Goal: Transaction & Acquisition: Book appointment/travel/reservation

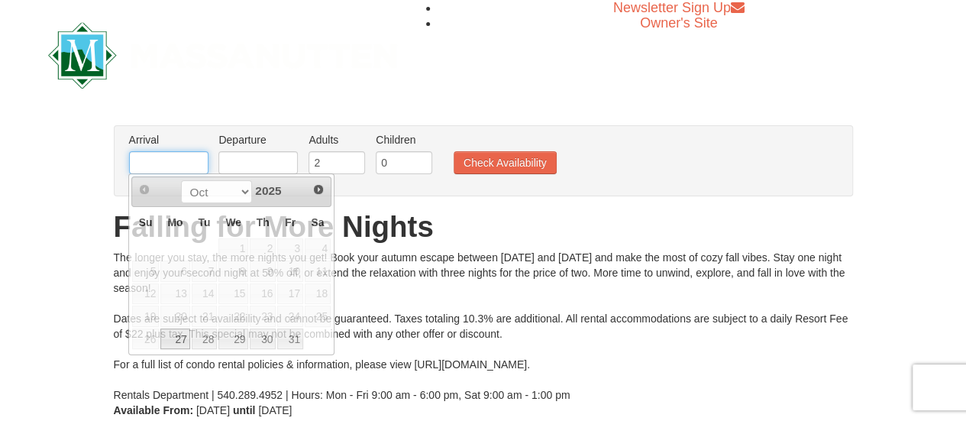
click at [182, 160] on input "text" at bounding box center [168, 162] width 79 height 23
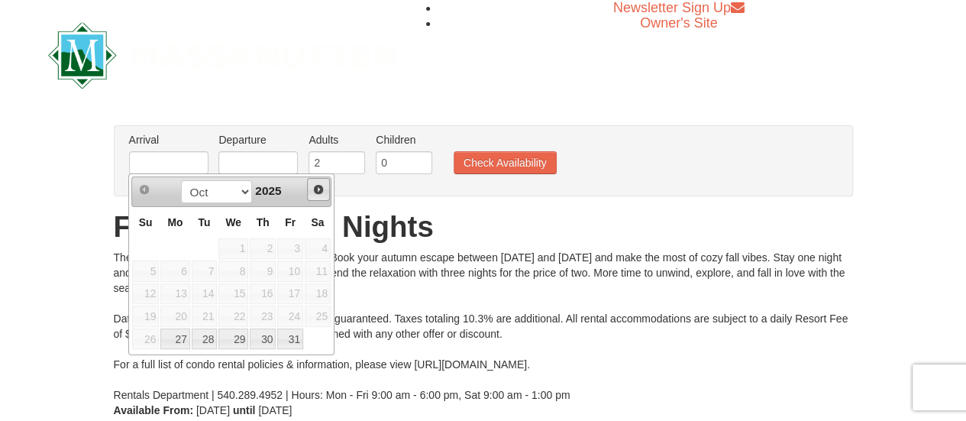
click at [320, 186] on span "Next" at bounding box center [318, 189] width 12 height 12
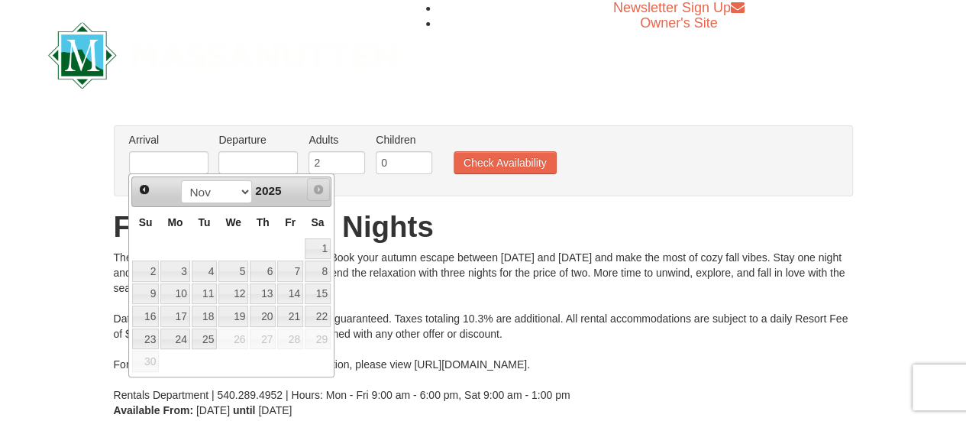
click at [320, 186] on span "Next" at bounding box center [318, 189] width 12 height 12
click at [284, 312] on link "21" at bounding box center [290, 315] width 26 height 21
type input "[DATE]"
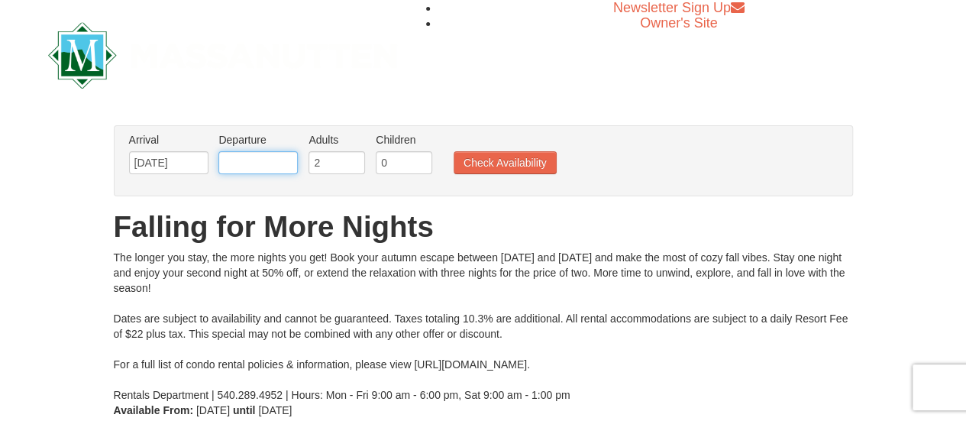
click at [242, 167] on input "text" at bounding box center [257, 162] width 79 height 23
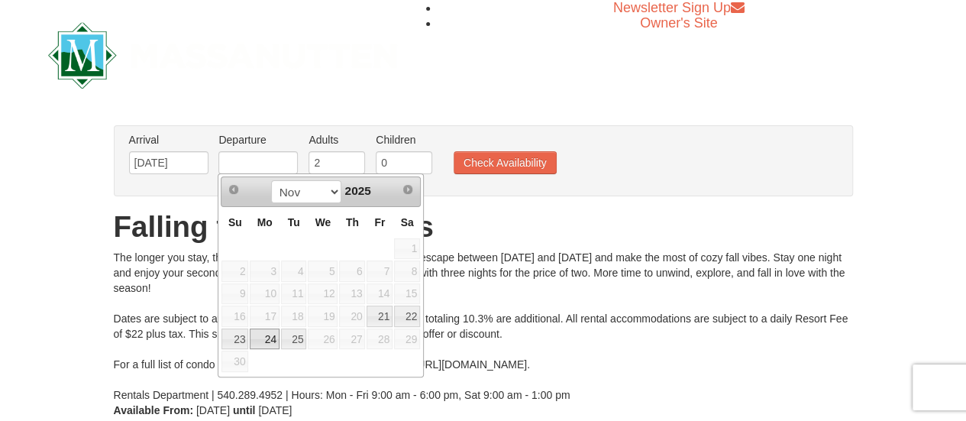
click at [259, 331] on link "24" at bounding box center [264, 338] width 29 height 21
type input "[DATE]"
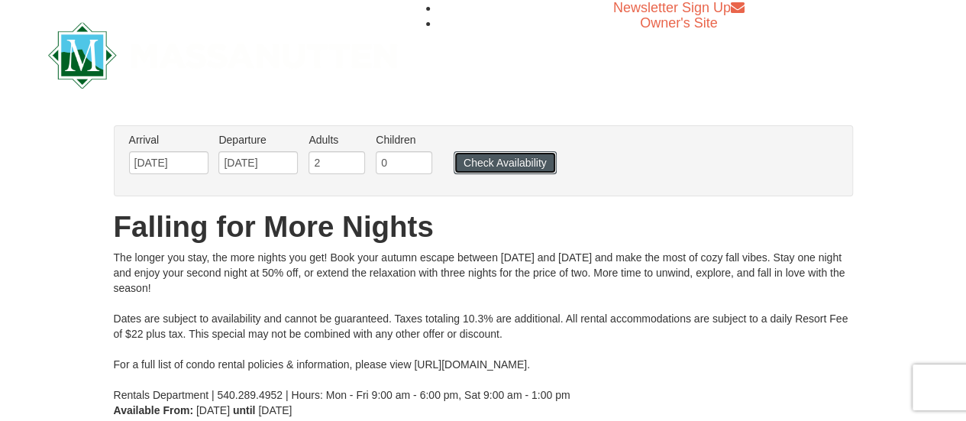
click at [521, 159] on button "Check Availability" at bounding box center [504, 162] width 103 height 23
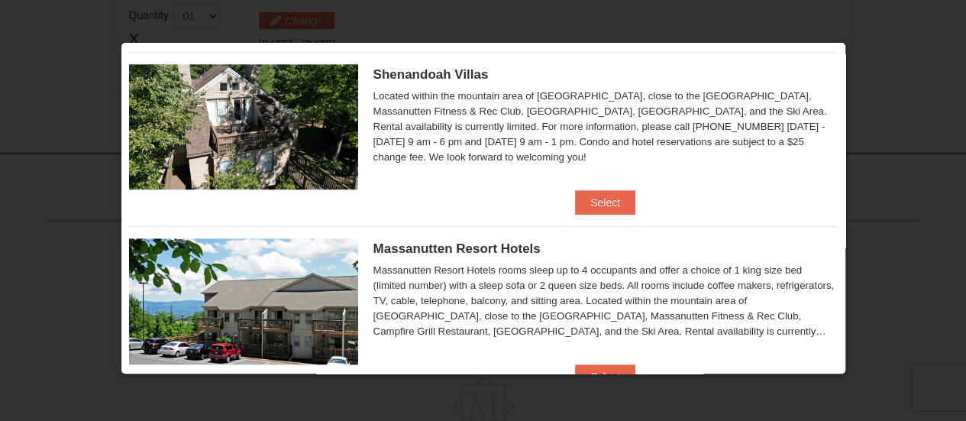
scroll to position [400, 0]
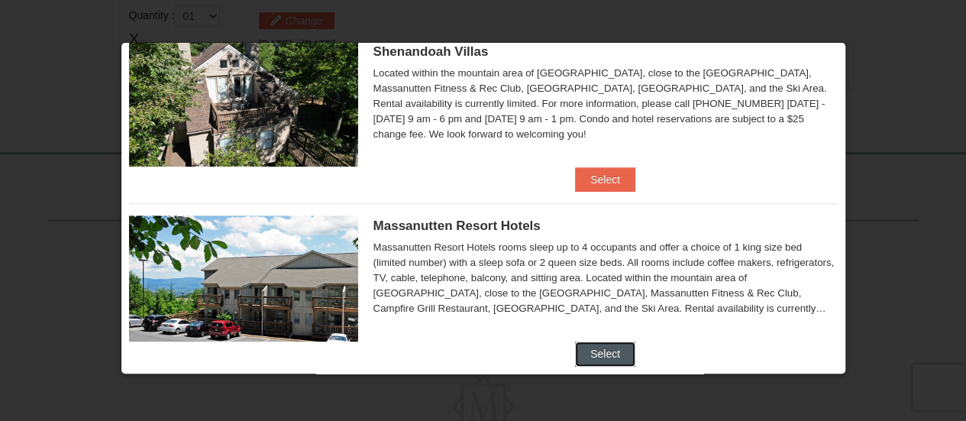
click at [608, 356] on button "Select" at bounding box center [605, 353] width 60 height 24
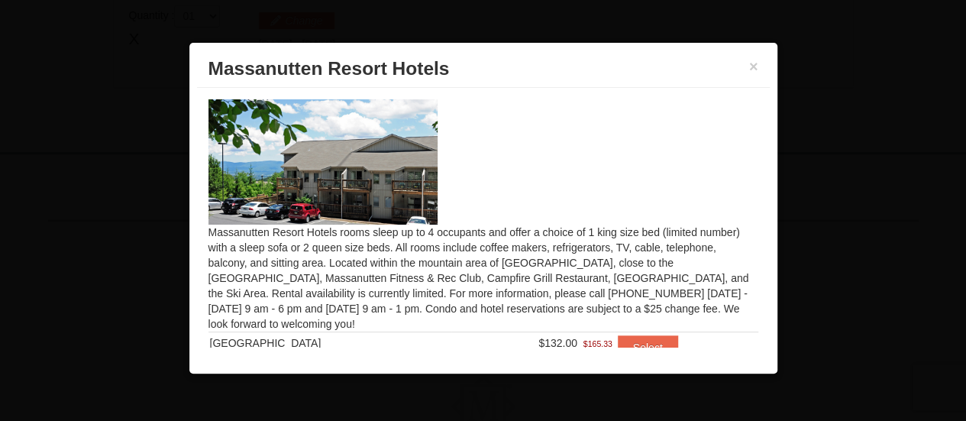
click at [608, 356] on div at bounding box center [483, 210] width 966 height 421
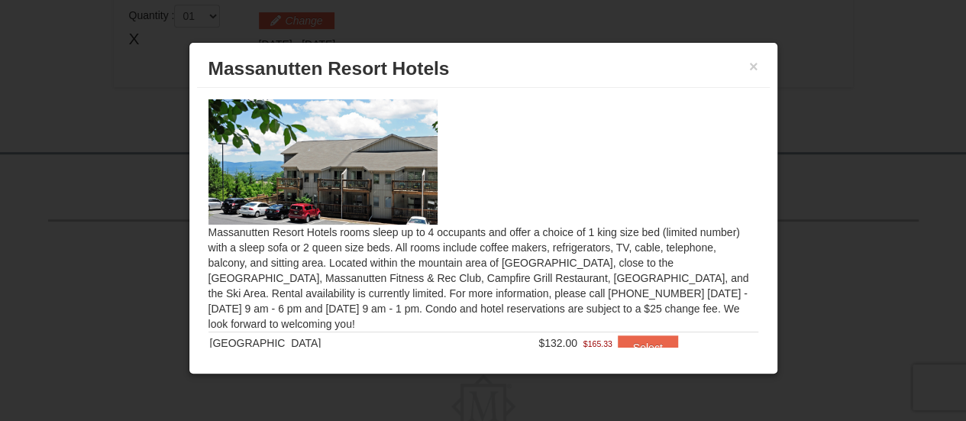
scroll to position [73, 0]
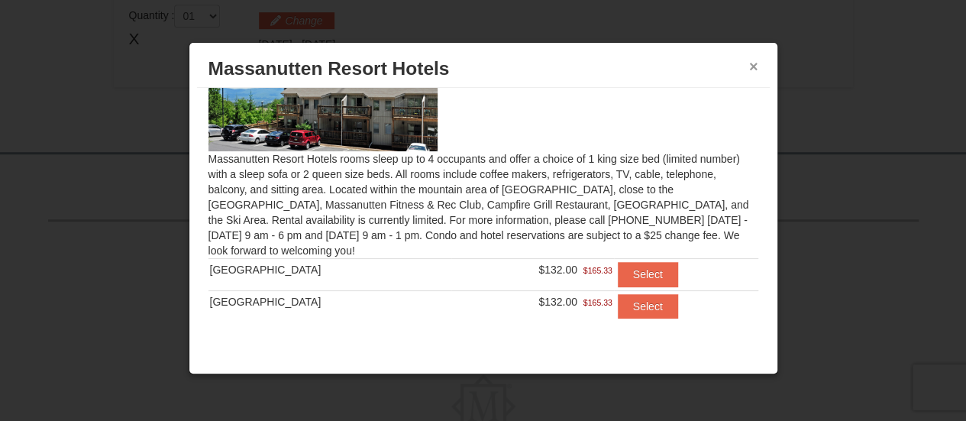
click at [749, 59] on button "×" at bounding box center [753, 66] width 9 height 15
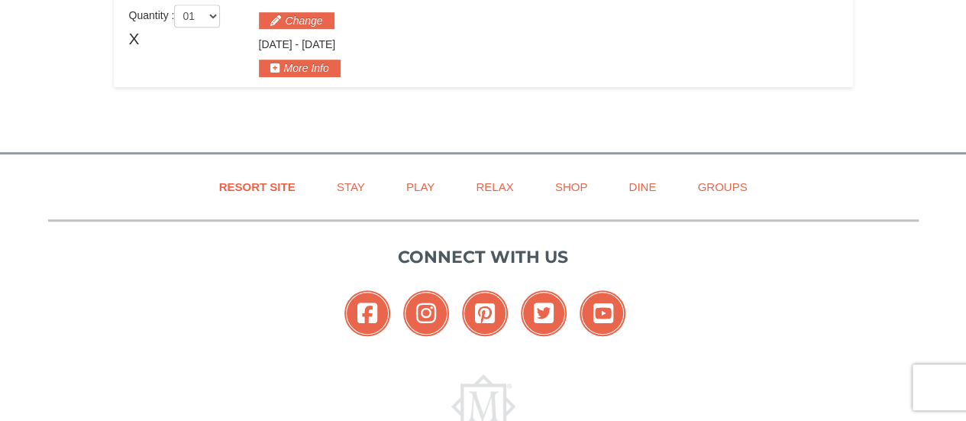
scroll to position [0, 0]
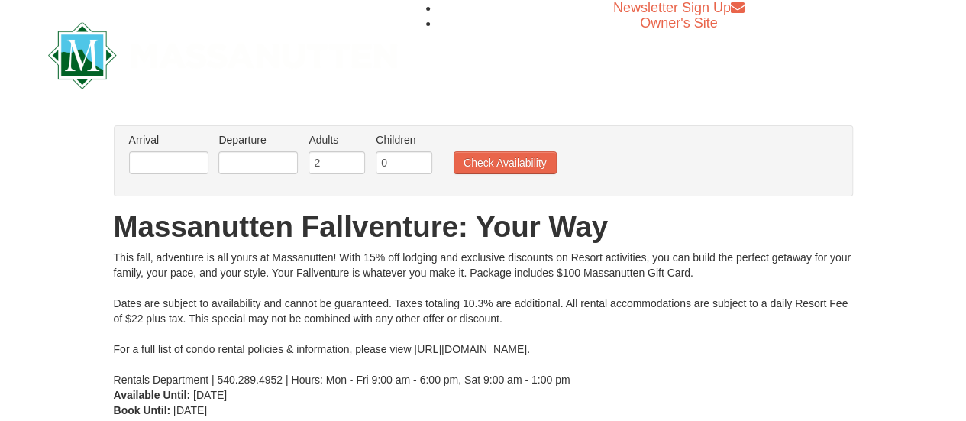
scroll to position [50, 0]
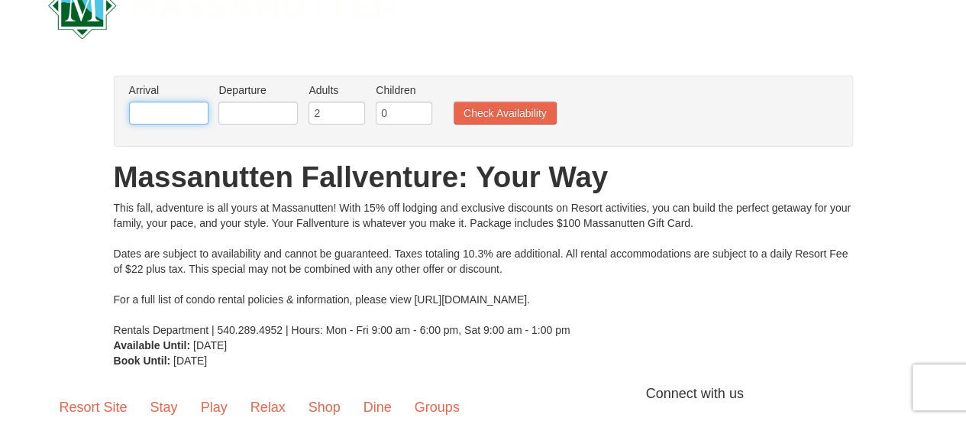
click at [162, 106] on input "text" at bounding box center [168, 113] width 79 height 23
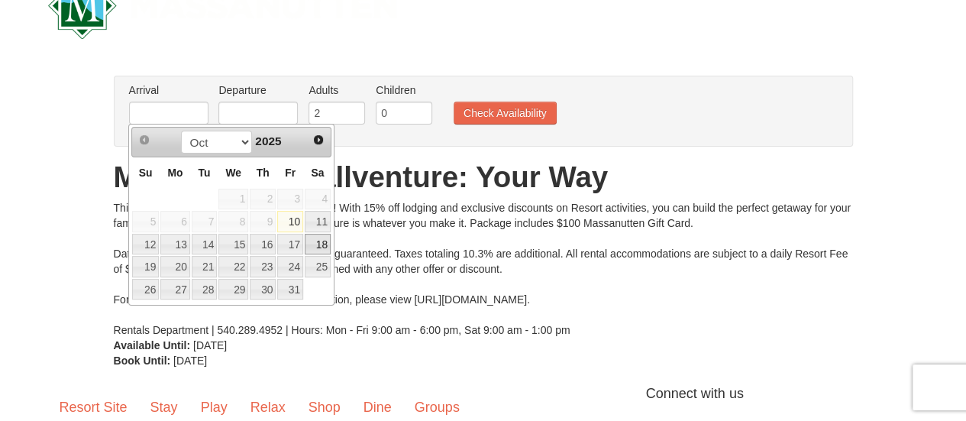
click at [318, 241] on link "18" at bounding box center [318, 244] width 26 height 21
type input "10/18/2025"
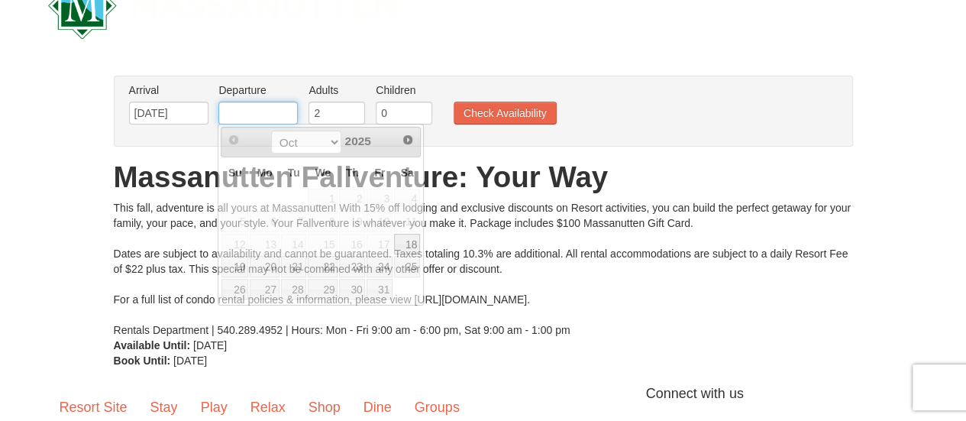
click at [249, 115] on input "text" at bounding box center [257, 113] width 79 height 23
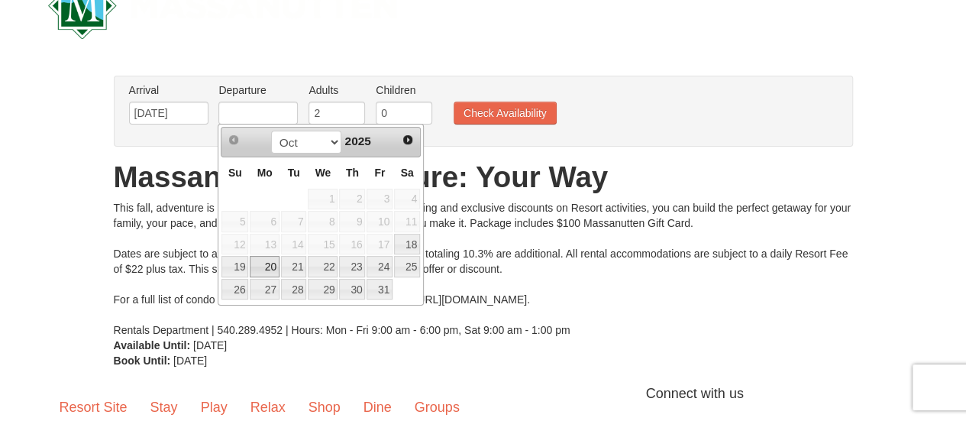
click at [269, 260] on link "20" at bounding box center [264, 266] width 29 height 21
type input "10/20/2025"
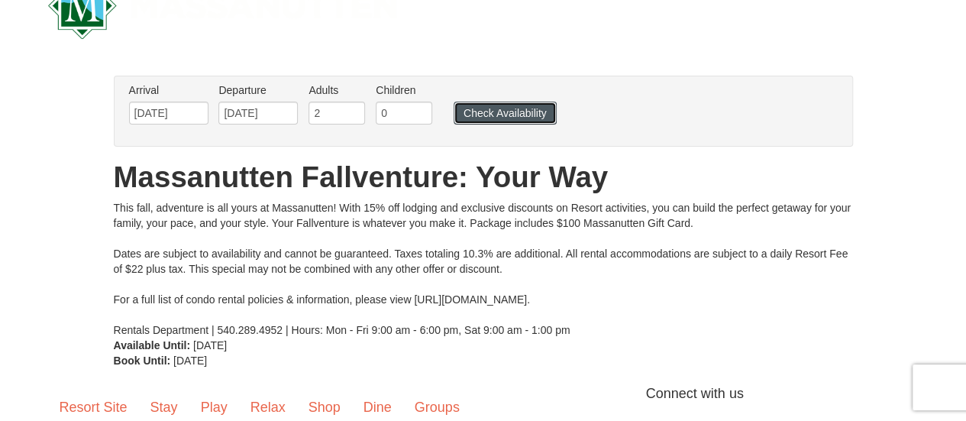
click at [481, 115] on button "Check Availability" at bounding box center [504, 113] width 103 height 23
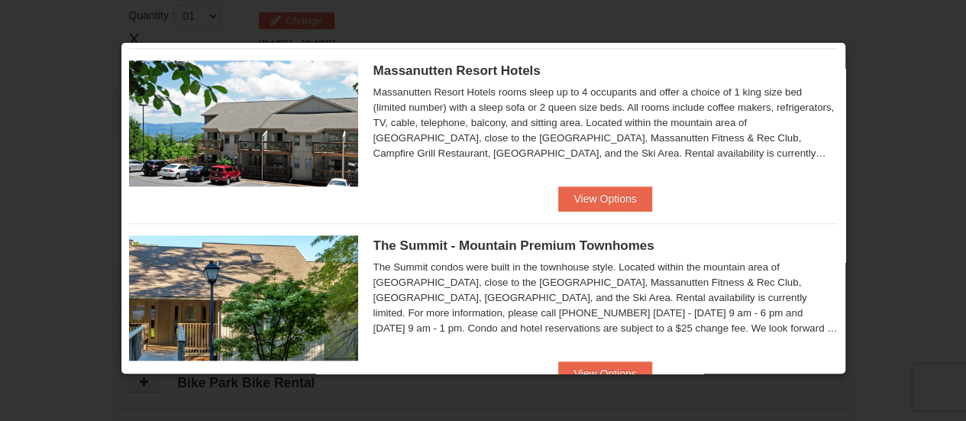
scroll to position [573, 0]
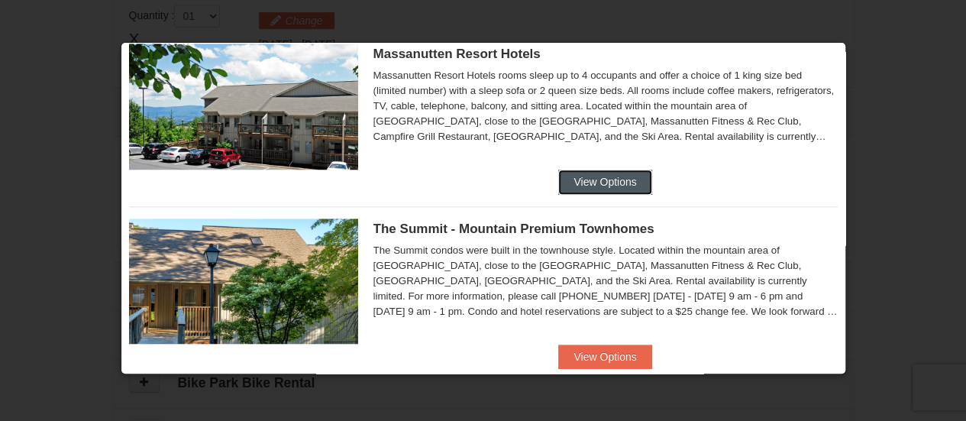
click at [610, 182] on button "View Options" at bounding box center [604, 181] width 93 height 24
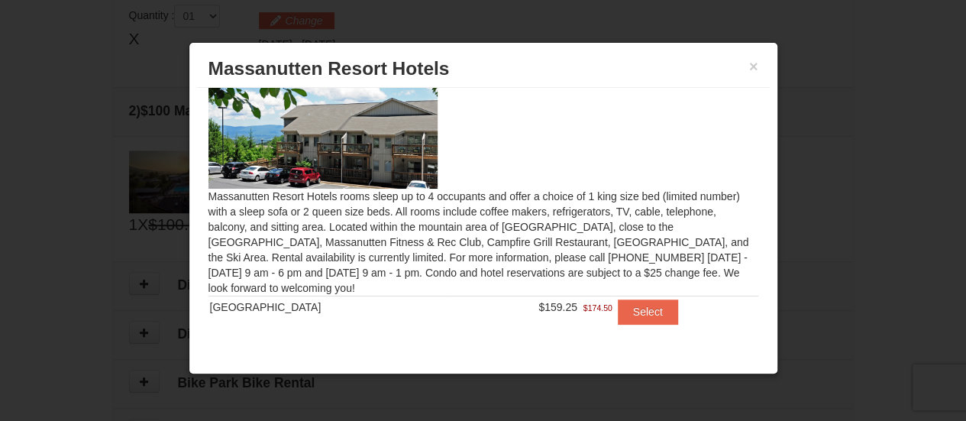
scroll to position [42, 0]
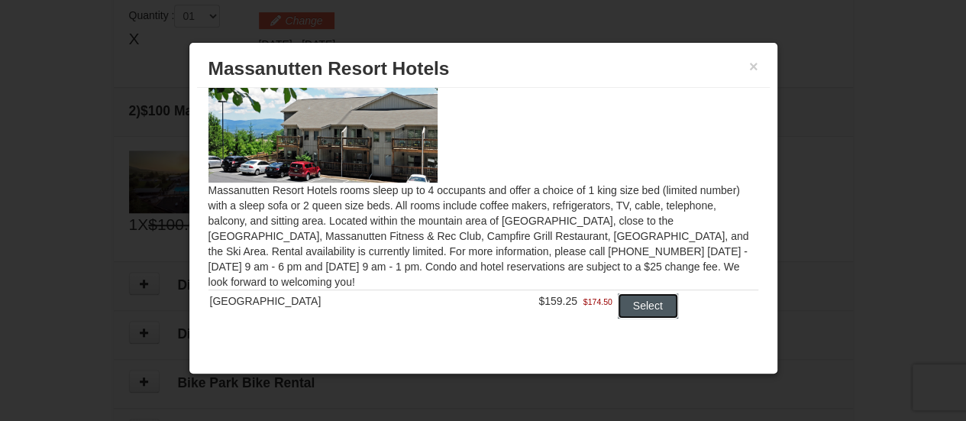
click at [635, 303] on button "Select" at bounding box center [648, 305] width 60 height 24
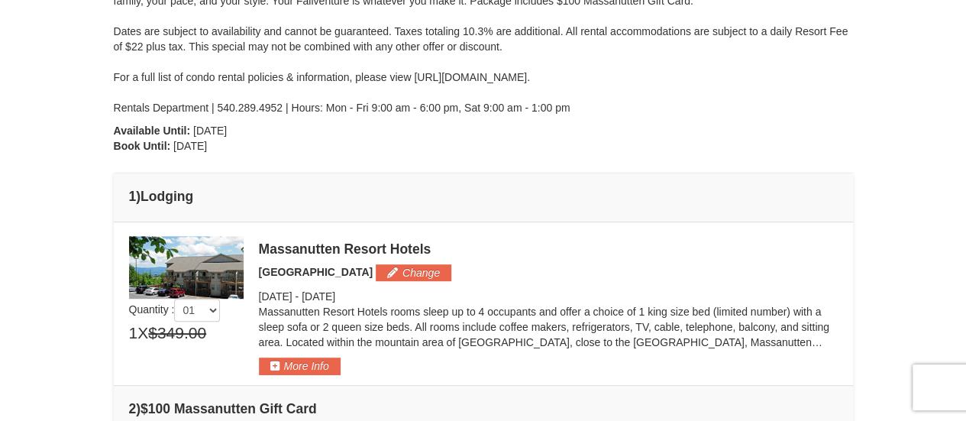
scroll to position [237, 0]
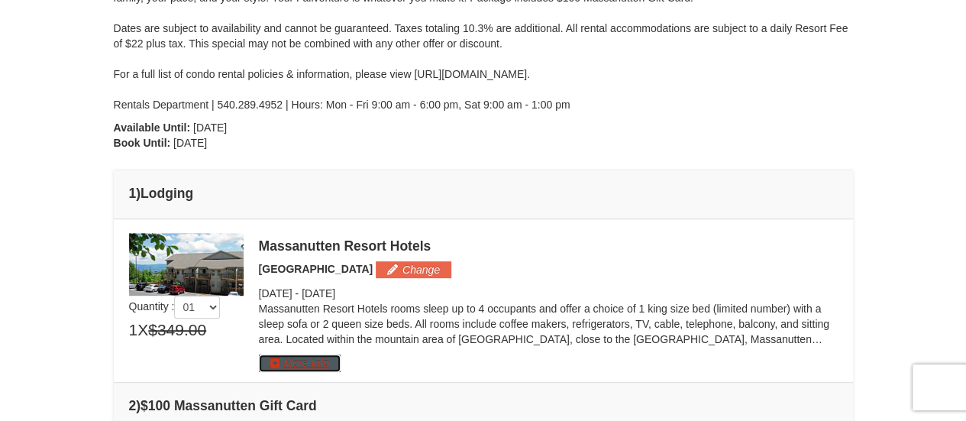
click at [304, 357] on button "More Info" at bounding box center [300, 362] width 82 height 17
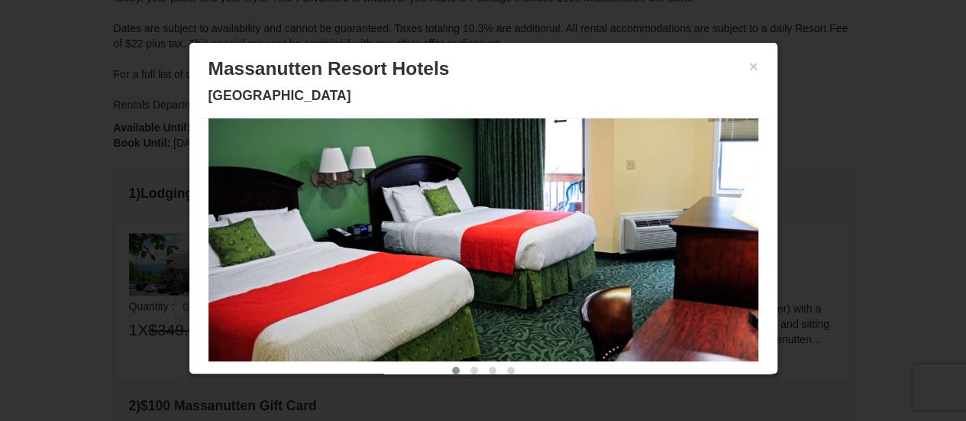
scroll to position [124, 0]
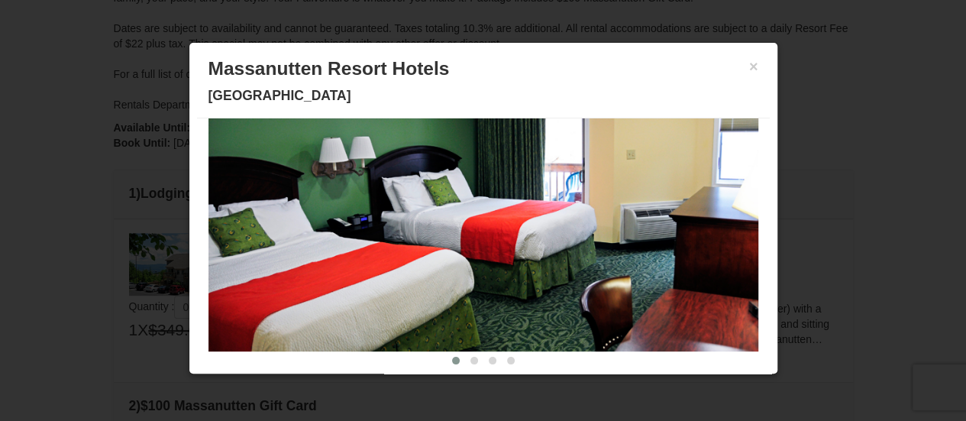
click at [608, 302] on img at bounding box center [483, 200] width 550 height 301
click at [470, 357] on span at bounding box center [474, 361] width 8 height 8
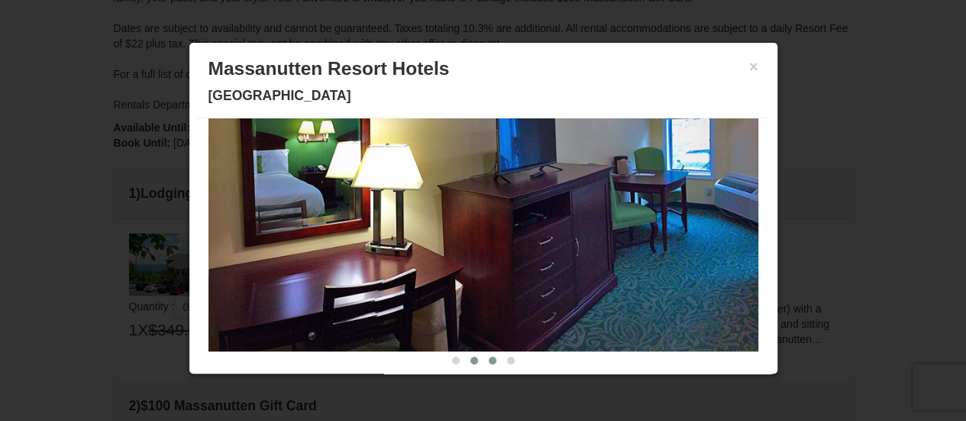
click at [489, 360] on span at bounding box center [493, 361] width 8 height 8
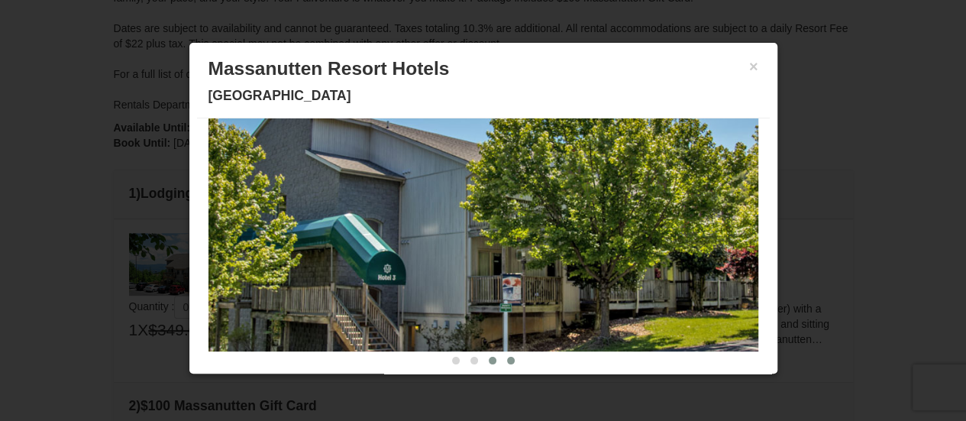
click at [507, 360] on span at bounding box center [511, 361] width 8 height 8
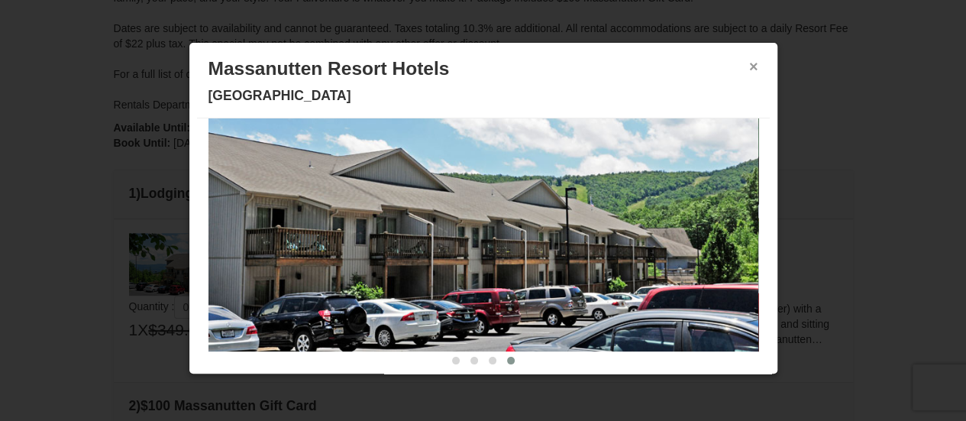
click at [749, 66] on button "×" at bounding box center [753, 66] width 9 height 15
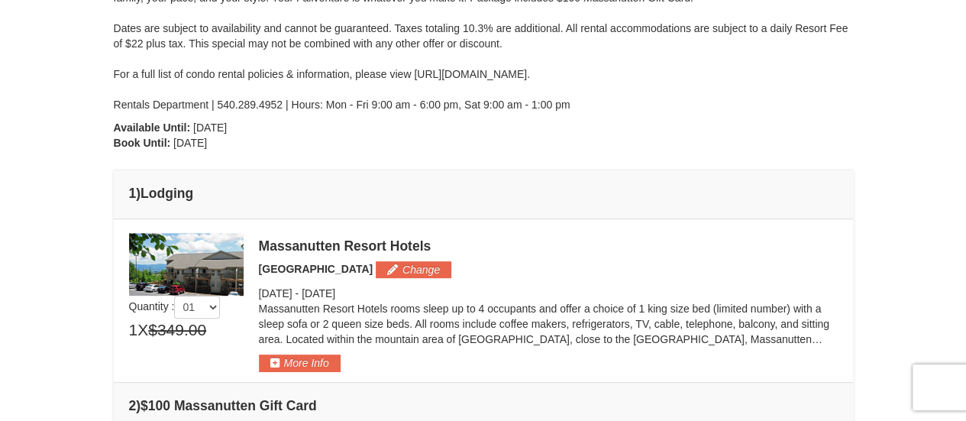
scroll to position [324, 0]
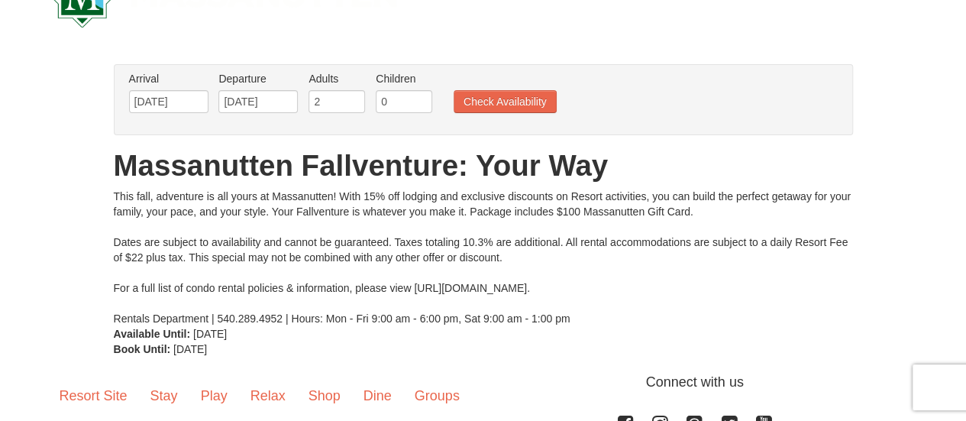
scroll to position [55, 0]
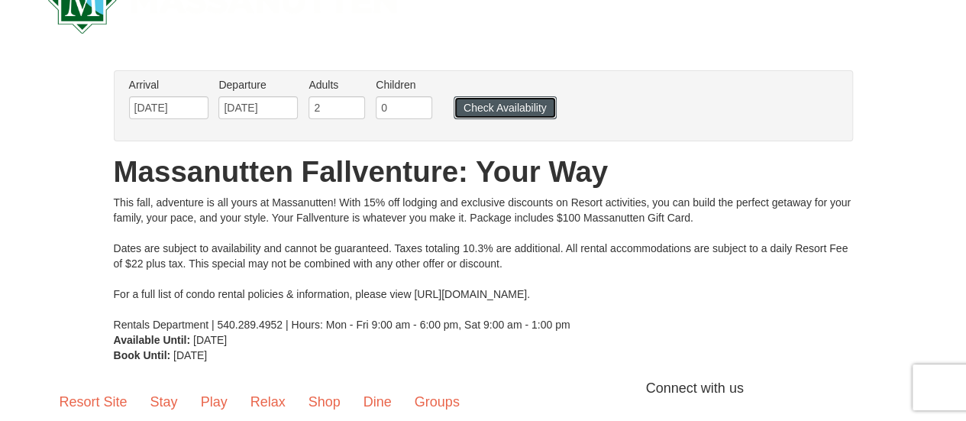
click at [502, 97] on button "Check Availability" at bounding box center [504, 107] width 103 height 23
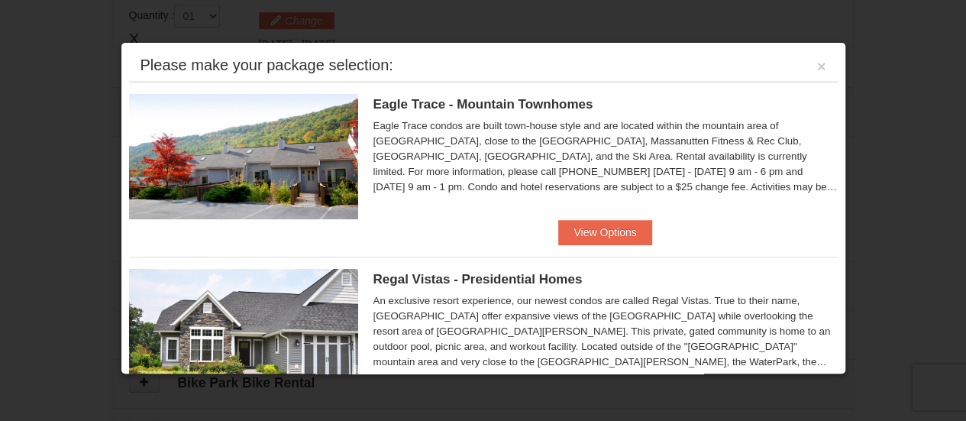
scroll to position [4, 0]
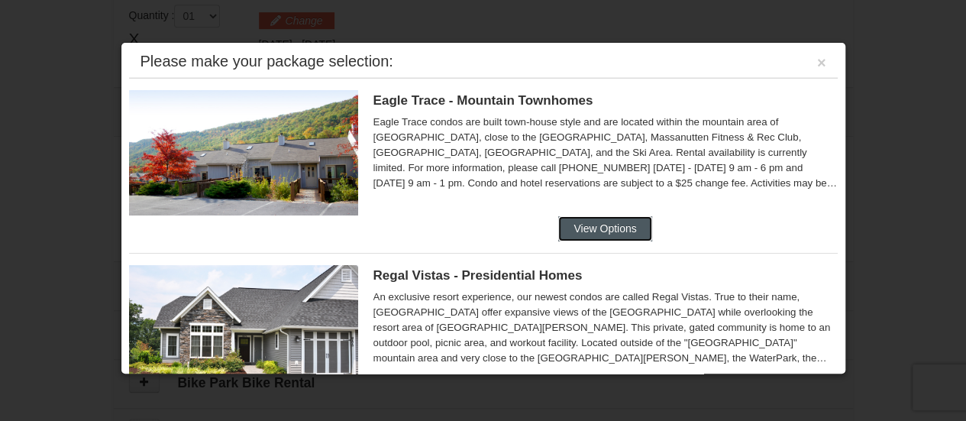
click at [586, 223] on button "View Options" at bounding box center [604, 228] width 93 height 24
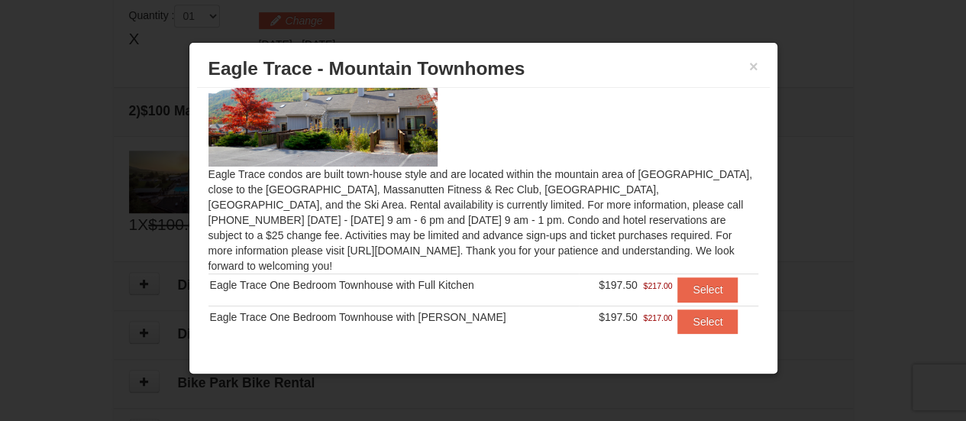
scroll to position [0, 0]
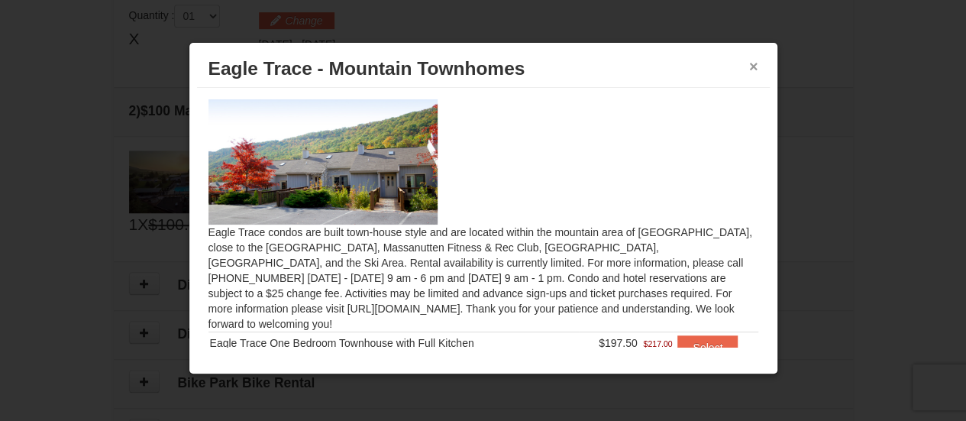
click at [757, 64] on button "×" at bounding box center [753, 66] width 9 height 15
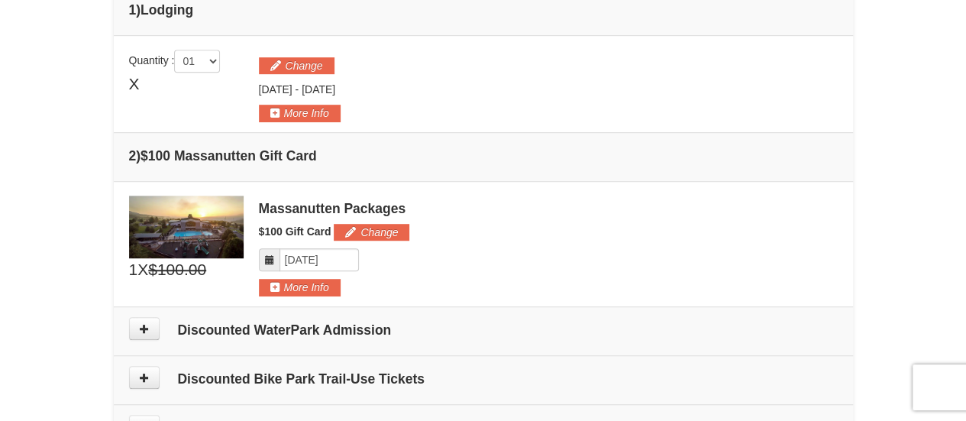
scroll to position [421, 0]
click at [308, 283] on button "More Info" at bounding box center [300, 286] width 82 height 17
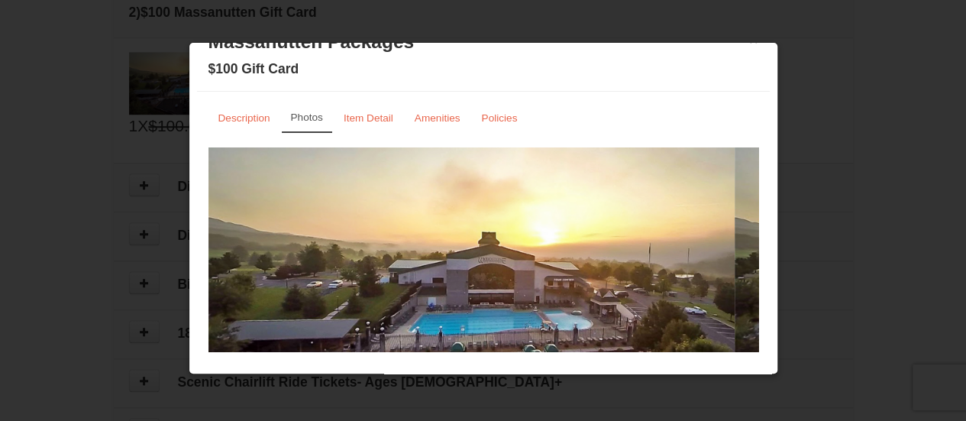
scroll to position [0, 0]
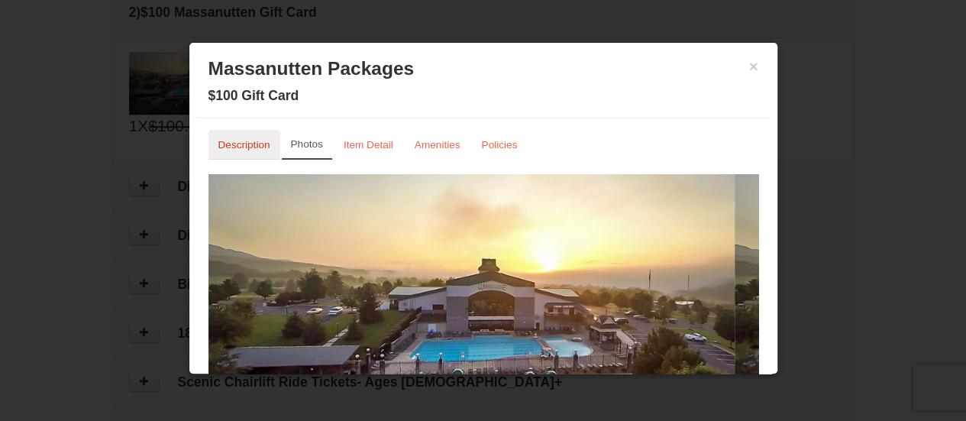
click at [231, 149] on small "Description" at bounding box center [244, 144] width 52 height 11
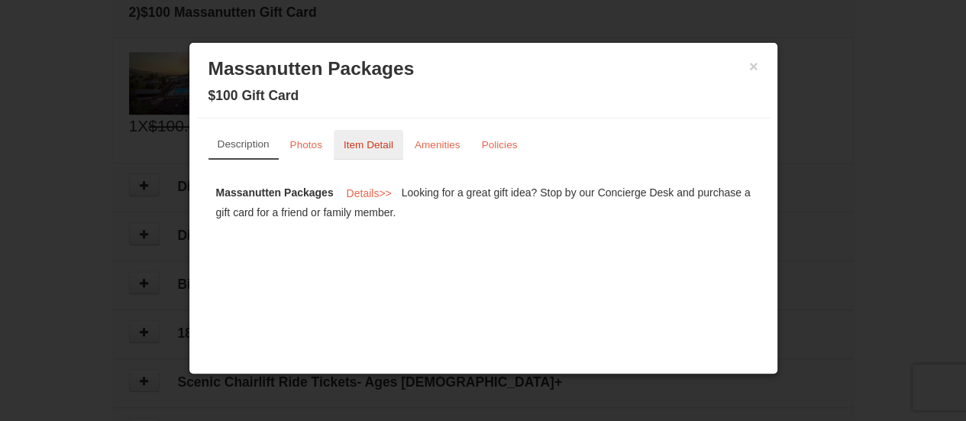
click at [371, 147] on small "Item Detail" at bounding box center [369, 144] width 50 height 11
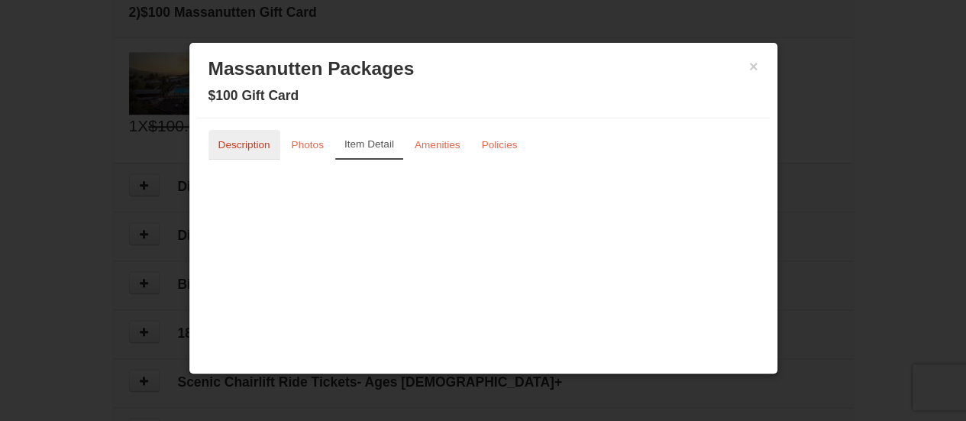
click at [237, 144] on small "Description" at bounding box center [244, 144] width 52 height 11
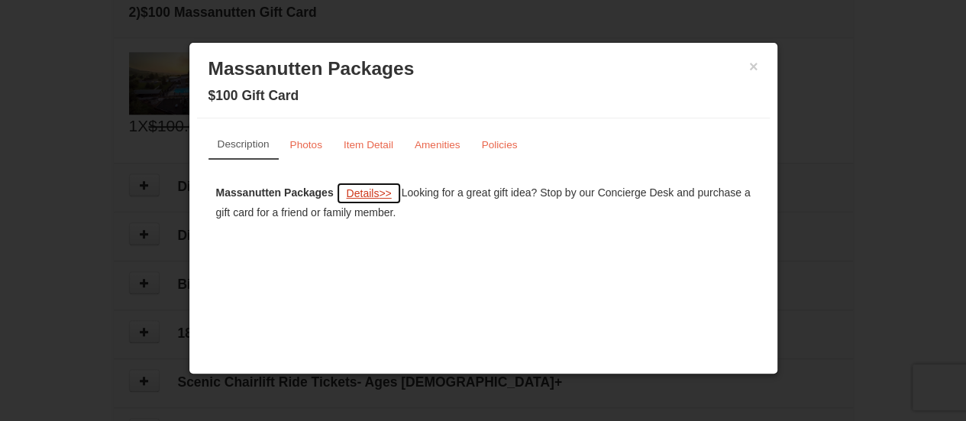
click at [361, 192] on span "Details" at bounding box center [362, 193] width 33 height 12
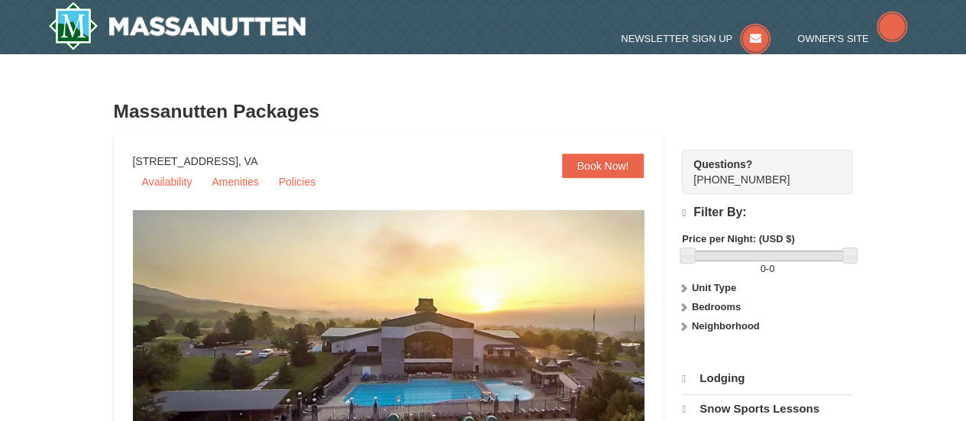
select select "10"
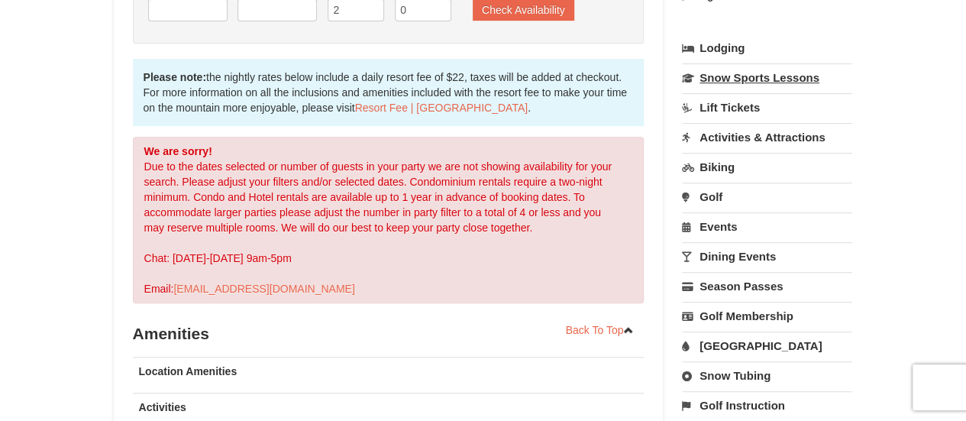
scroll to position [329, 0]
click at [734, 129] on link "Activities & Attractions" at bounding box center [767, 136] width 170 height 28
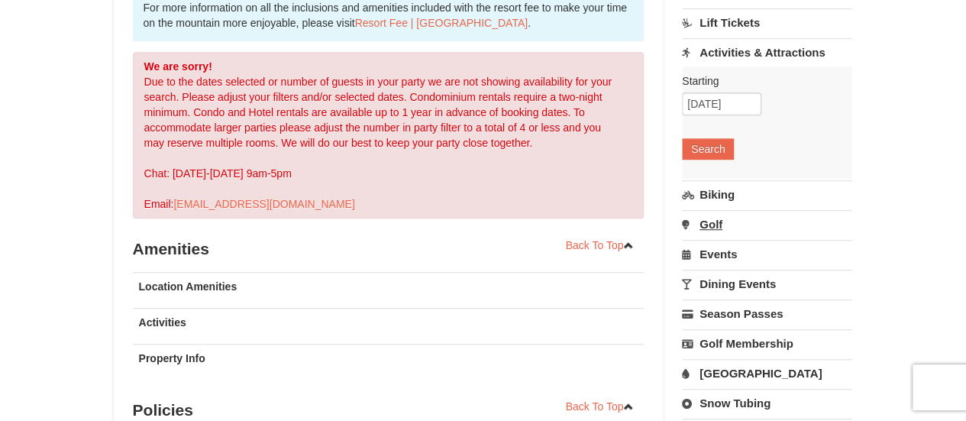
scroll to position [516, 0]
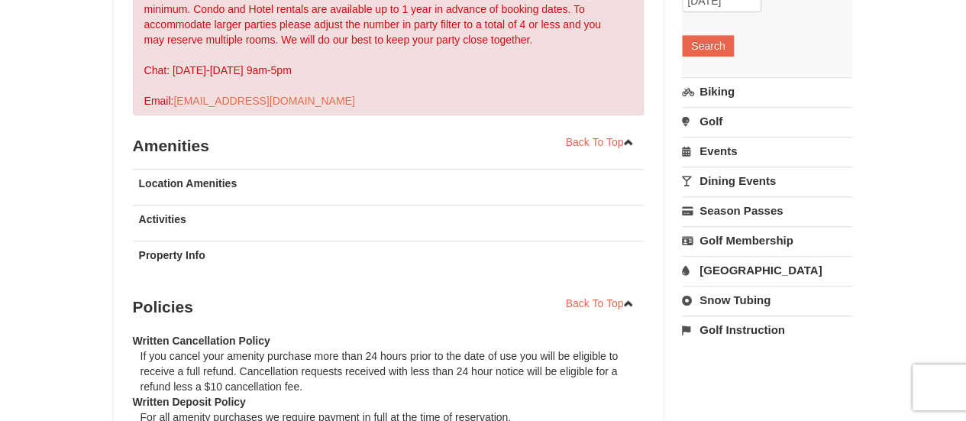
click at [201, 178] on strong "Location Amenities" at bounding box center [188, 183] width 98 height 12
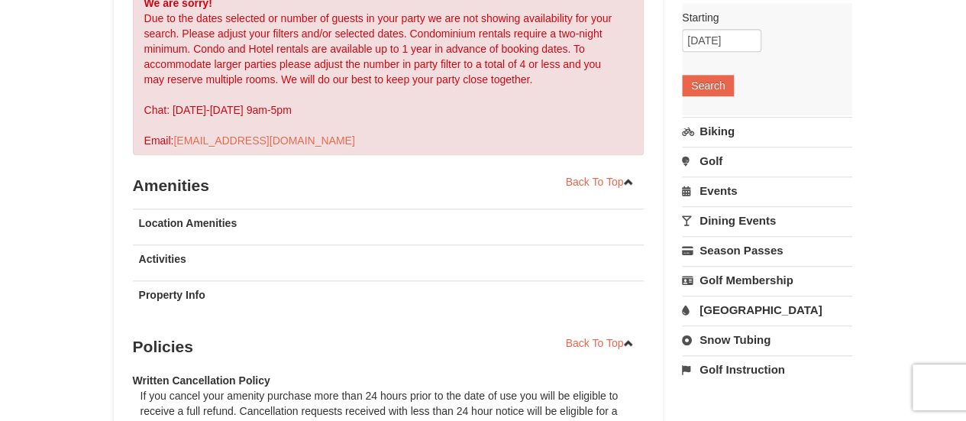
scroll to position [475, 0]
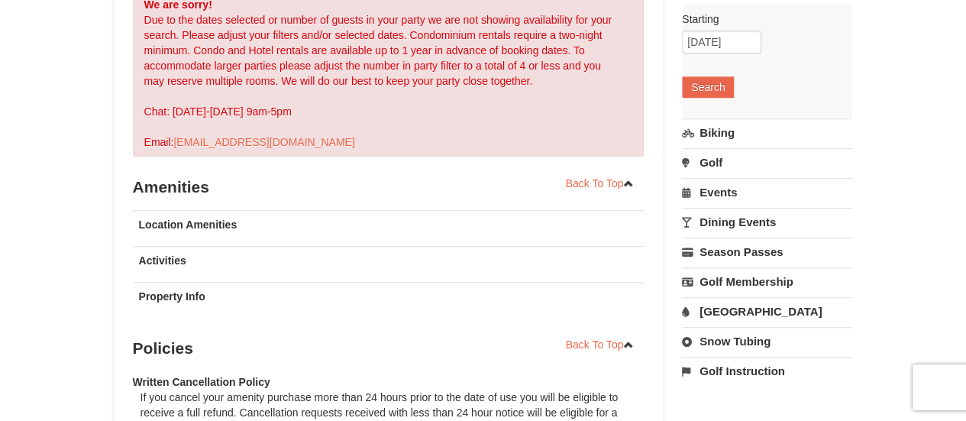
click at [710, 186] on link "Events" at bounding box center [767, 192] width 170 height 28
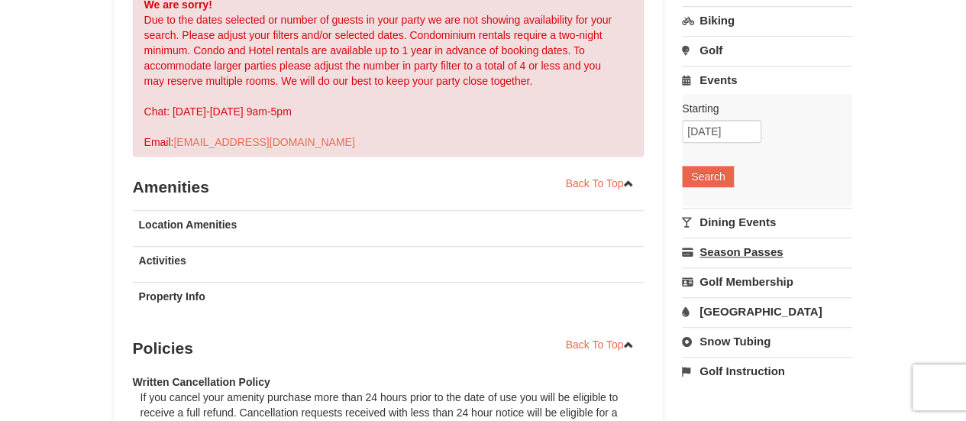
click at [751, 247] on link "Season Passes" at bounding box center [767, 251] width 170 height 28
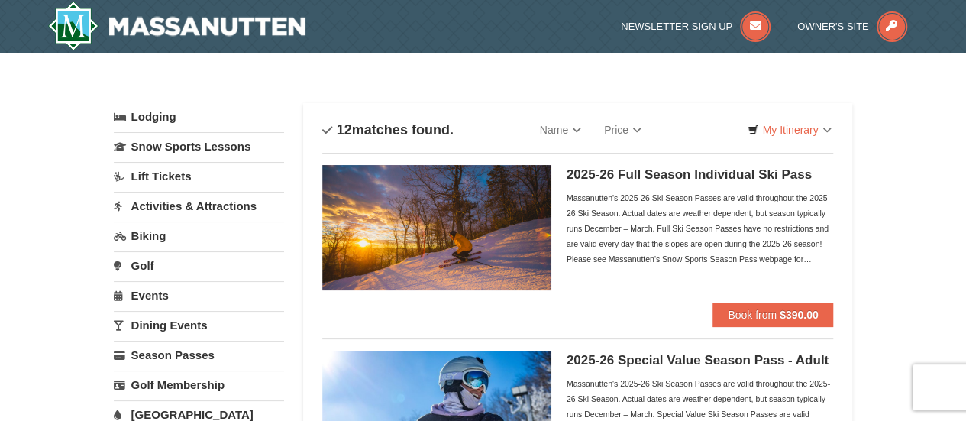
click at [154, 324] on link "Dining Events" at bounding box center [199, 325] width 170 height 28
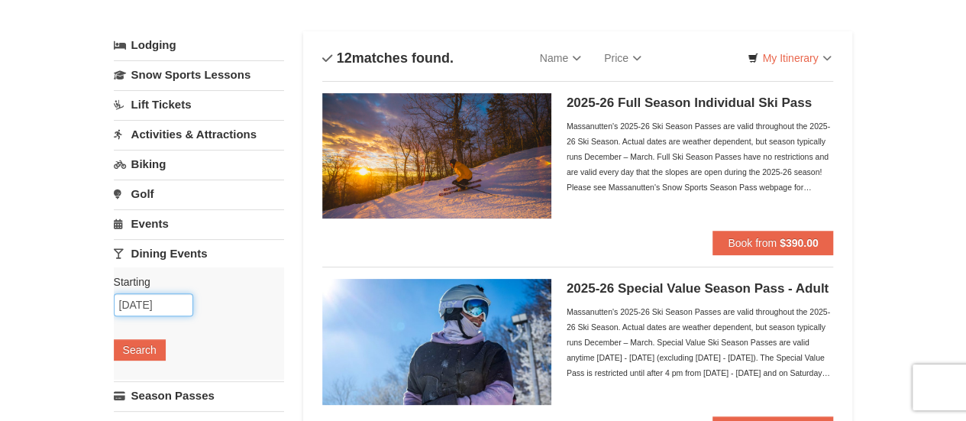
click at [165, 305] on input "[DATE]" at bounding box center [153, 304] width 79 height 23
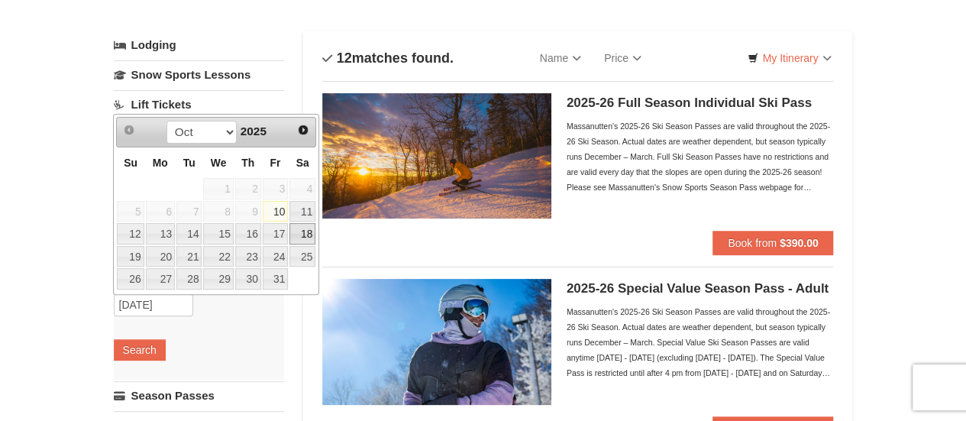
click at [298, 225] on link "18" at bounding box center [302, 233] width 26 height 21
type input "[DATE]"
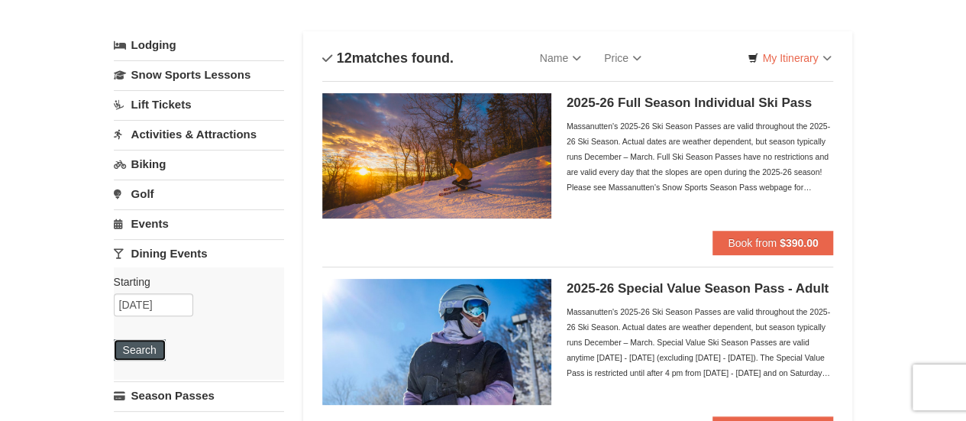
click at [146, 352] on button "Search" at bounding box center [140, 349] width 52 height 21
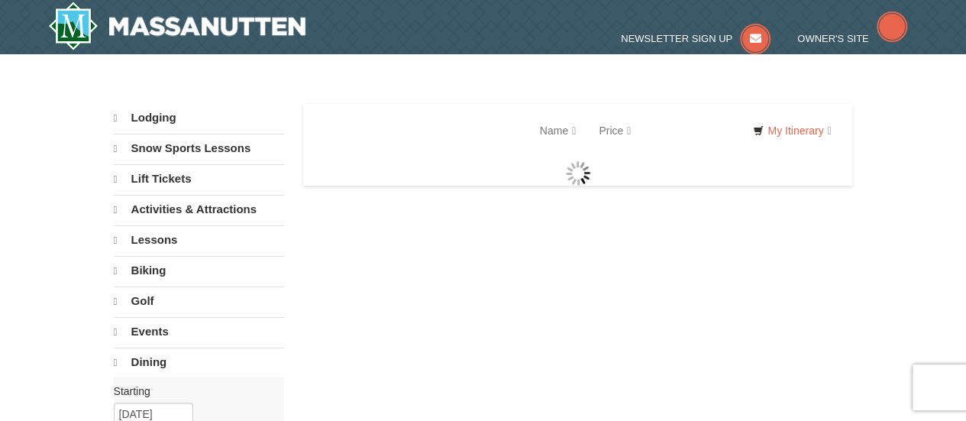
select select "10"
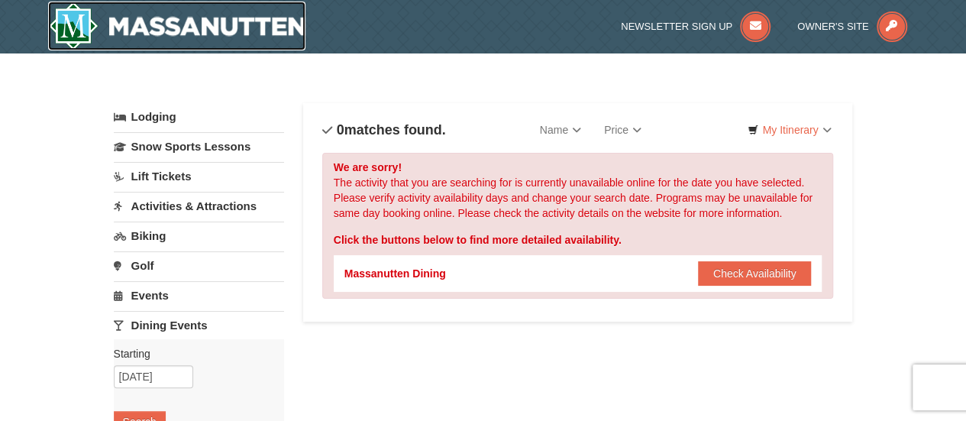
click at [145, 19] on img at bounding box center [177, 26] width 258 height 49
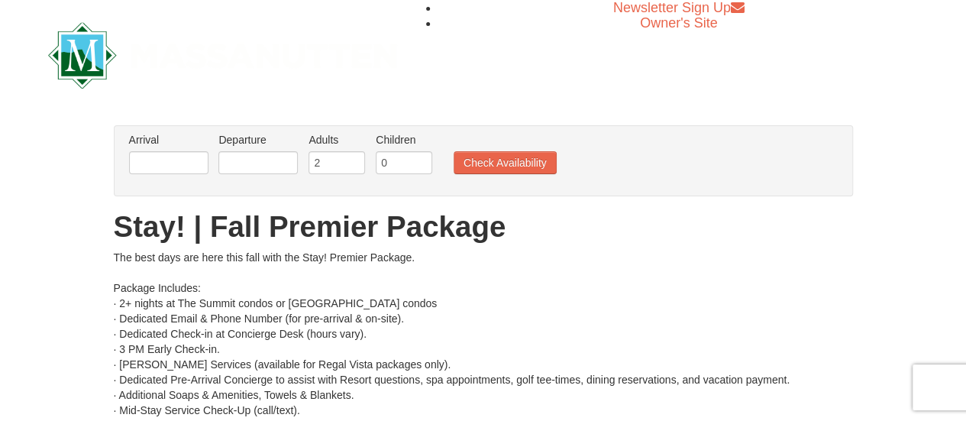
scroll to position [37, 0]
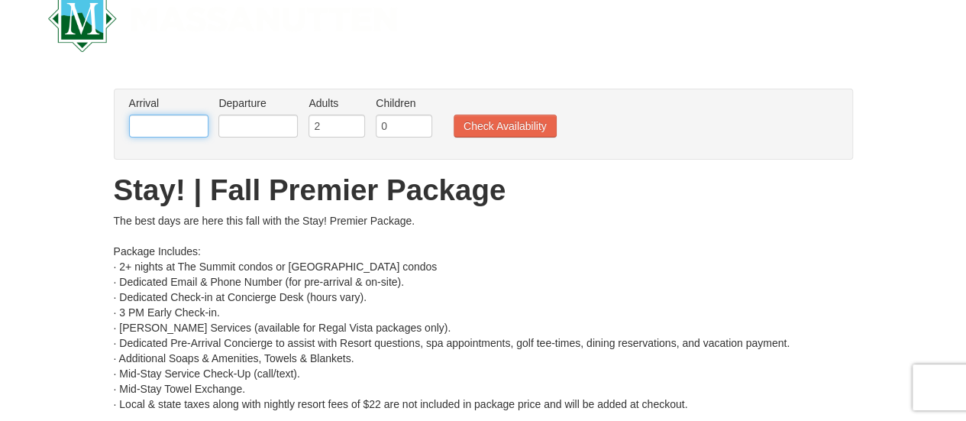
click at [164, 132] on input "text" at bounding box center [168, 126] width 79 height 23
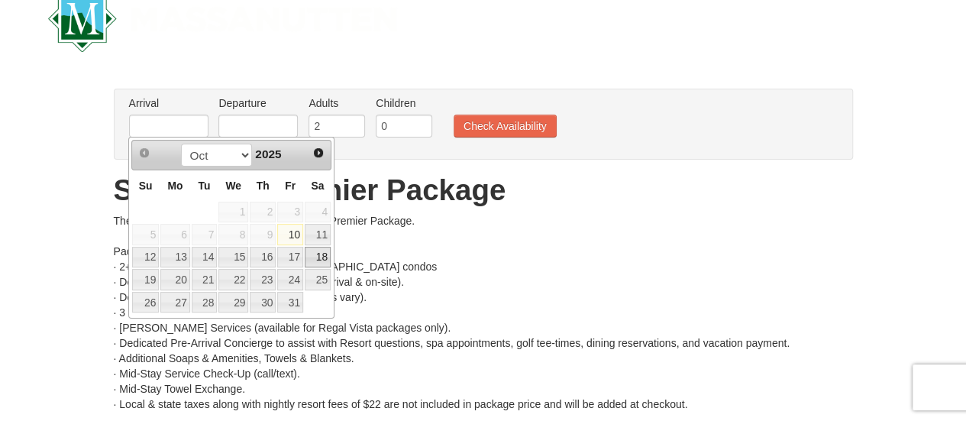
click at [310, 257] on link "18" at bounding box center [318, 257] width 26 height 21
type input "[DATE]"
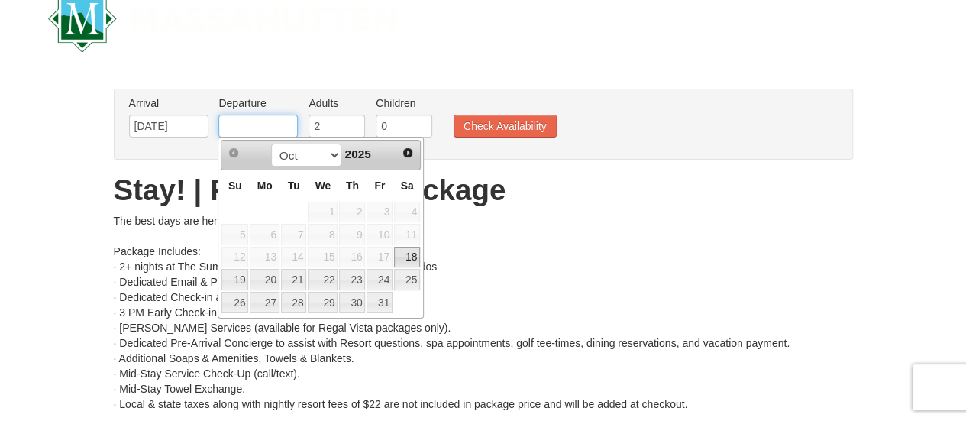
click at [245, 128] on input "text" at bounding box center [257, 126] width 79 height 23
click at [270, 271] on link "20" at bounding box center [264, 279] width 29 height 21
type input "[DATE]"
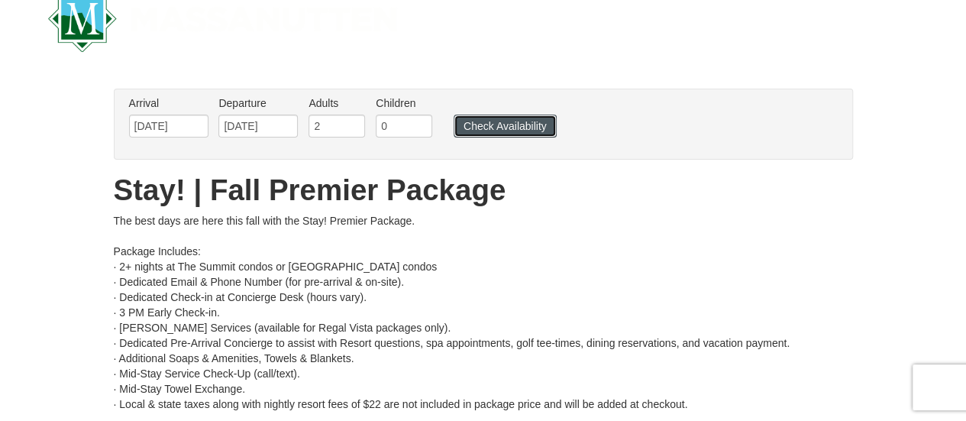
click at [481, 118] on button "Check Availability" at bounding box center [504, 126] width 103 height 23
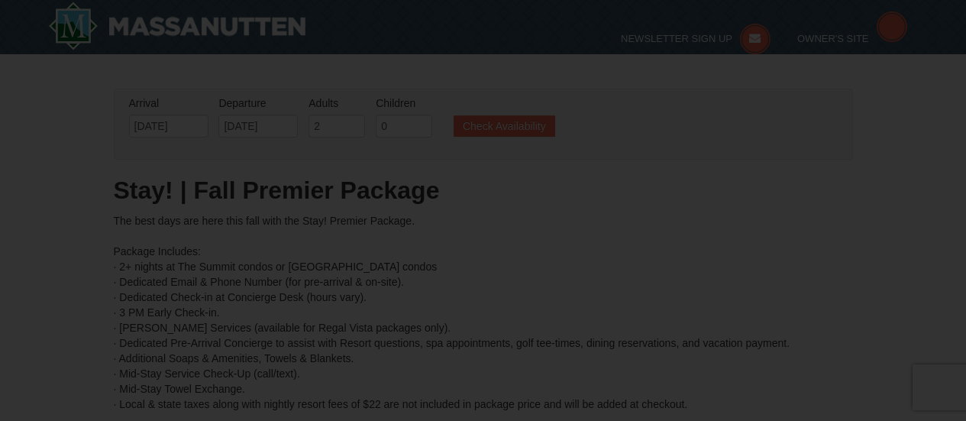
type input "[DATE]"
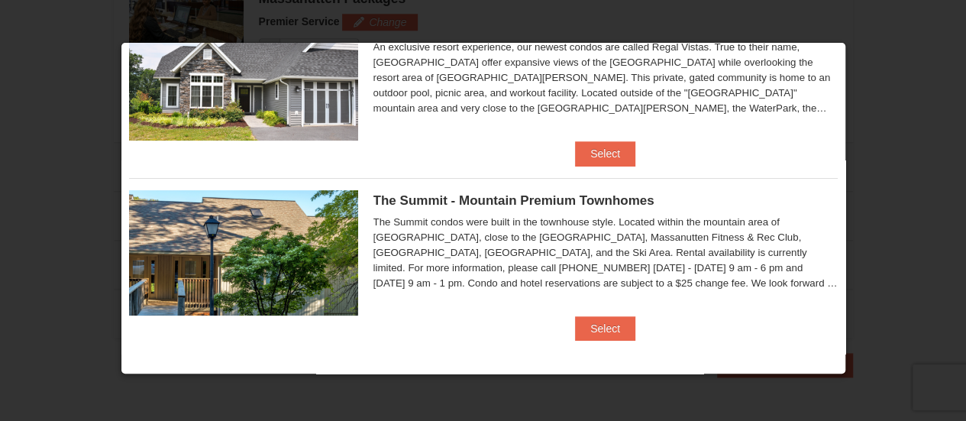
scroll to position [817, 0]
click at [593, 156] on button "Select" at bounding box center [605, 153] width 60 height 24
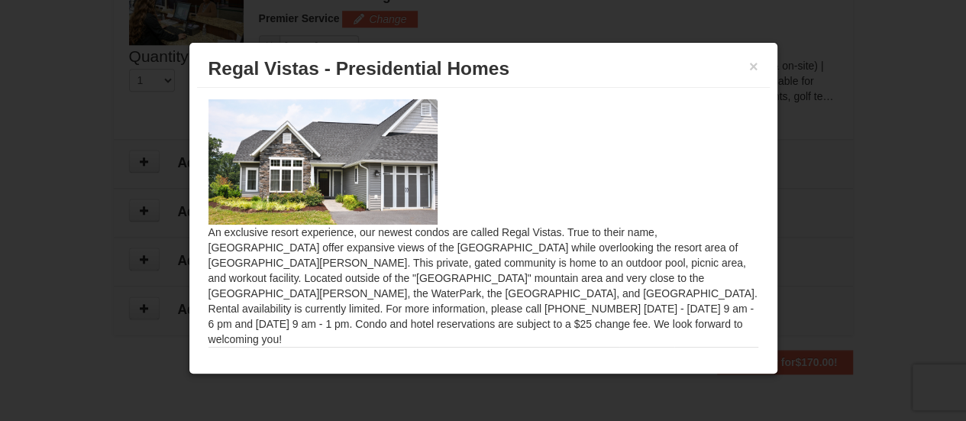
scroll to position [42, 0]
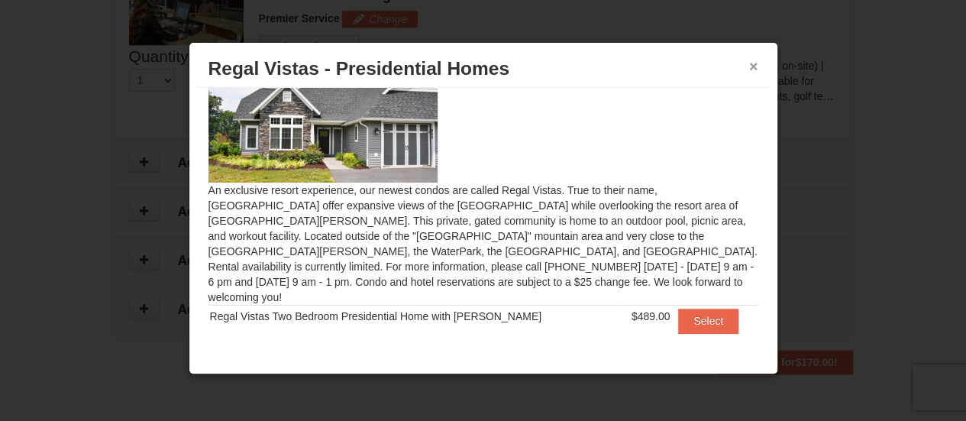
click at [752, 63] on button "×" at bounding box center [753, 66] width 9 height 15
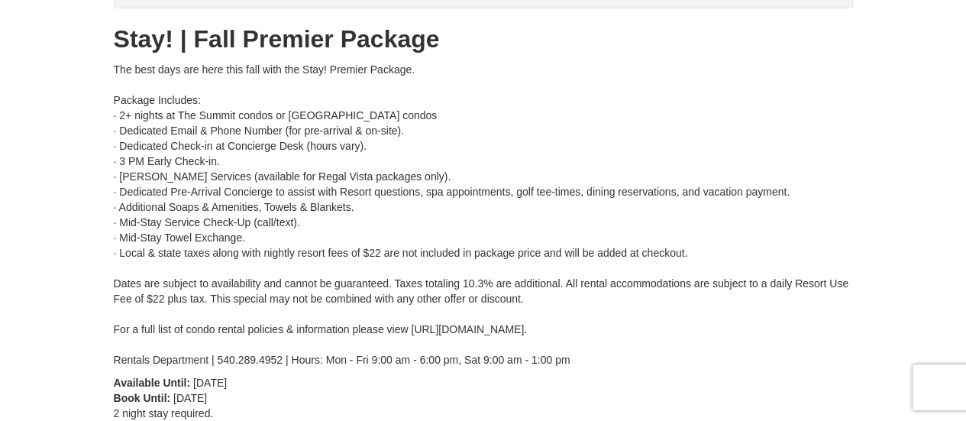
scroll to position [0, 0]
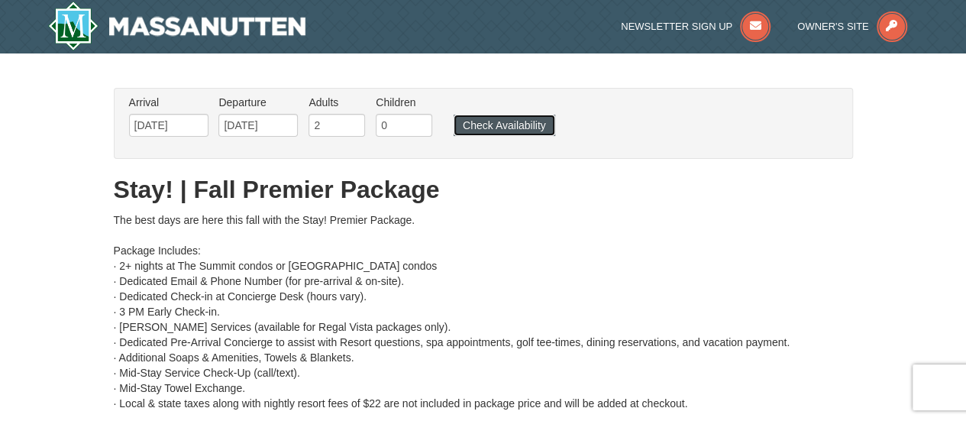
click at [486, 120] on button "Check Availability" at bounding box center [504, 125] width 102 height 21
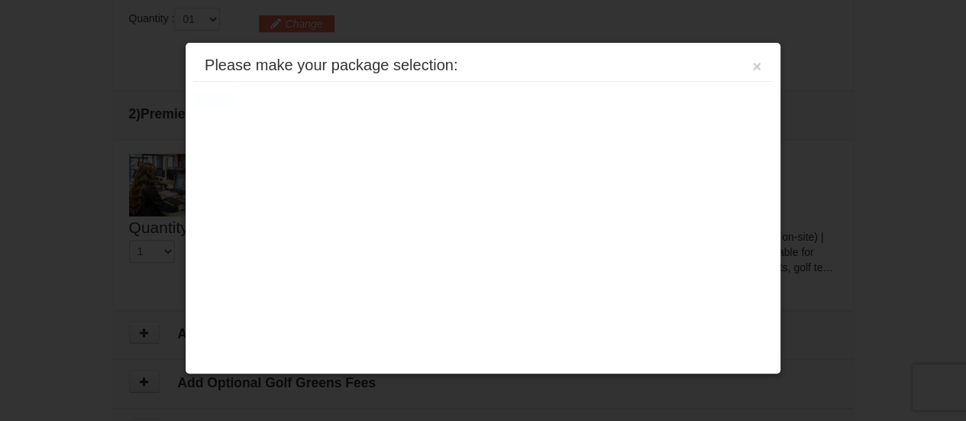
scroll to position [649, 0]
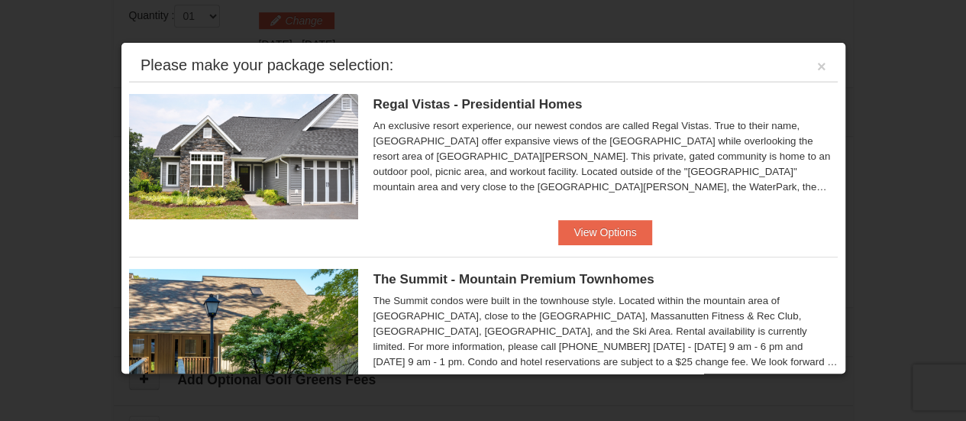
click at [506, 224] on li "Regal Vistas - Presidential Homes Regal Vistas Two Bedroom Presidential Home wi…" at bounding box center [483, 163] width 708 height 163
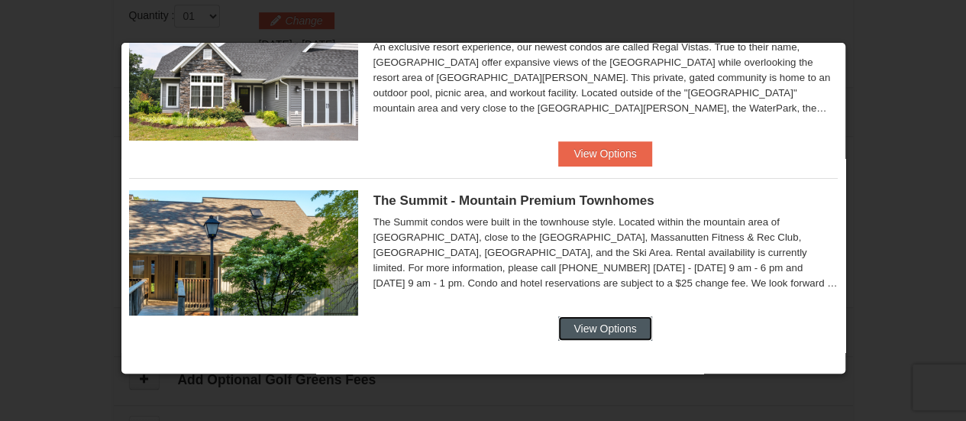
click at [592, 334] on button "View Options" at bounding box center [604, 328] width 93 height 24
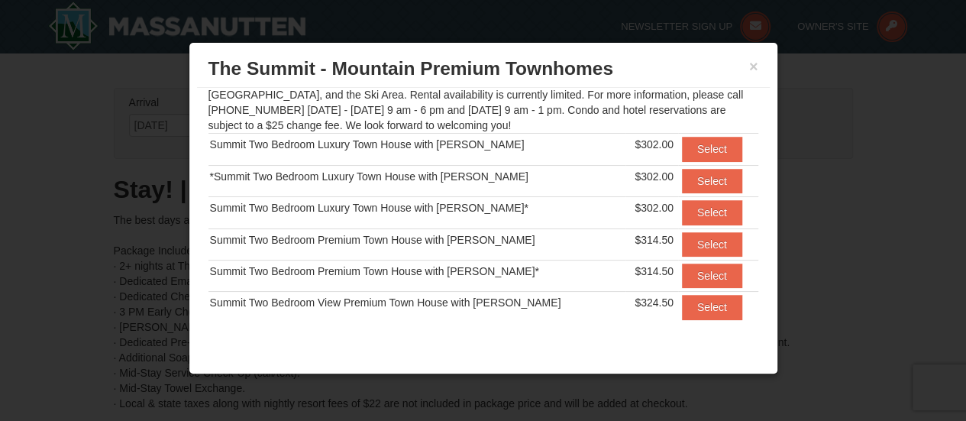
scroll to position [0, 0]
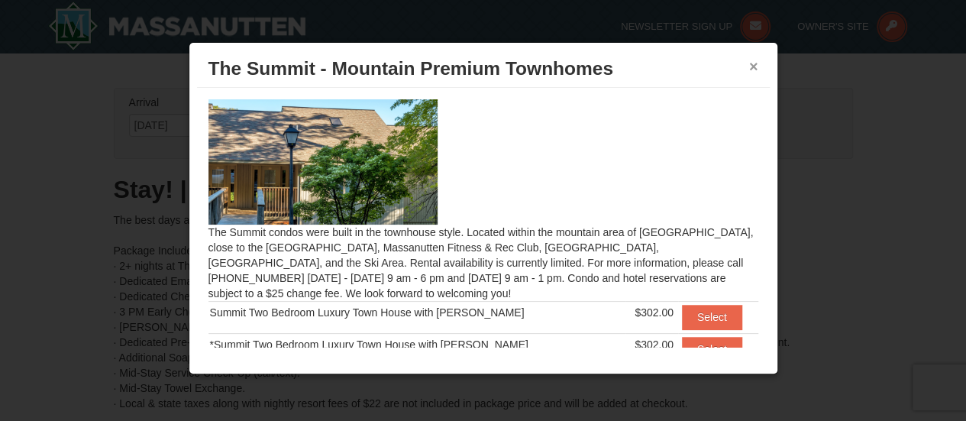
click at [751, 66] on button "×" at bounding box center [753, 66] width 9 height 15
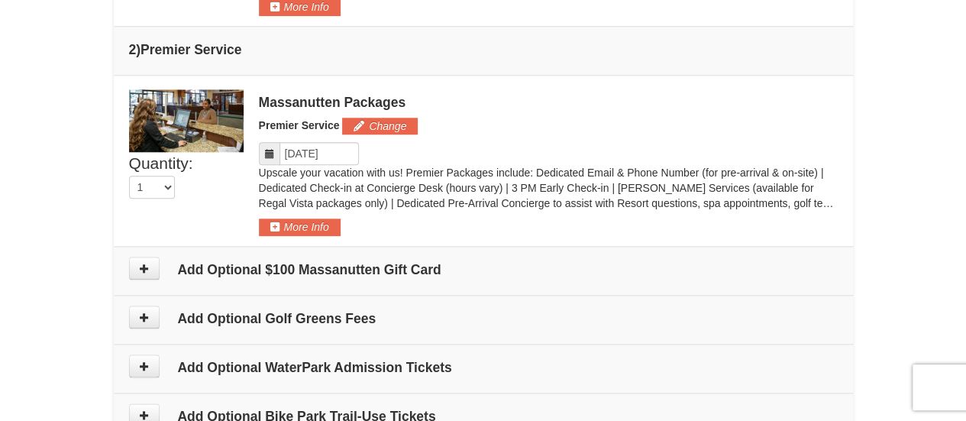
scroll to position [712, 0]
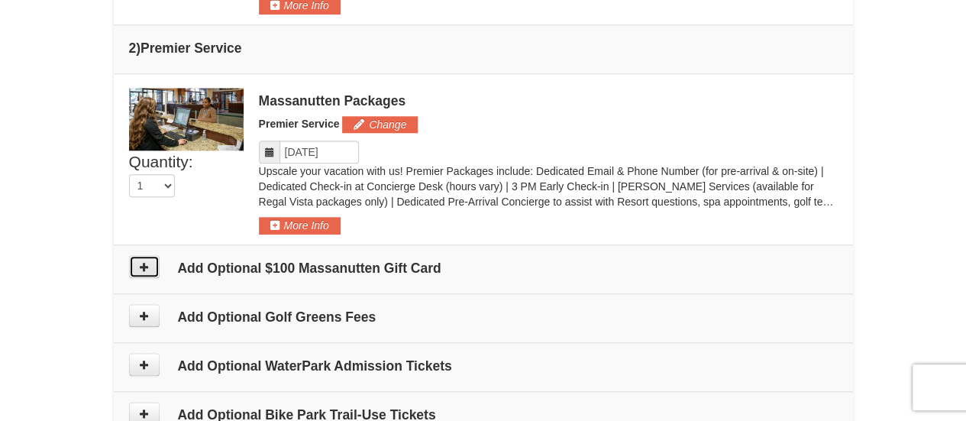
click at [143, 262] on icon at bounding box center [144, 266] width 11 height 11
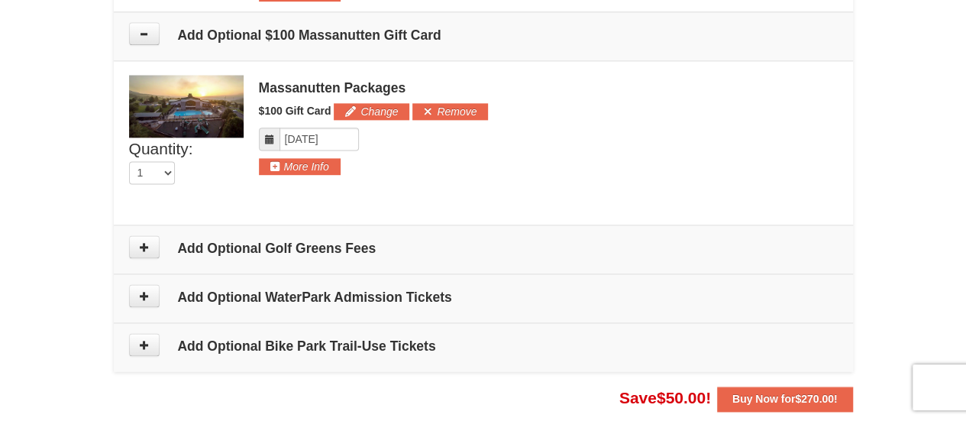
scroll to position [953, 0]
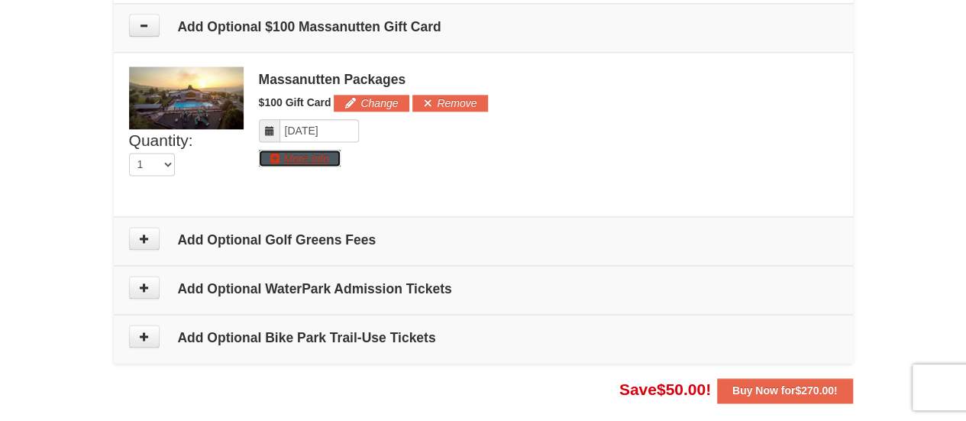
click at [309, 157] on button "More Info" at bounding box center [300, 158] width 82 height 17
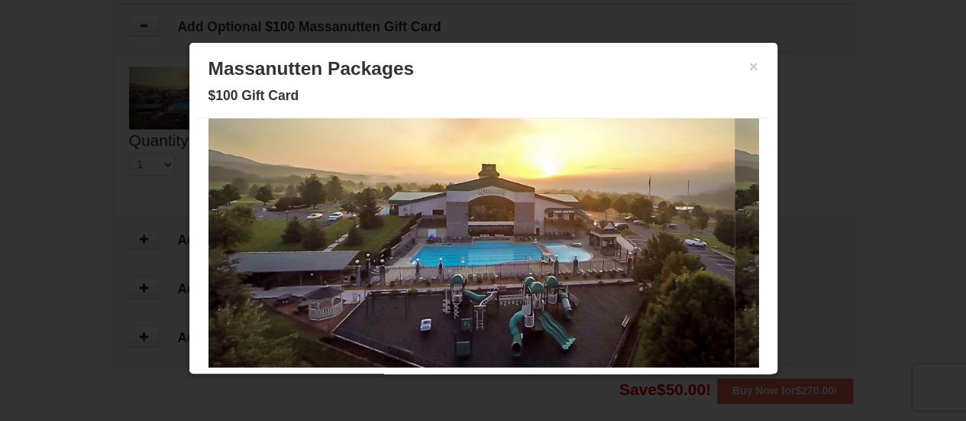
scroll to position [0, 0]
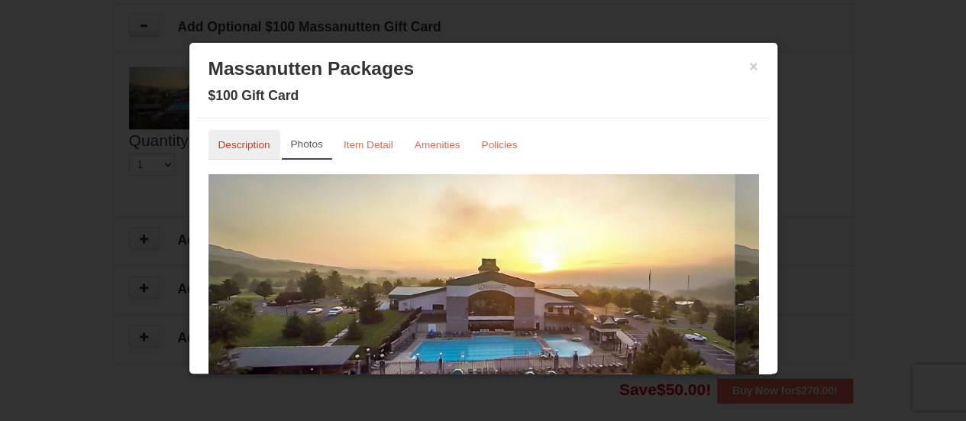
click at [252, 137] on link "Description" at bounding box center [244, 145] width 72 height 30
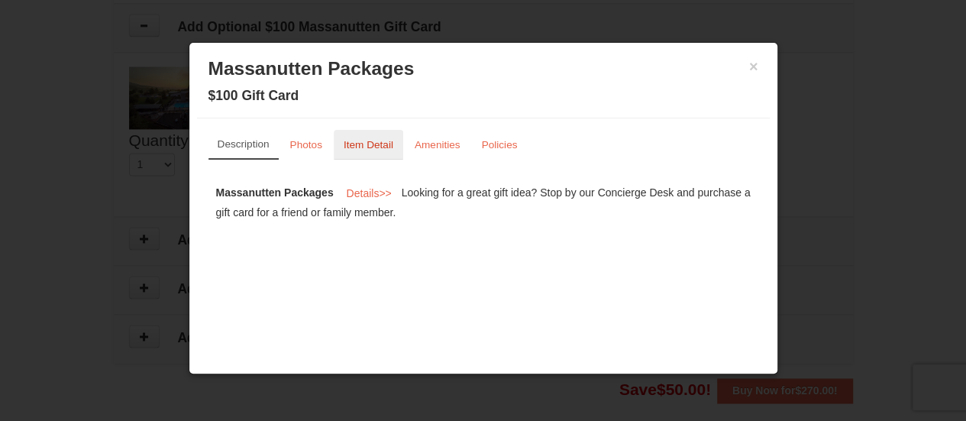
click at [380, 143] on small "Item Detail" at bounding box center [369, 144] width 50 height 11
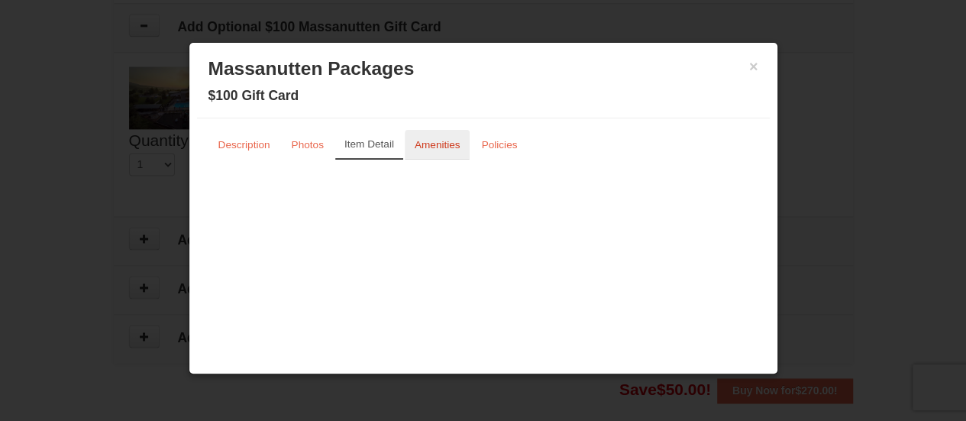
click at [441, 147] on small "Amenities" at bounding box center [438, 144] width 46 height 11
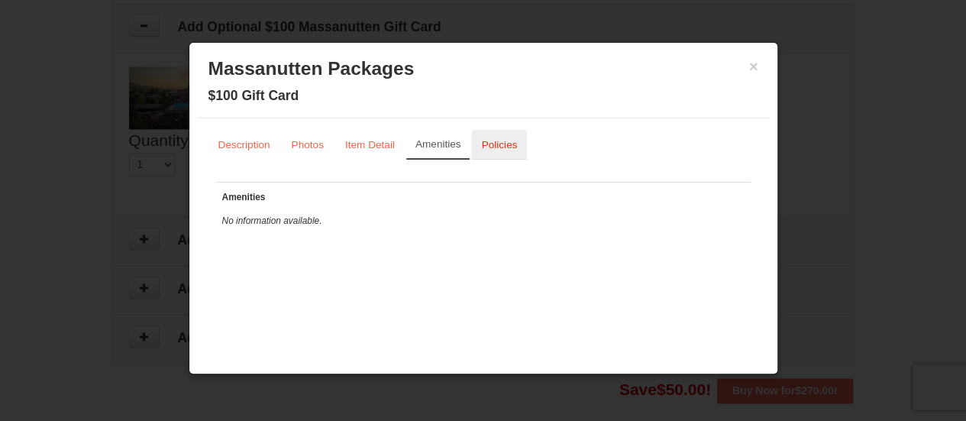
click at [497, 145] on small "Policies" at bounding box center [499, 144] width 36 height 11
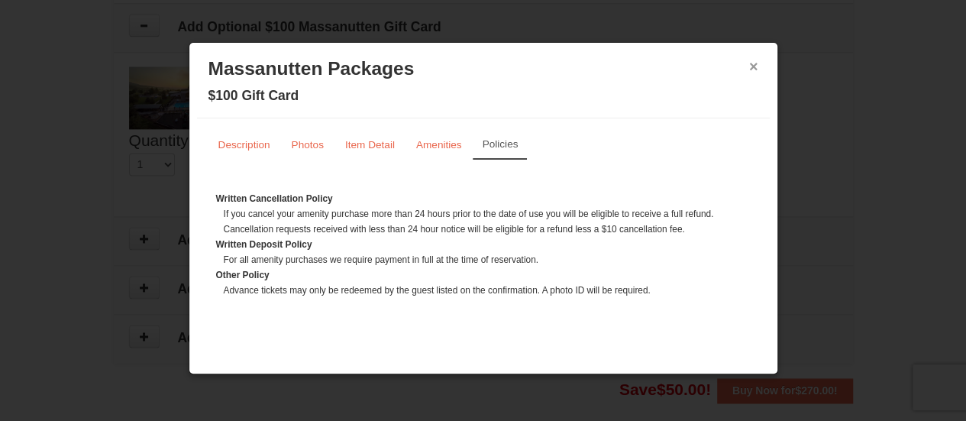
click at [752, 66] on button "×" at bounding box center [753, 66] width 9 height 15
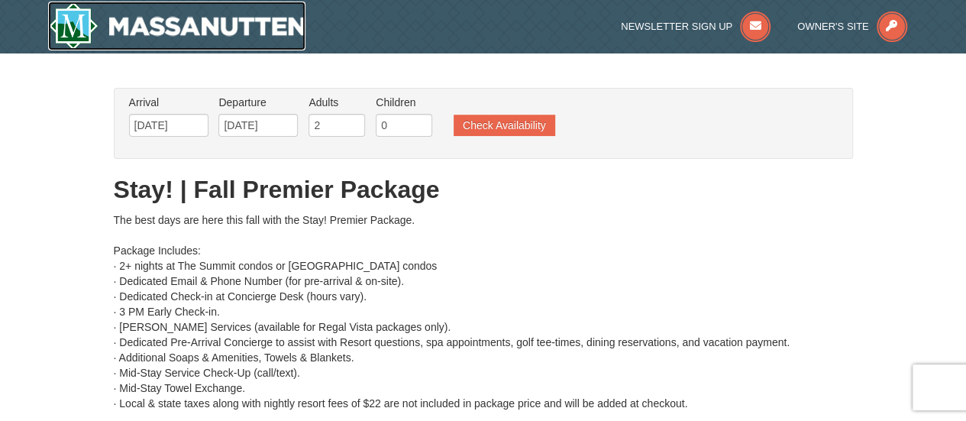
click at [221, 7] on img at bounding box center [177, 26] width 258 height 49
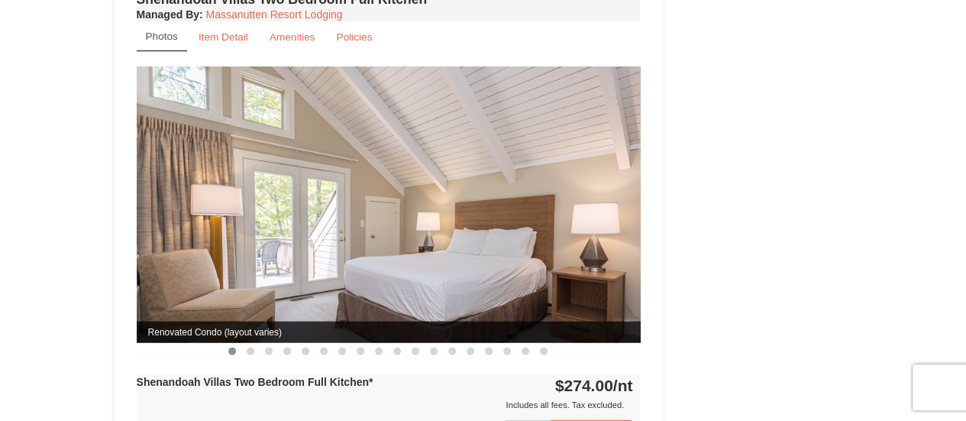
scroll to position [1353, 0]
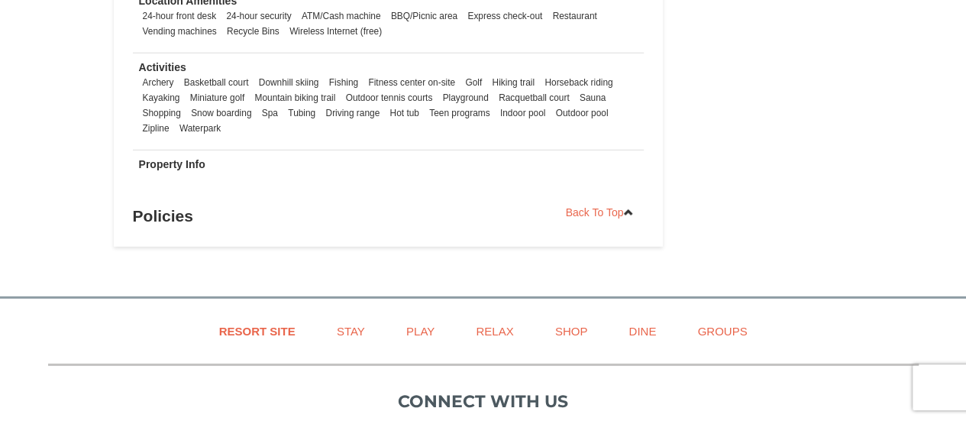
scroll to position [2104, 0]
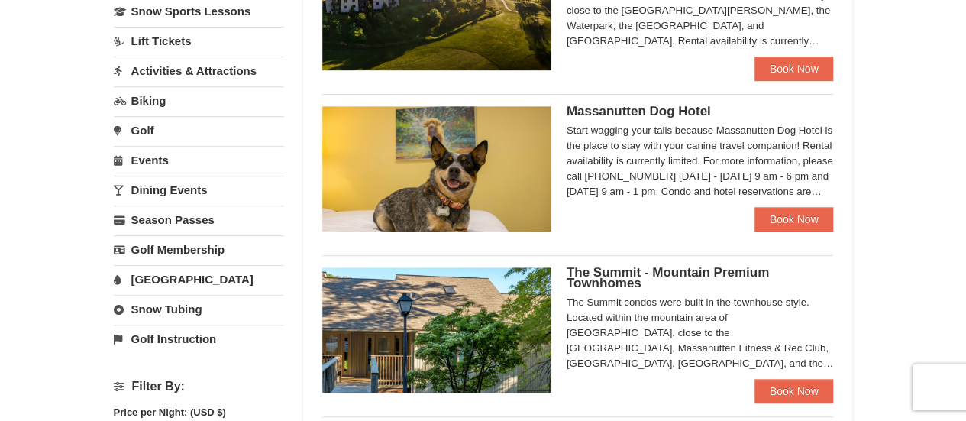
scroll to position [382, 0]
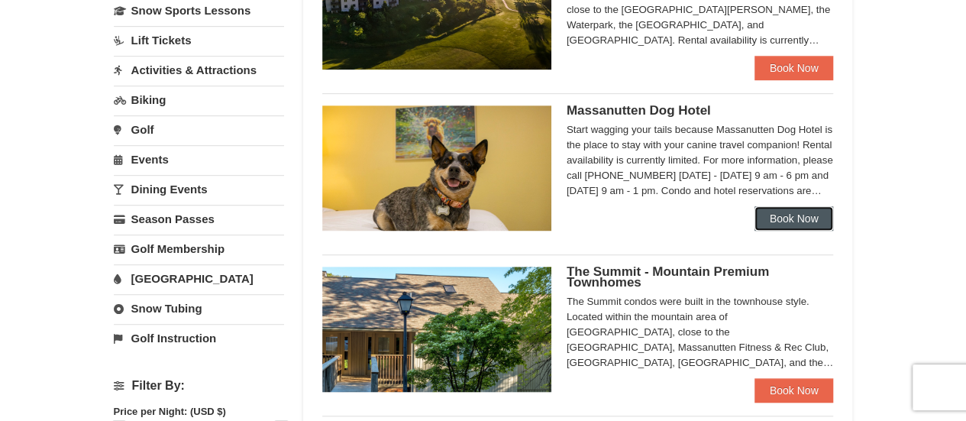
click at [773, 215] on link "Book Now" at bounding box center [793, 218] width 79 height 24
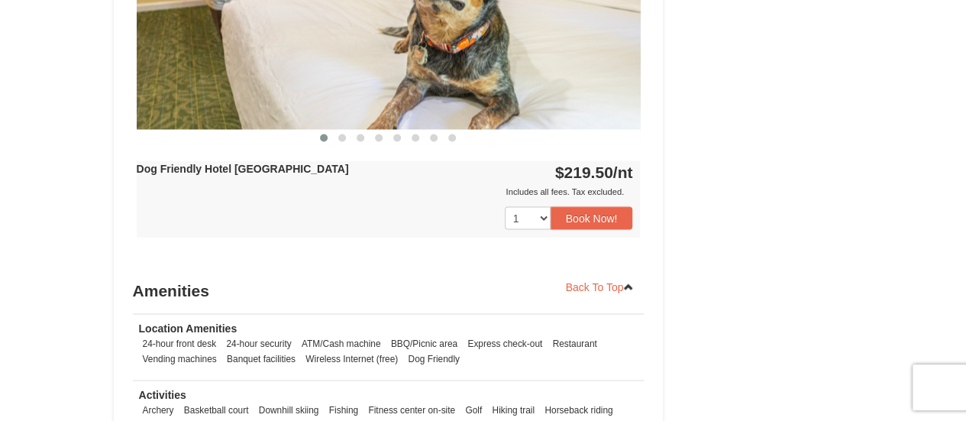
scroll to position [1403, 0]
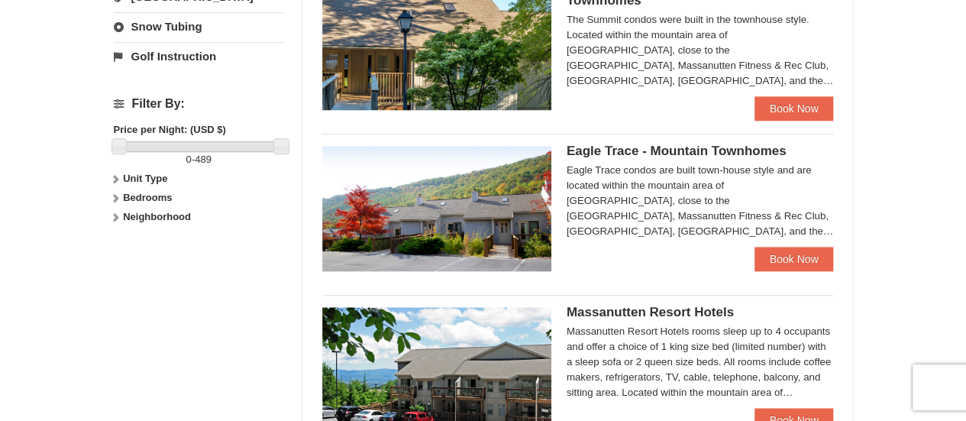
scroll to position [666, 0]
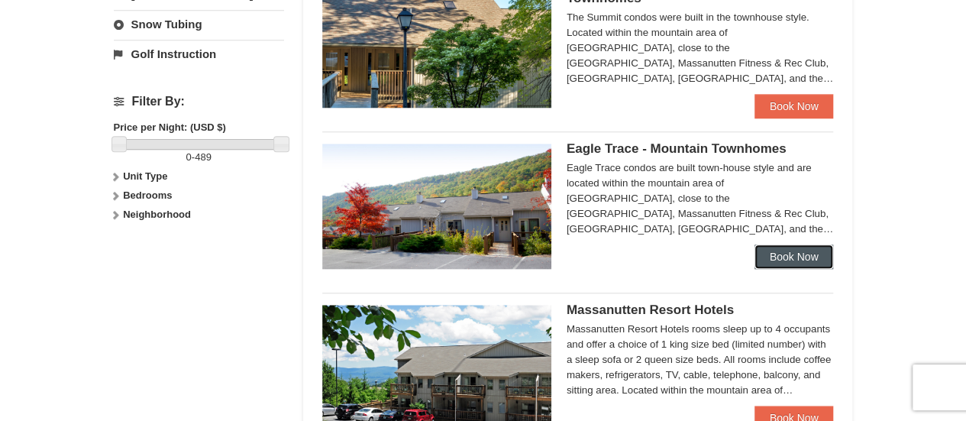
click at [788, 260] on link "Book Now" at bounding box center [793, 256] width 79 height 24
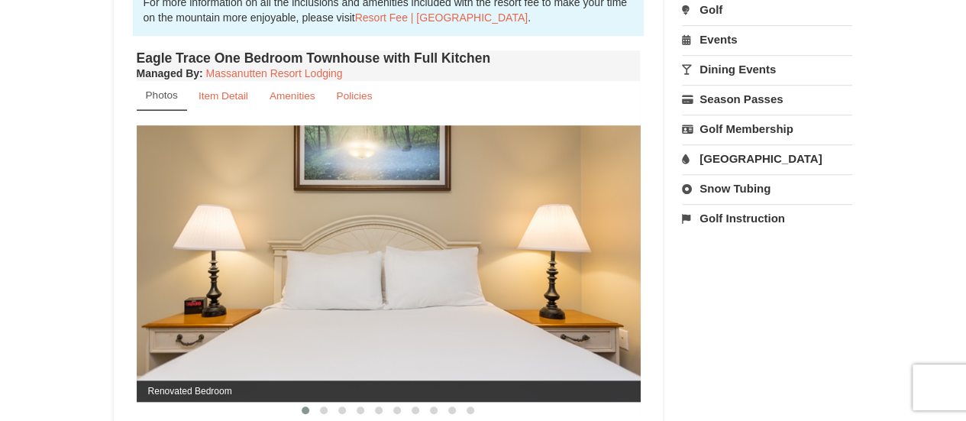
scroll to position [542, 0]
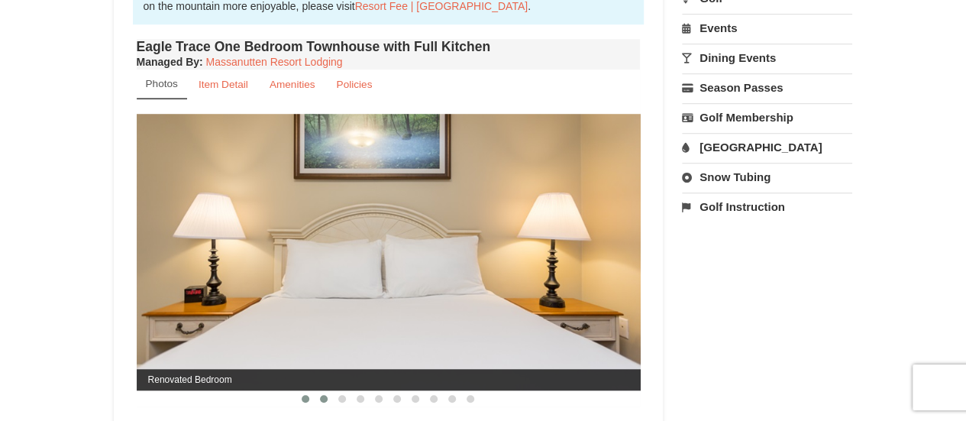
click at [321, 396] on span at bounding box center [324, 399] width 8 height 8
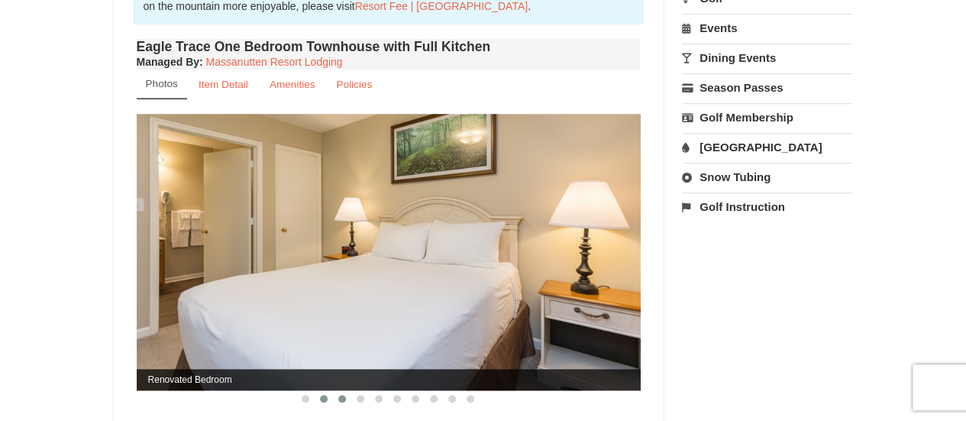
click at [344, 395] on span at bounding box center [342, 399] width 8 height 8
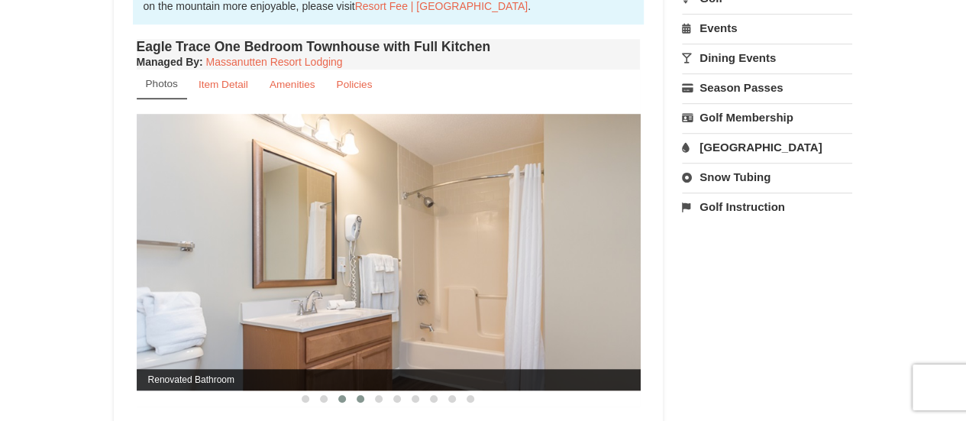
click at [361, 395] on span at bounding box center [361, 399] width 8 height 8
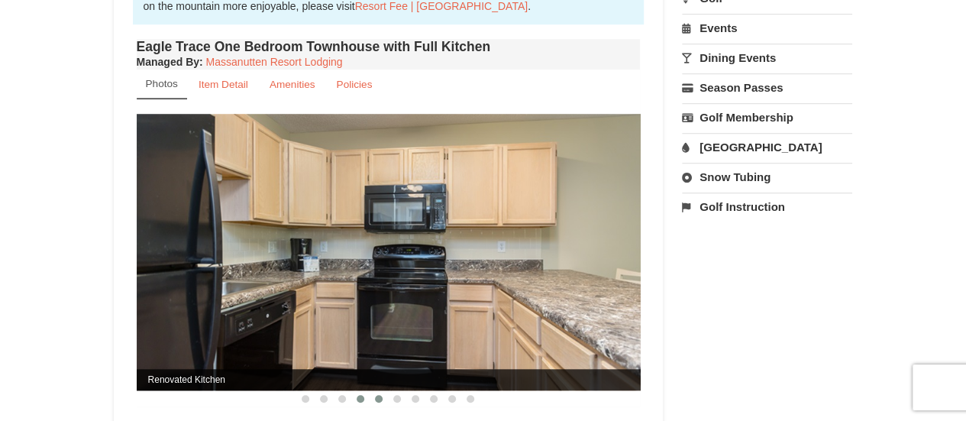
click at [376, 399] on span at bounding box center [379, 399] width 8 height 8
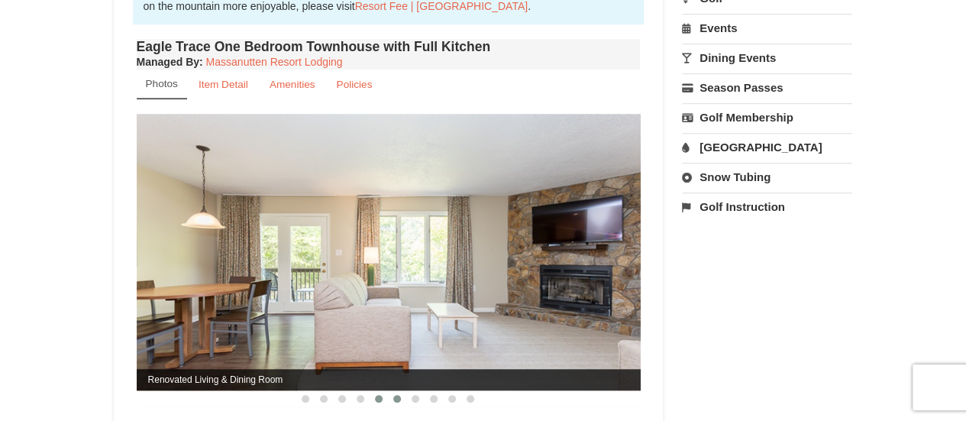
click at [394, 396] on span at bounding box center [397, 399] width 8 height 8
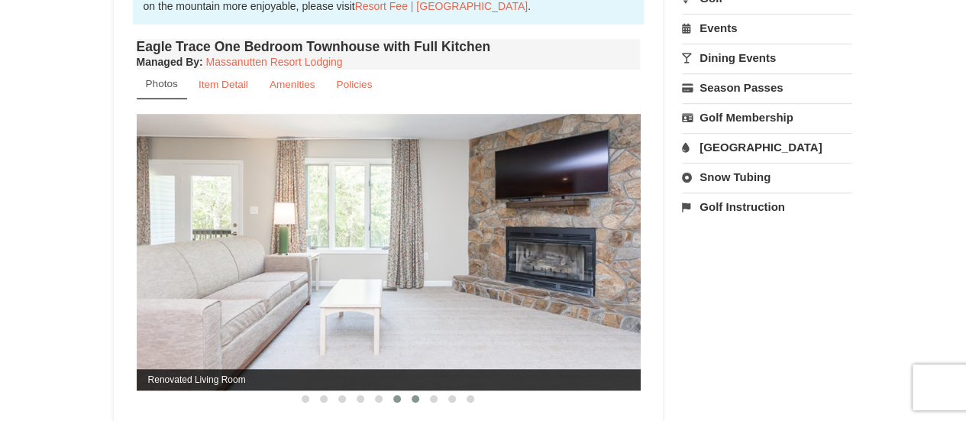
click at [411, 396] on button at bounding box center [415, 398] width 18 height 15
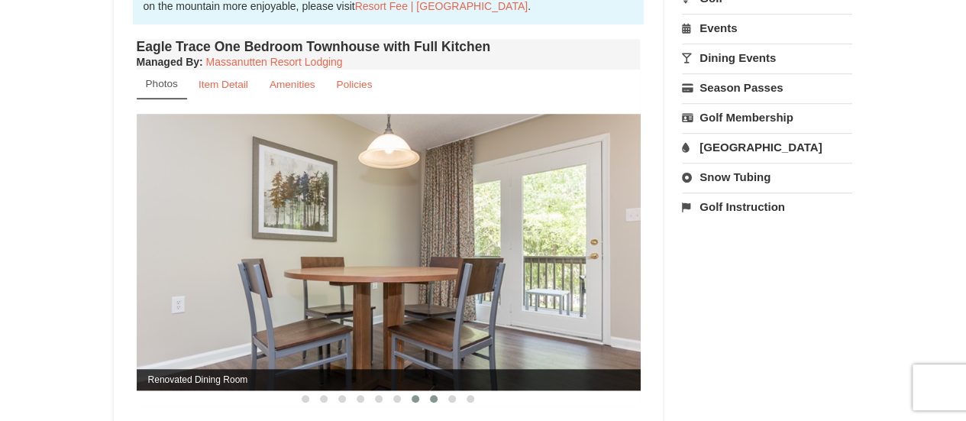
click at [437, 401] on button at bounding box center [433, 398] width 18 height 15
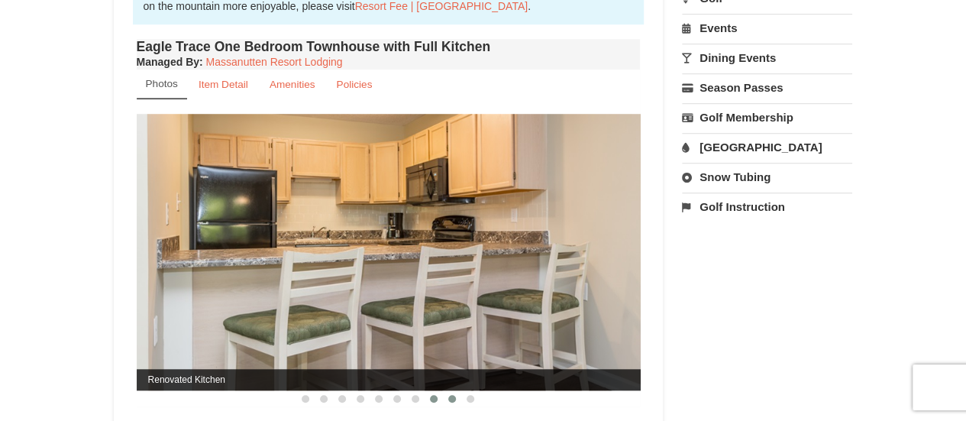
click at [458, 396] on button at bounding box center [452, 398] width 18 height 15
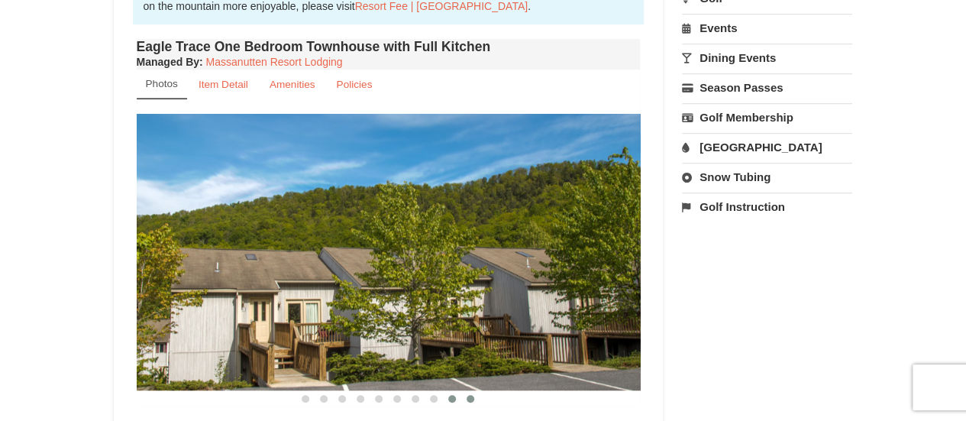
click at [473, 400] on span at bounding box center [470, 399] width 8 height 8
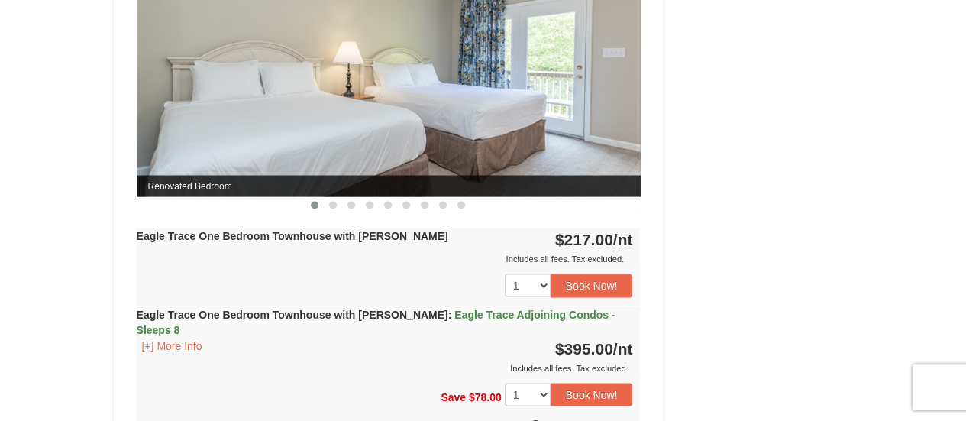
scroll to position [1361, 0]
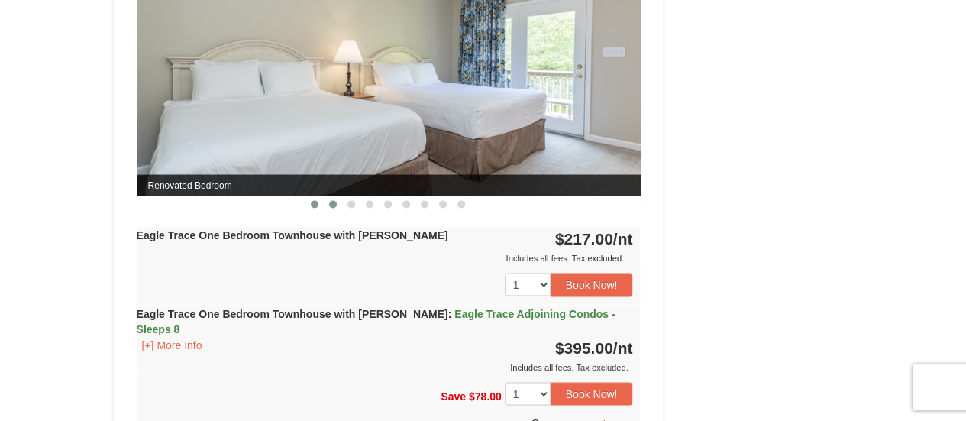
click at [330, 200] on span at bounding box center [333, 204] width 8 height 8
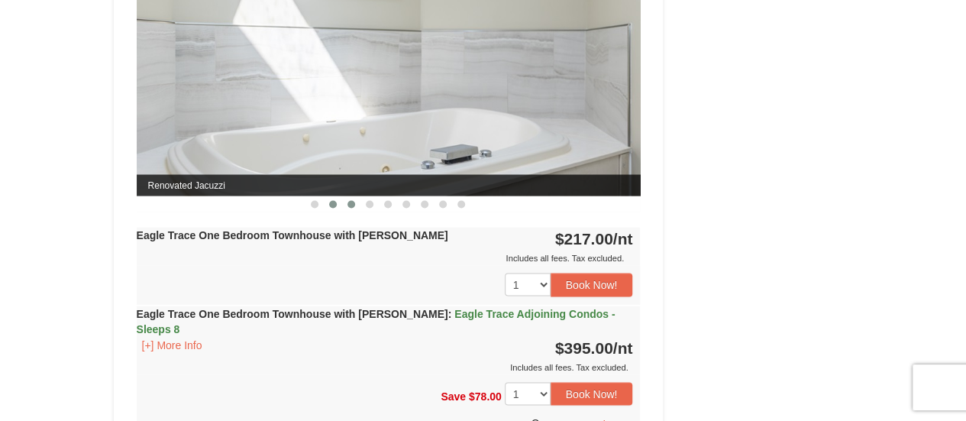
click at [353, 201] on span at bounding box center [351, 204] width 8 height 8
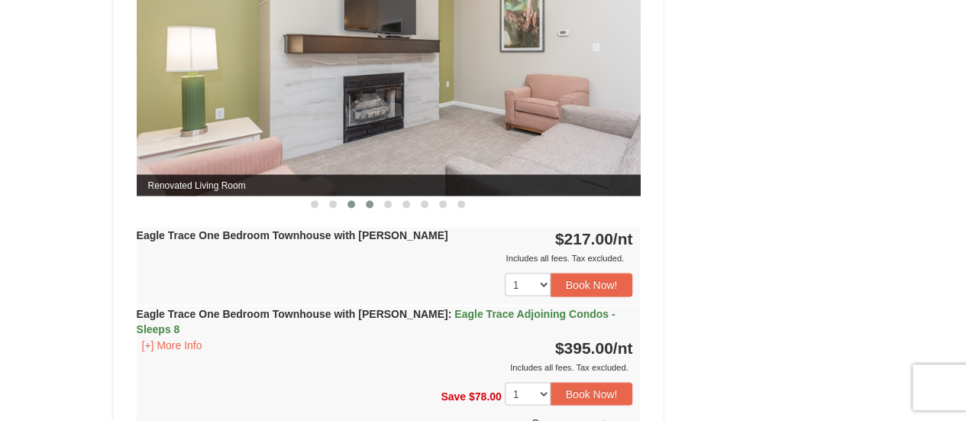
click at [366, 200] on span at bounding box center [370, 204] width 8 height 8
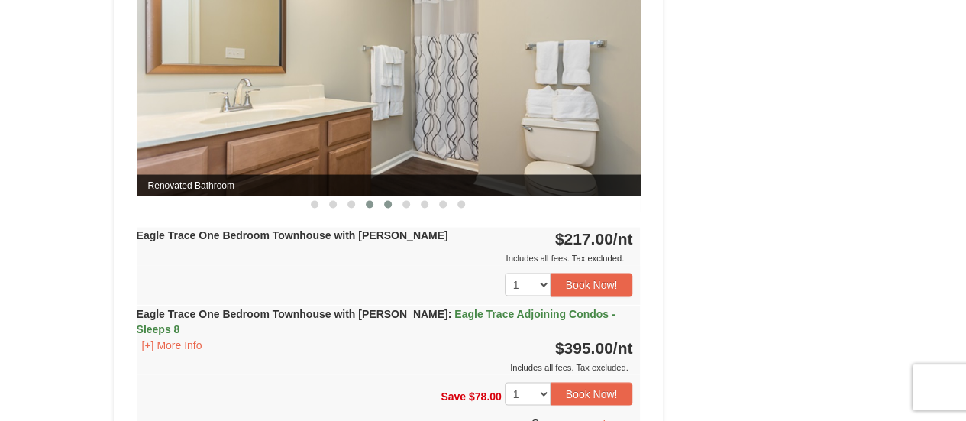
click at [382, 204] on button at bounding box center [388, 203] width 18 height 15
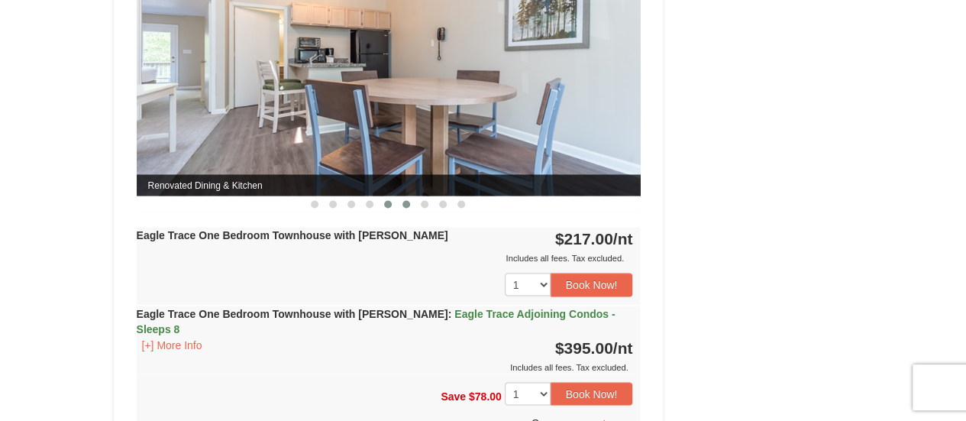
click at [406, 206] on button at bounding box center [406, 203] width 18 height 15
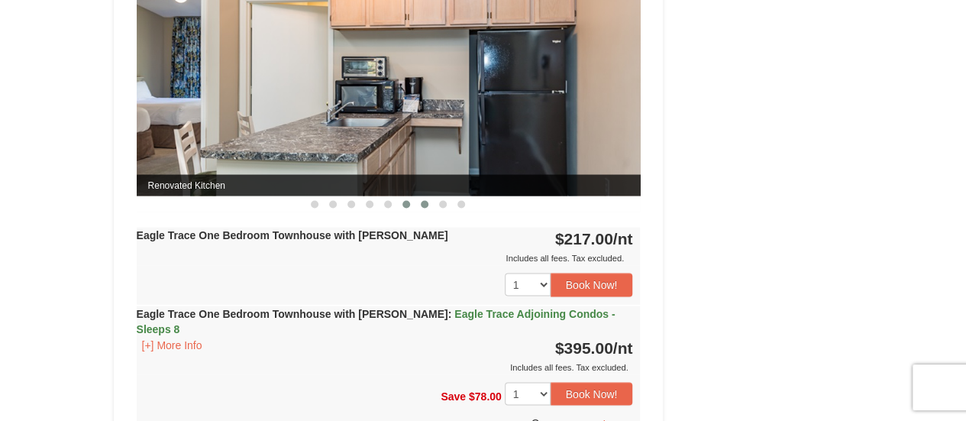
click at [427, 207] on button at bounding box center [424, 203] width 18 height 15
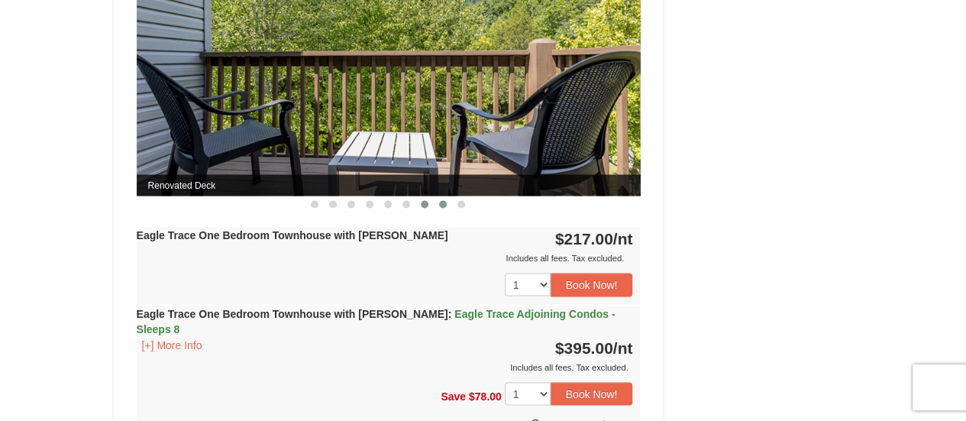
click at [440, 202] on span at bounding box center [443, 204] width 8 height 8
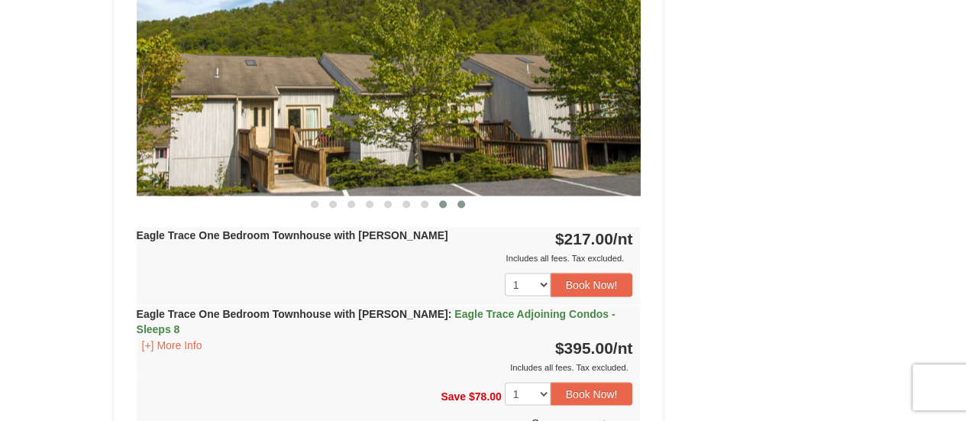
click at [463, 202] on span at bounding box center [461, 204] width 8 height 8
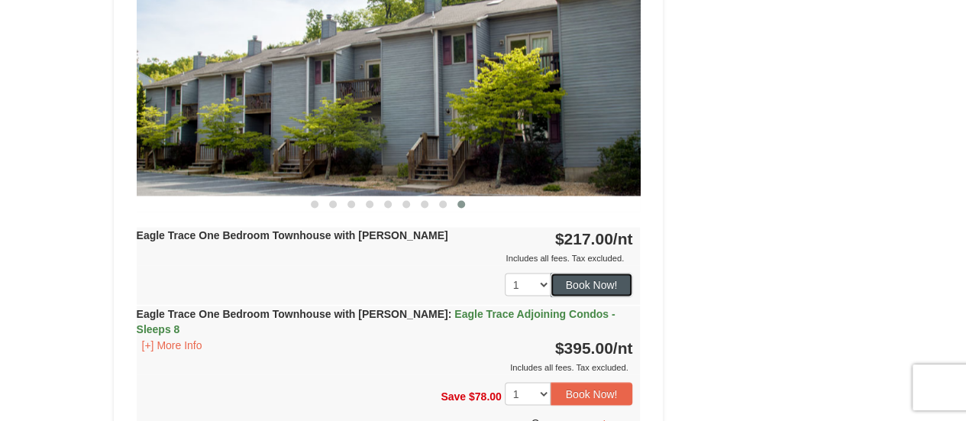
click at [592, 278] on button "Book Now!" at bounding box center [591, 284] width 82 height 23
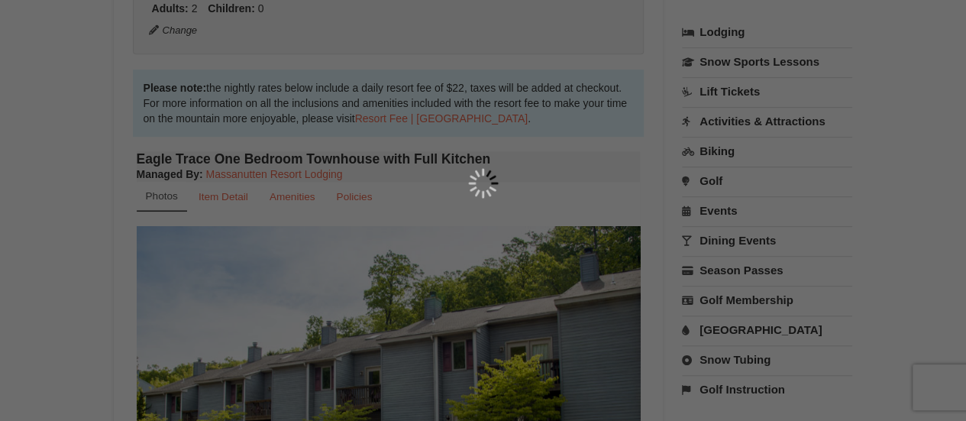
scroll to position [149, 0]
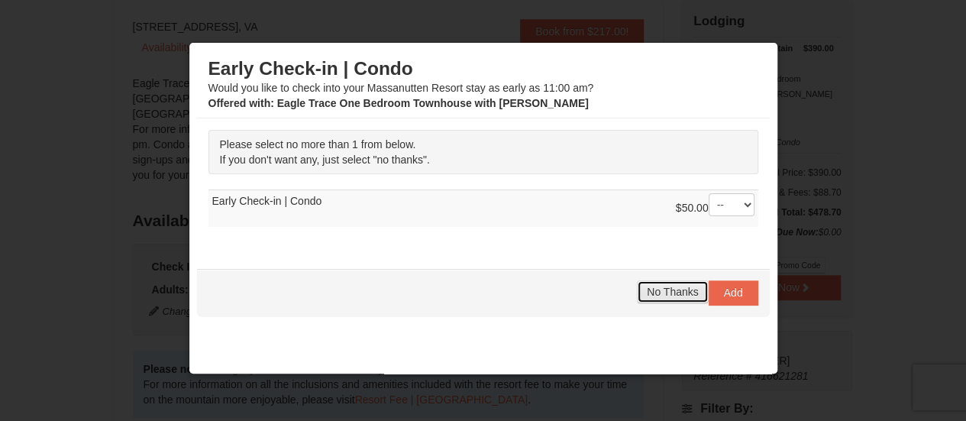
click at [651, 289] on span "No Thanks" at bounding box center [672, 292] width 51 height 12
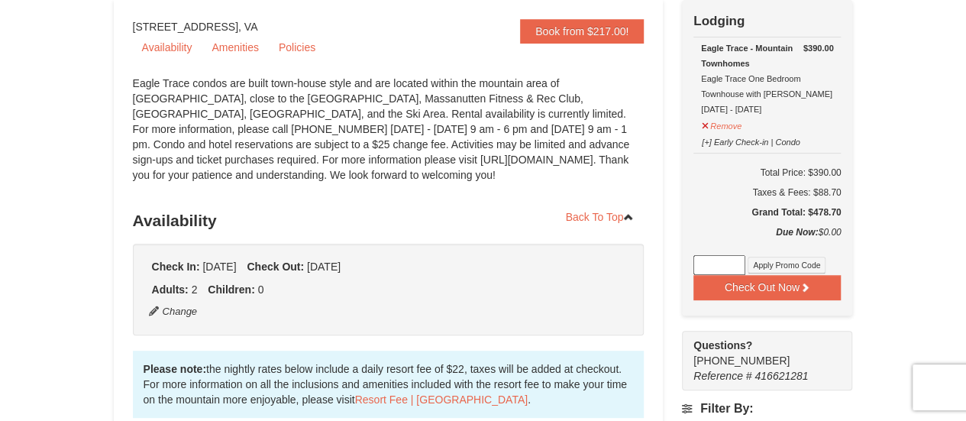
click at [726, 263] on input at bounding box center [719, 265] width 52 height 20
paste input "FallWP25"
click at [800, 269] on button "Apply Promo Code" at bounding box center [786, 265] width 78 height 17
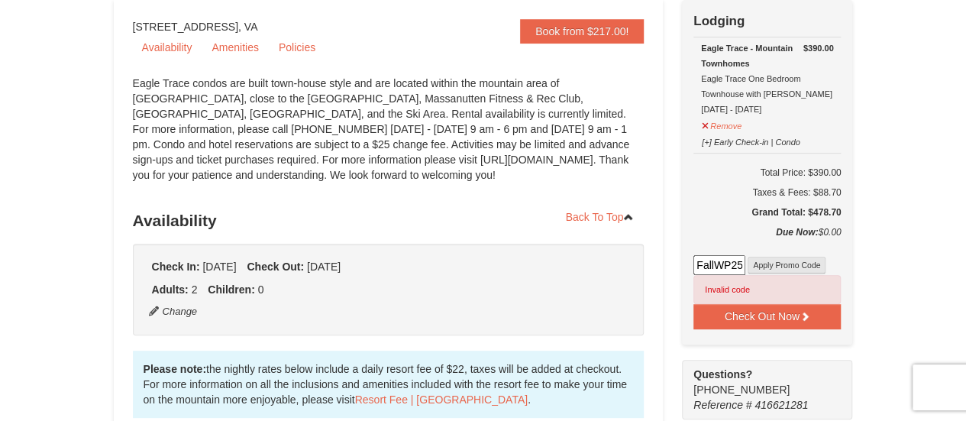
drag, startPoint x: 700, startPoint y: 263, endPoint x: 812, endPoint y: 271, distance: 112.5
click at [812, 271] on div "FallWP25 Apply Promo Code Invalid code" at bounding box center [766, 279] width 147 height 49
type input "F"
type input "GoDukes25"
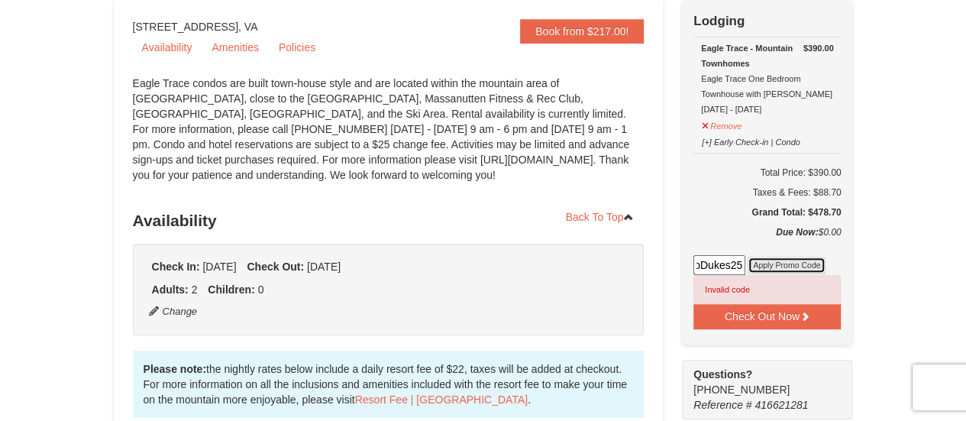
scroll to position [0, 0]
click at [810, 266] on button "Apply Promo Code" at bounding box center [786, 265] width 78 height 17
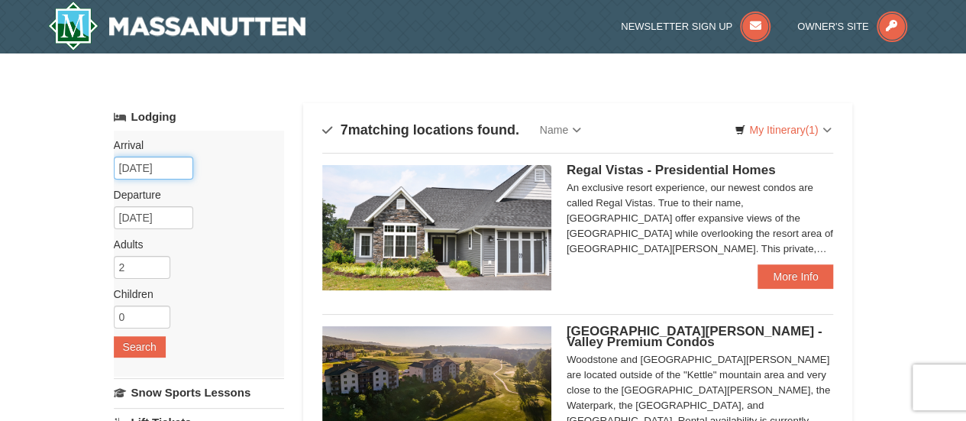
click at [143, 163] on input "[DATE]" at bounding box center [153, 168] width 79 height 23
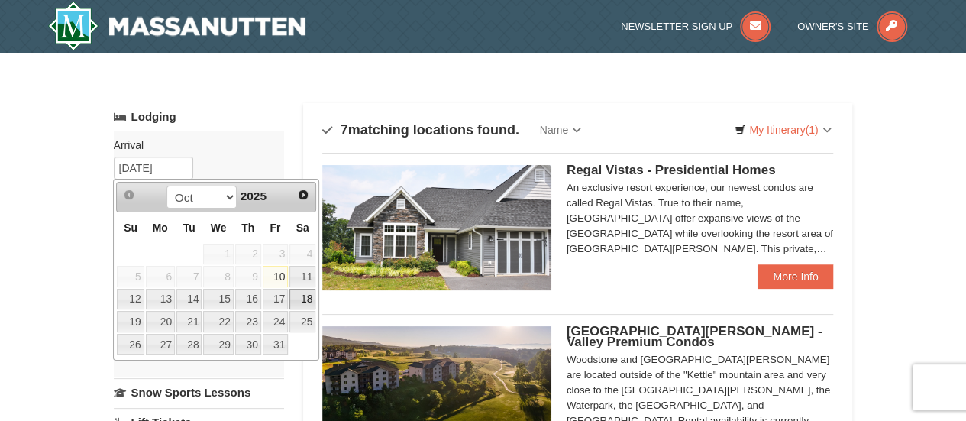
click at [308, 297] on link "18" at bounding box center [302, 299] width 26 height 21
type input "[DATE]"
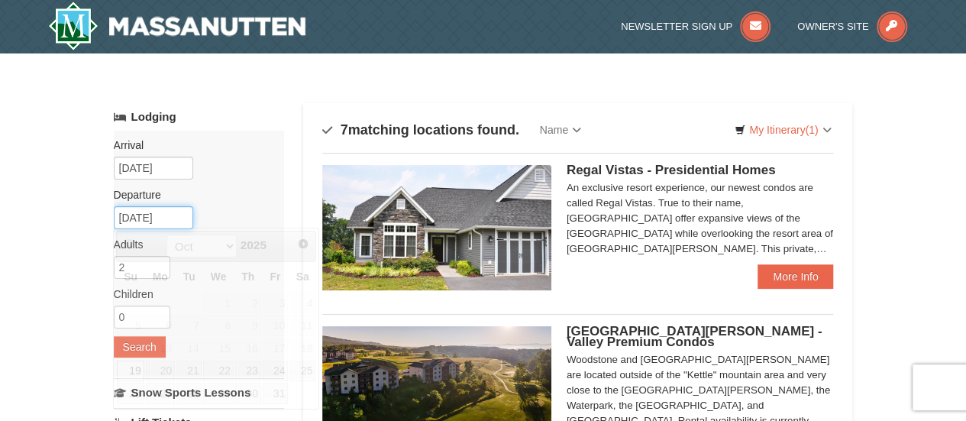
click at [148, 225] on input "[DATE]" at bounding box center [153, 217] width 79 height 23
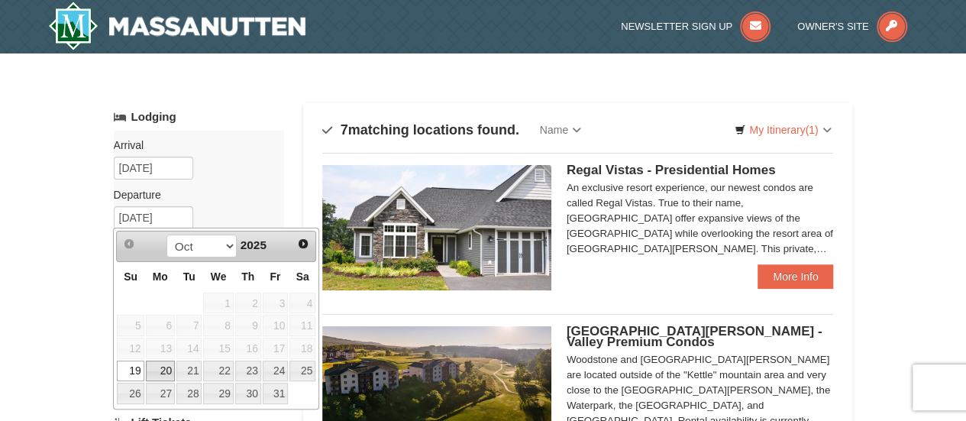
click at [165, 372] on link "20" at bounding box center [160, 370] width 29 height 21
type input "[DATE]"
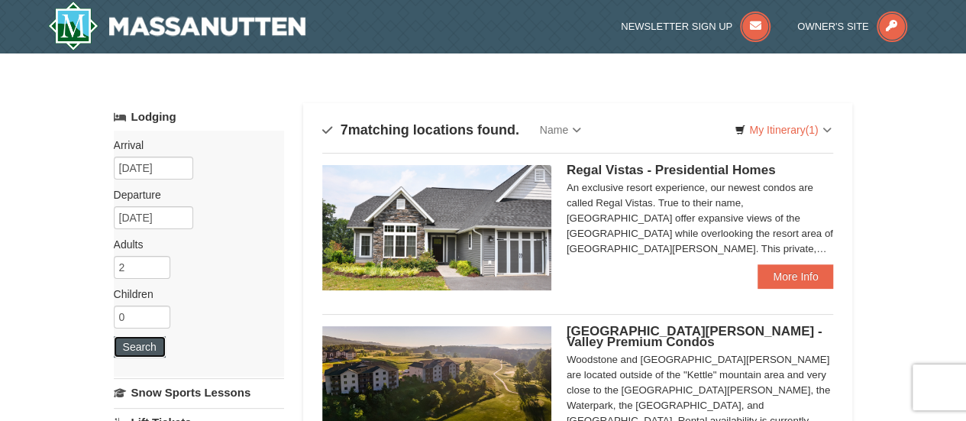
click at [140, 346] on button "Search" at bounding box center [140, 346] width 52 height 21
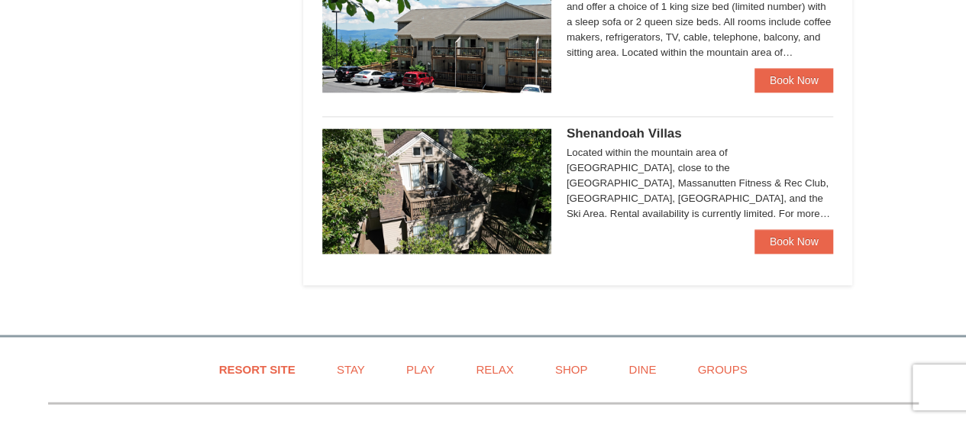
scroll to position [1002, 0]
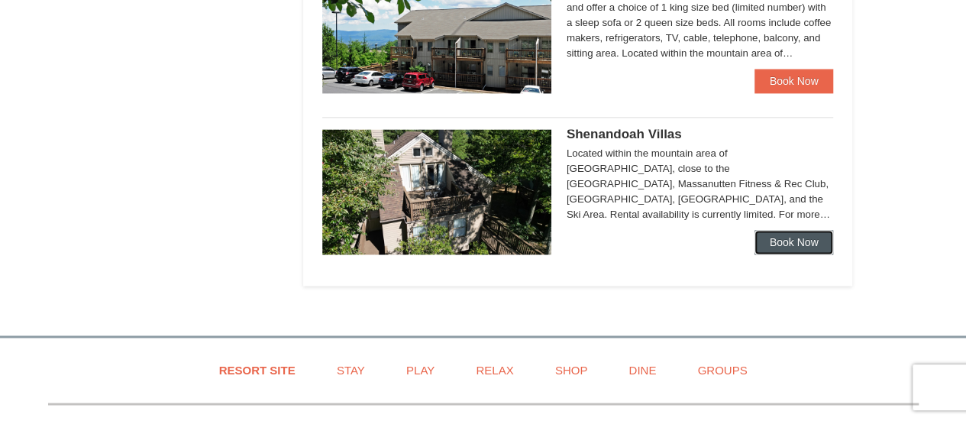
click at [808, 247] on link "Book Now" at bounding box center [793, 242] width 79 height 24
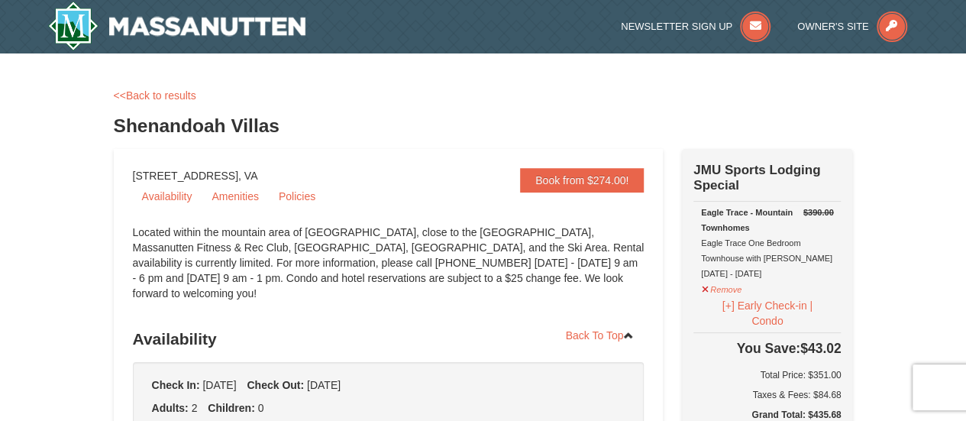
click at [808, 247] on div "Eagle Trace - Mountain Townhomes Eagle Trace One Bedroom Townhouse with Jacuzzi…" at bounding box center [767, 243] width 132 height 76
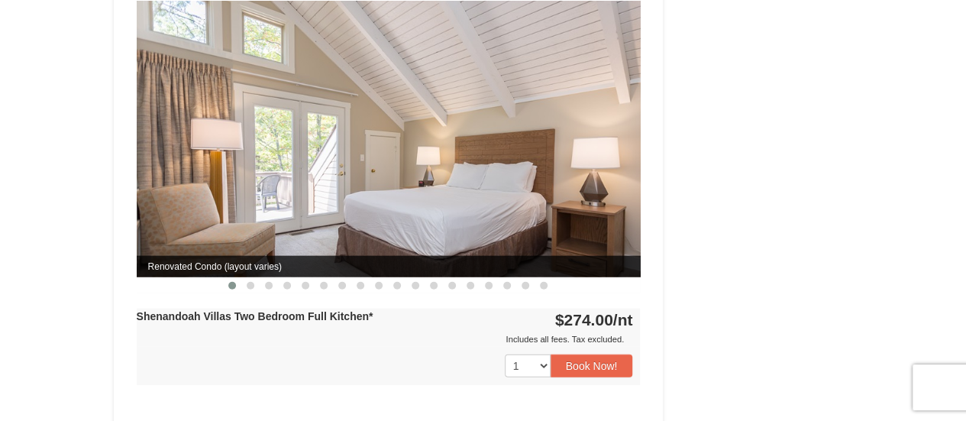
scroll to position [1662, 0]
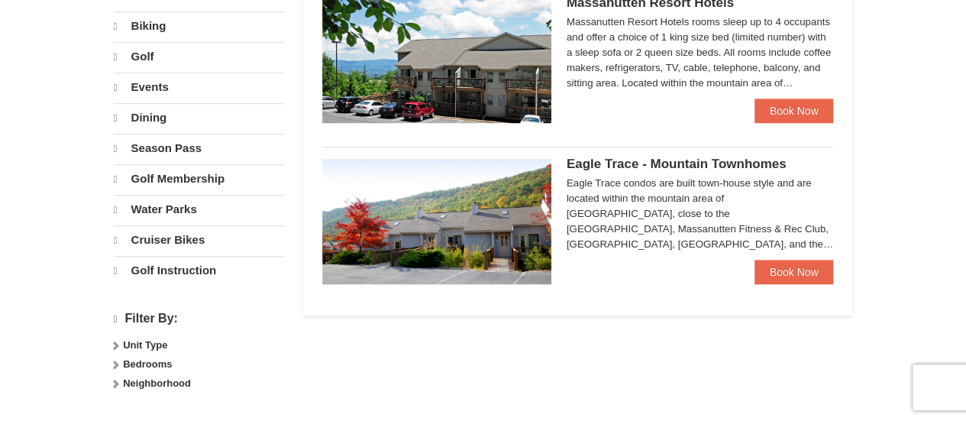
select select "10"
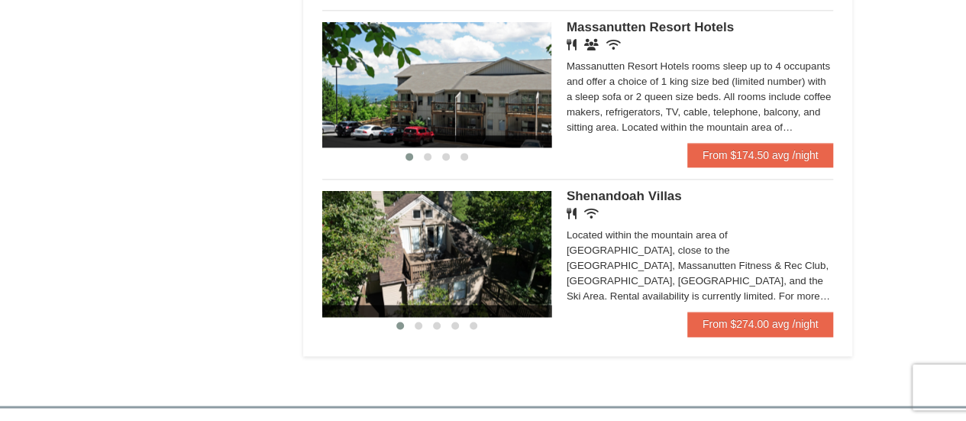
scroll to position [1009, 0]
click at [795, 157] on link "From $174.50 avg /night" at bounding box center [760, 155] width 147 height 24
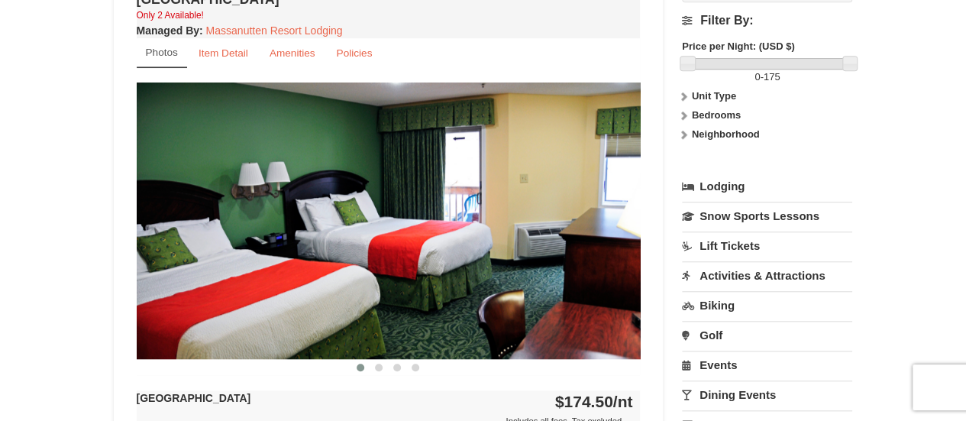
scroll to position [590, 0]
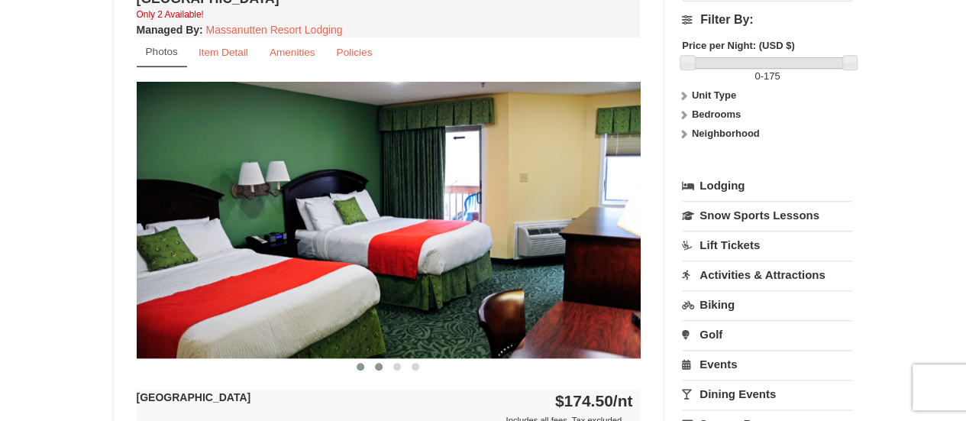
click at [381, 363] on span at bounding box center [379, 367] width 8 height 8
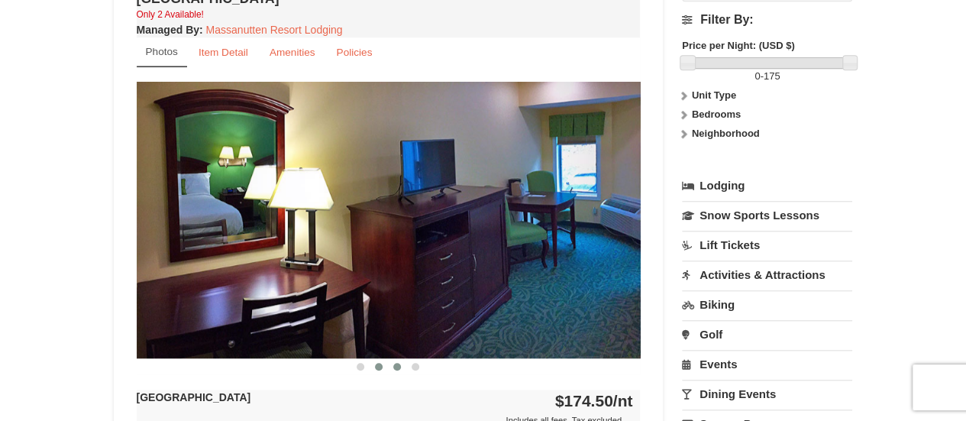
click at [395, 366] on span at bounding box center [397, 367] width 8 height 8
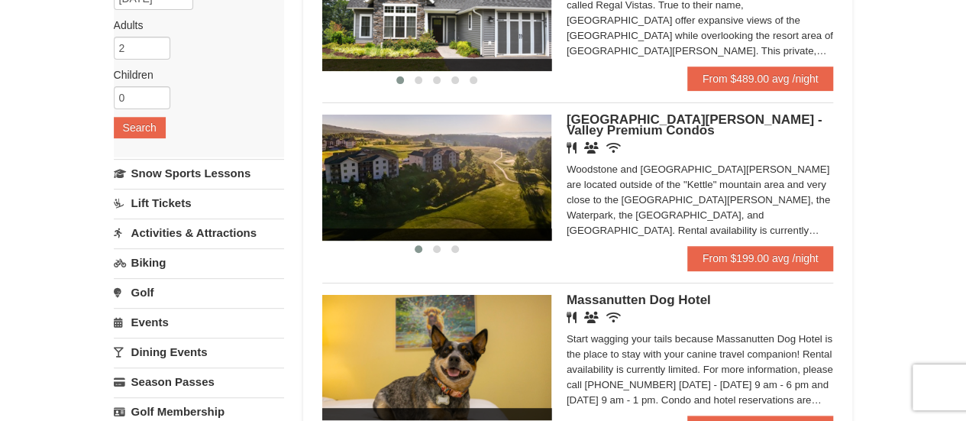
scroll to position [218, 0]
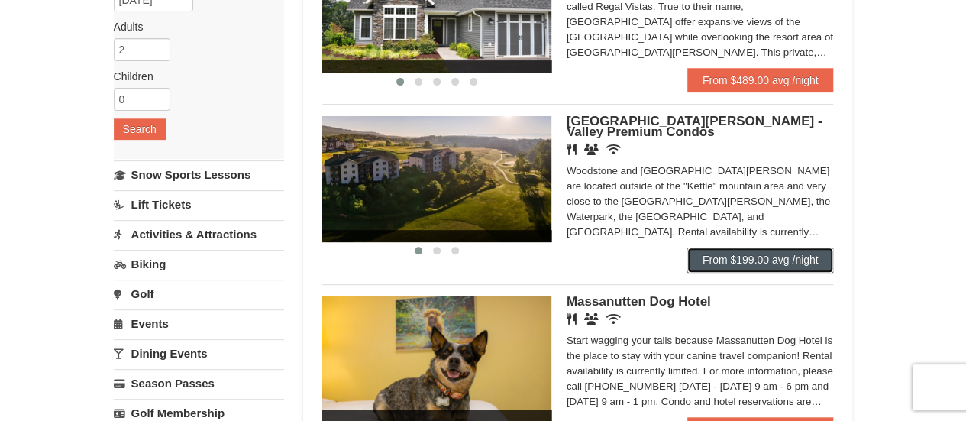
click at [779, 255] on link "From $199.00 avg /night" at bounding box center [760, 259] width 147 height 24
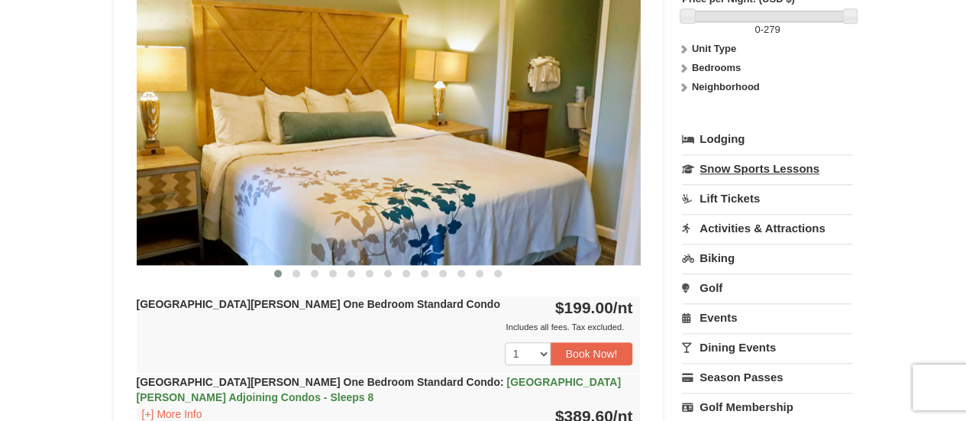
scroll to position [636, 0]
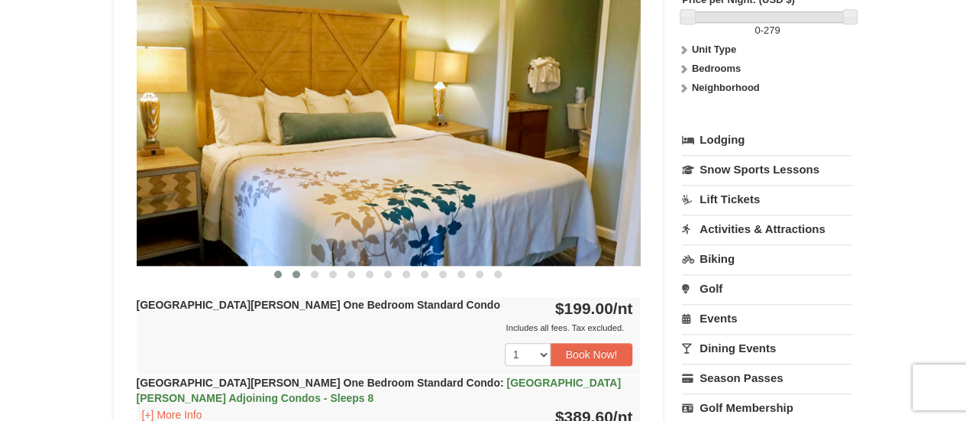
click at [298, 270] on span at bounding box center [296, 274] width 8 height 8
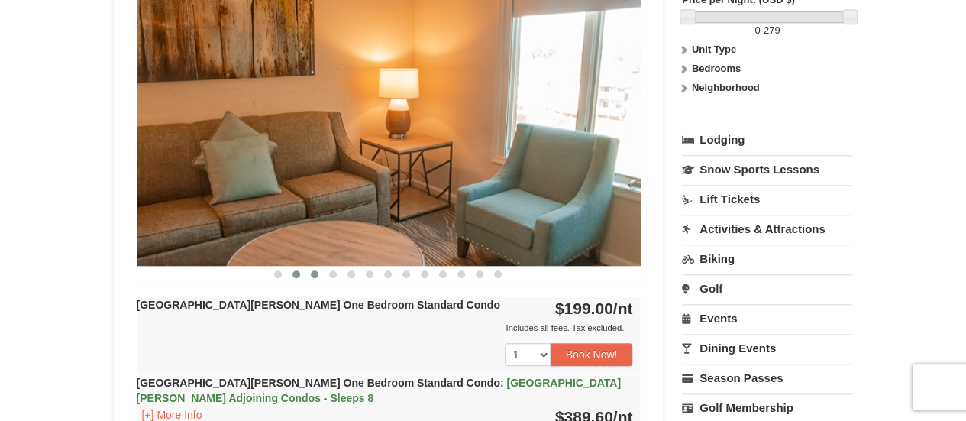
click at [316, 273] on span at bounding box center [315, 274] width 8 height 8
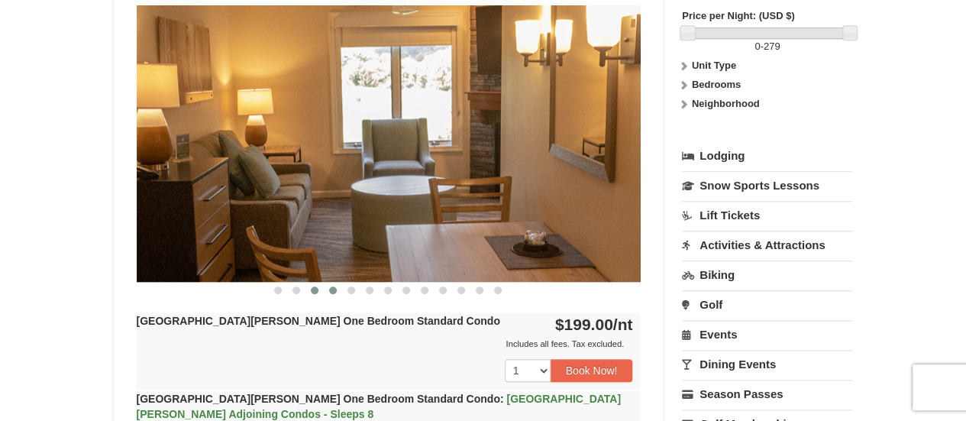
scroll to position [610, 0]
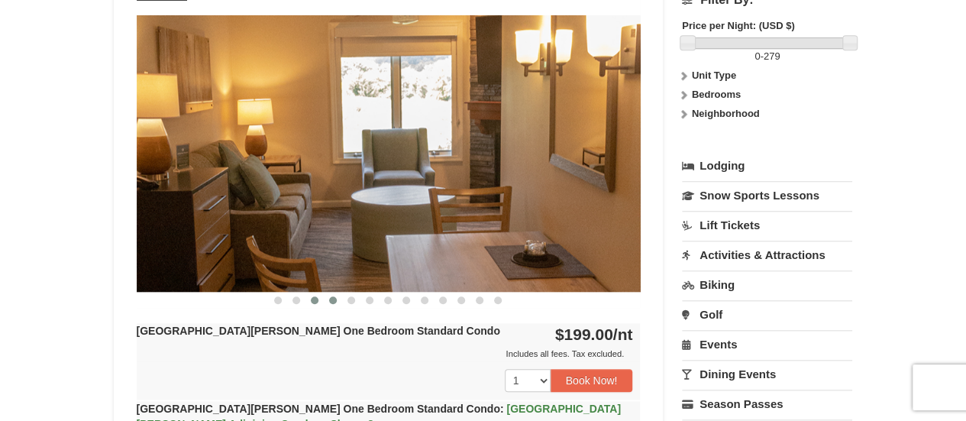
click at [333, 296] on span at bounding box center [333, 300] width 8 height 8
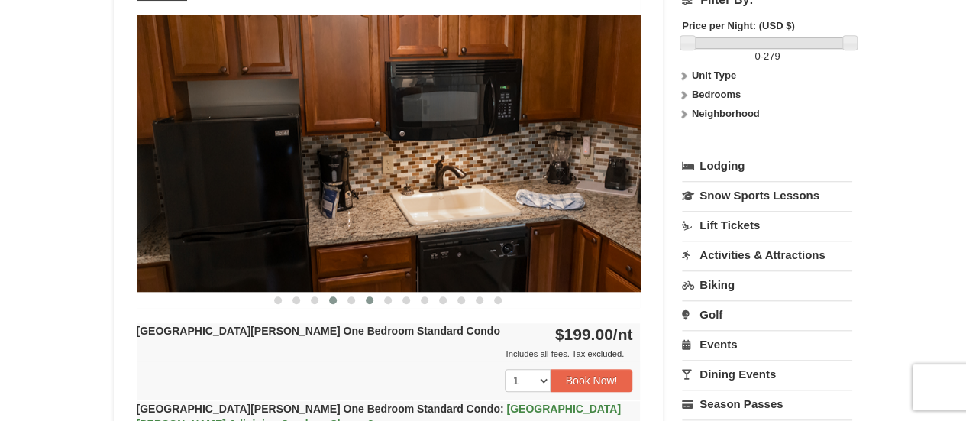
click at [366, 299] on span at bounding box center [370, 300] width 8 height 8
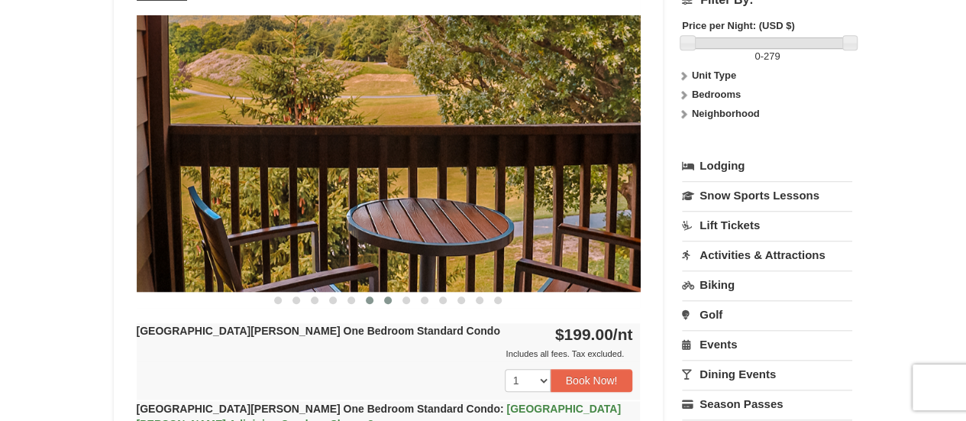
click at [389, 297] on span at bounding box center [388, 300] width 8 height 8
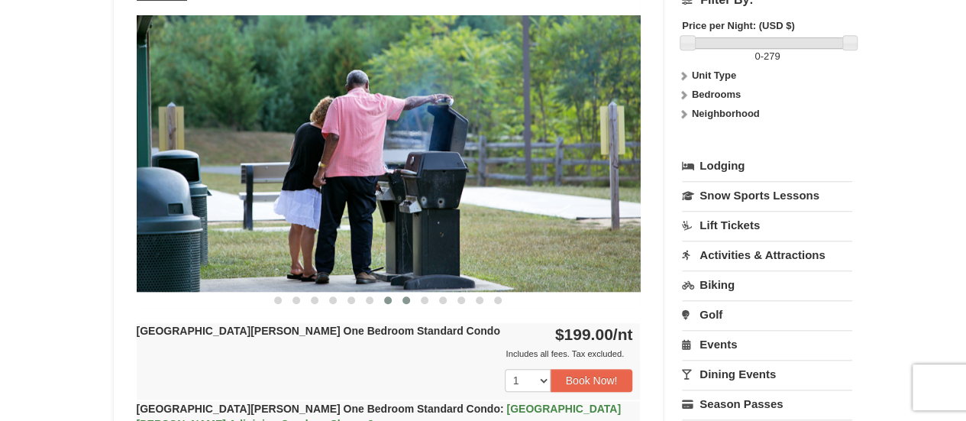
click at [402, 299] on span at bounding box center [406, 300] width 8 height 8
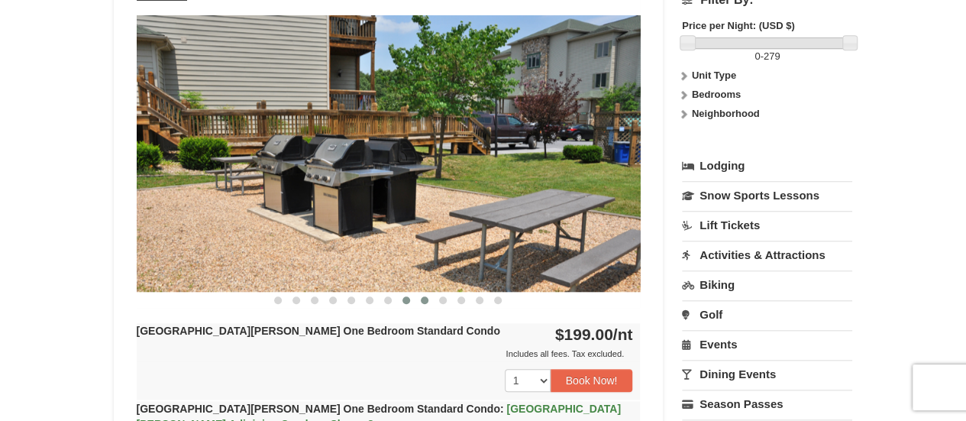
click at [428, 300] on span at bounding box center [425, 300] width 8 height 8
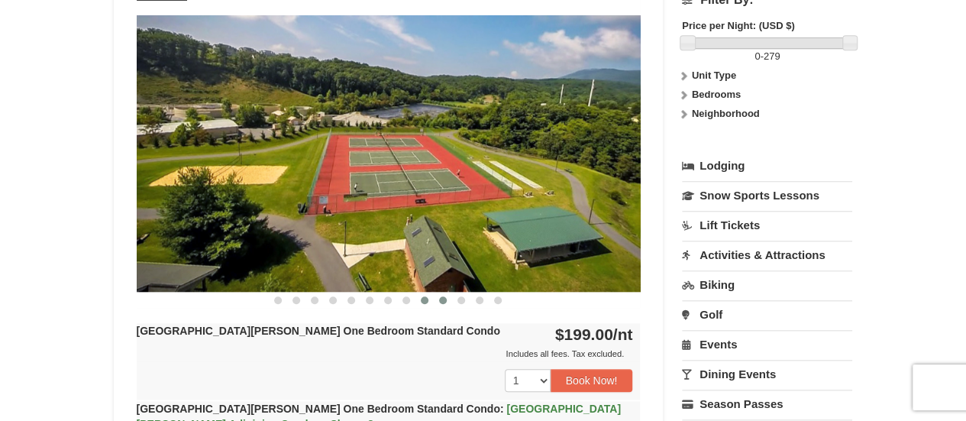
click at [450, 298] on button at bounding box center [443, 299] width 18 height 15
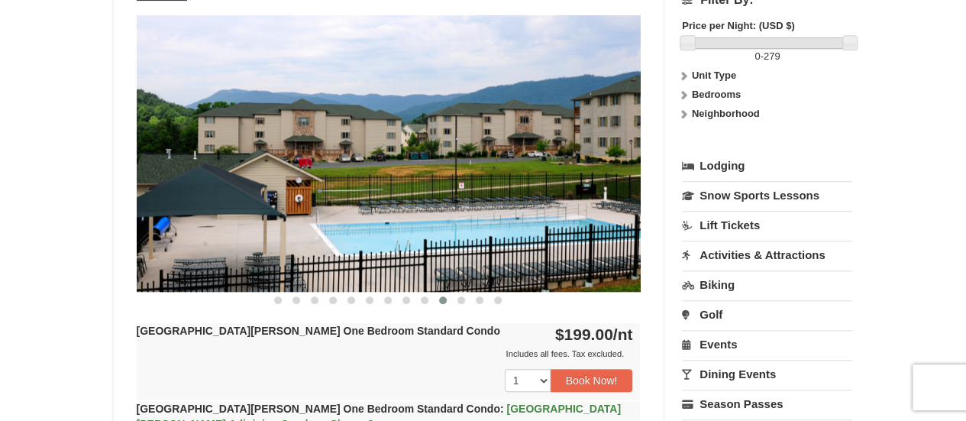
click at [450, 298] on button at bounding box center [443, 299] width 18 height 15
click at [460, 300] on span at bounding box center [461, 300] width 8 height 8
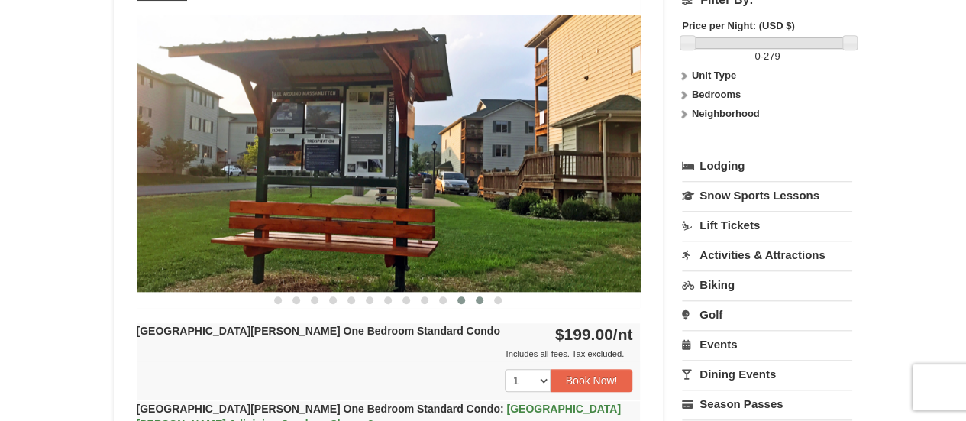
click at [476, 302] on span at bounding box center [480, 300] width 8 height 8
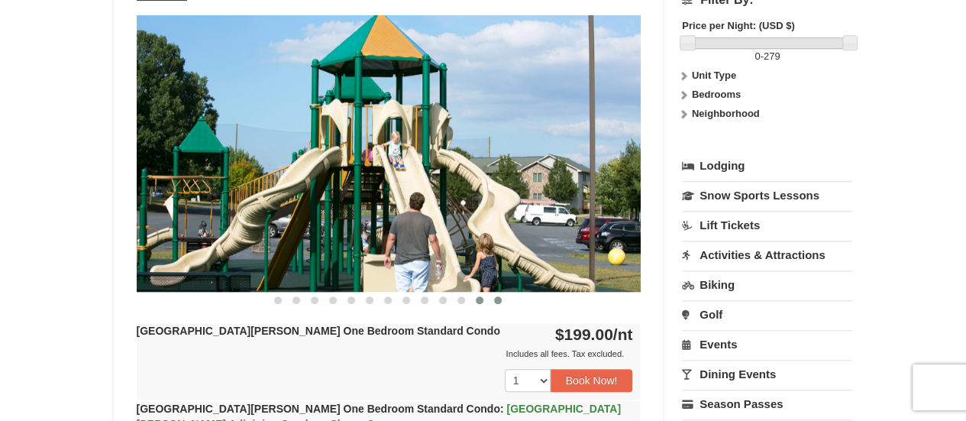
click at [502, 300] on button at bounding box center [498, 299] width 18 height 15
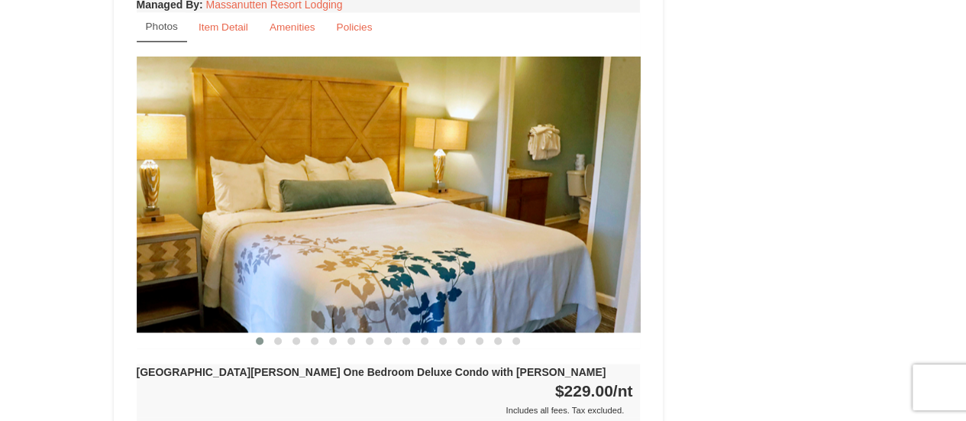
scroll to position [1215, 0]
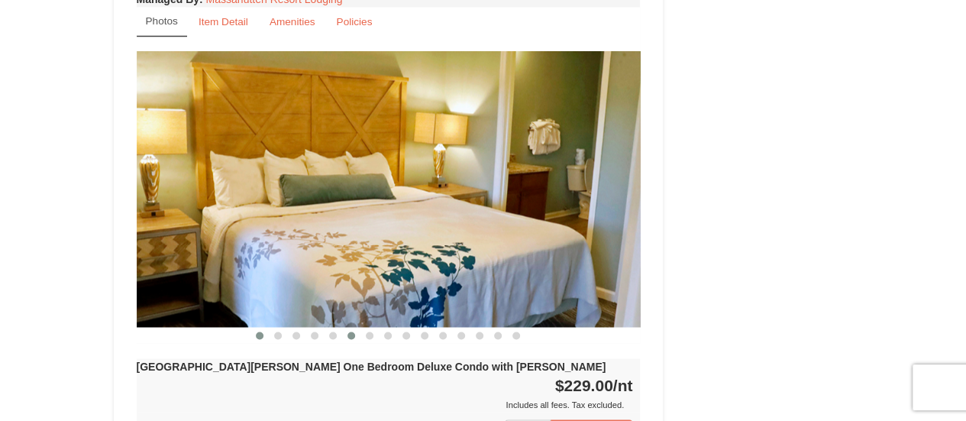
click at [348, 331] on span at bounding box center [351, 335] width 8 height 8
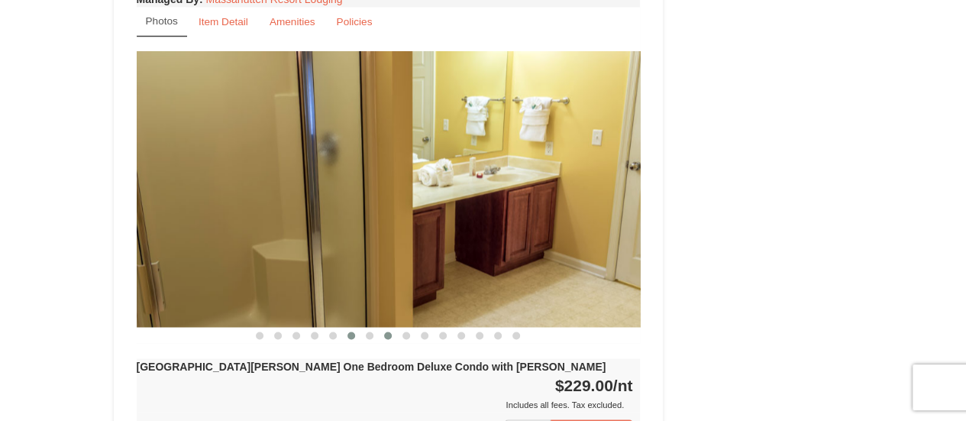
click at [386, 331] on span at bounding box center [388, 335] width 8 height 8
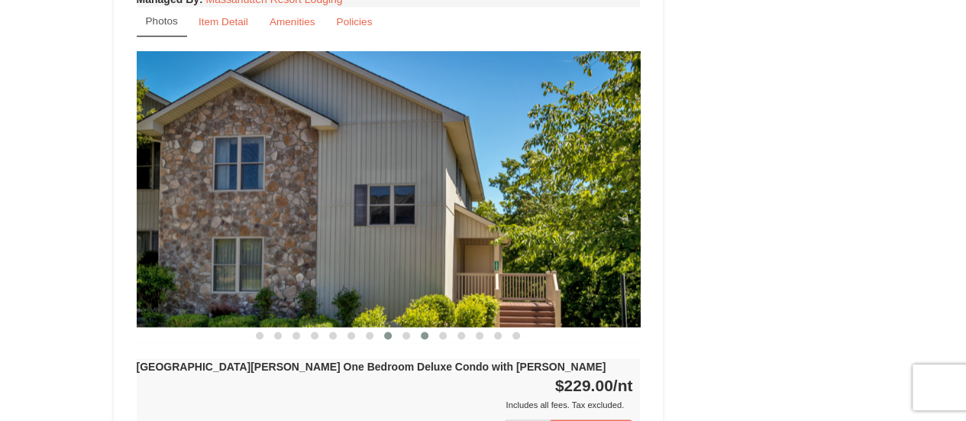
click at [424, 328] on button at bounding box center [424, 335] width 18 height 15
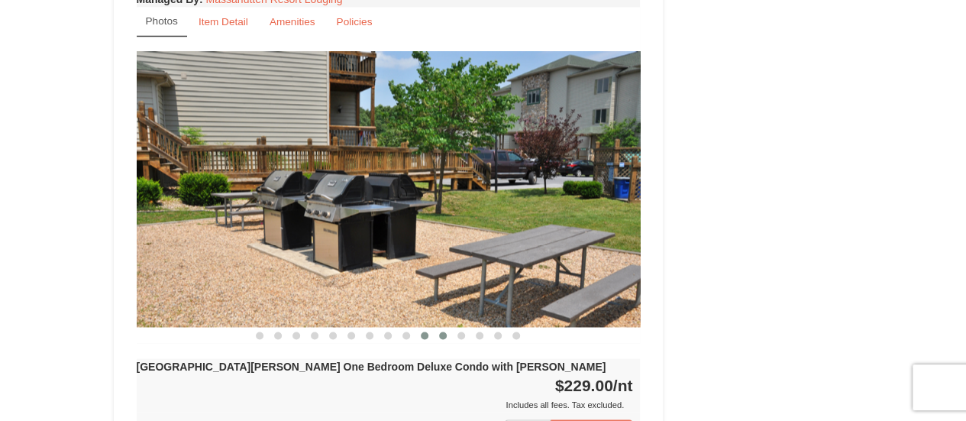
click at [441, 328] on button at bounding box center [443, 335] width 18 height 15
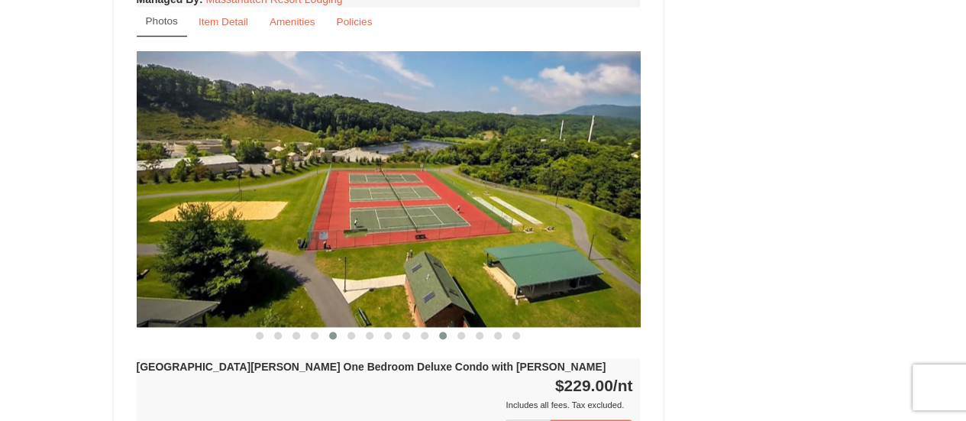
click at [330, 331] on span at bounding box center [333, 335] width 8 height 8
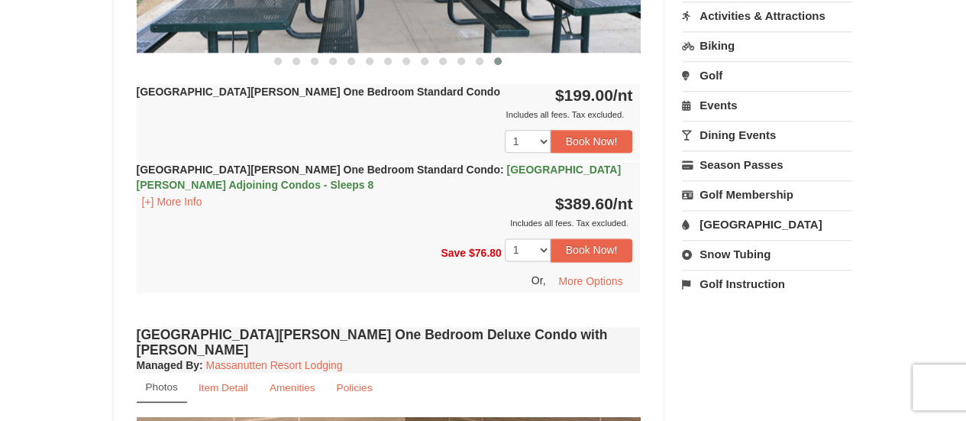
scroll to position [852, 0]
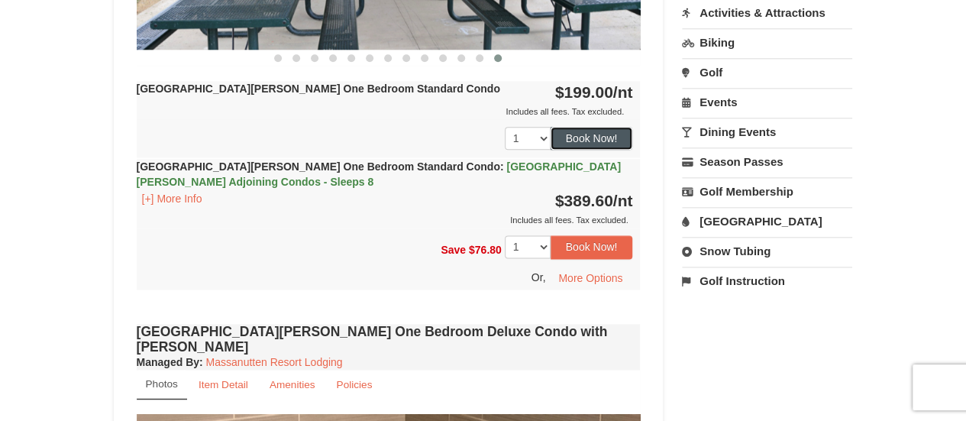
click at [605, 130] on button "Book Now!" at bounding box center [591, 138] width 82 height 23
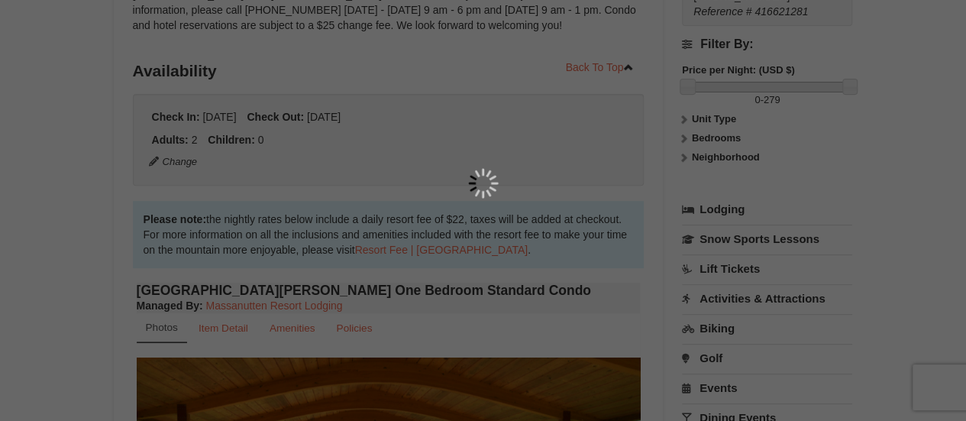
scroll to position [149, 0]
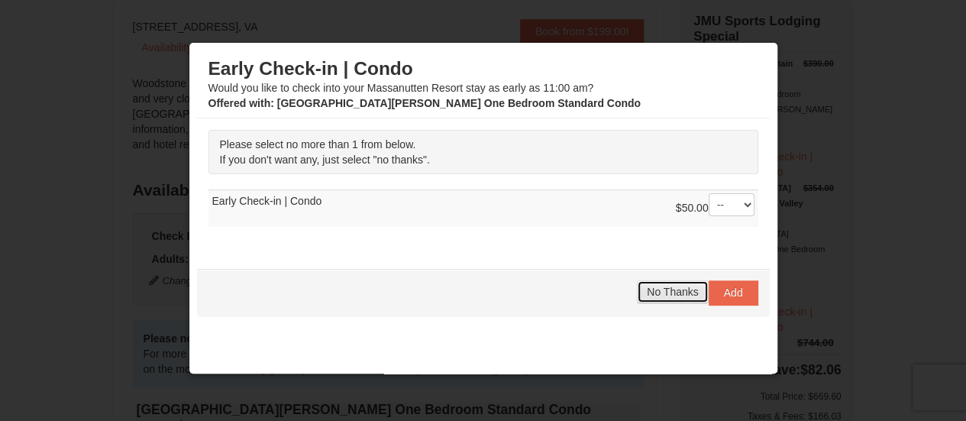
click at [658, 292] on span "No Thanks" at bounding box center [672, 292] width 51 height 12
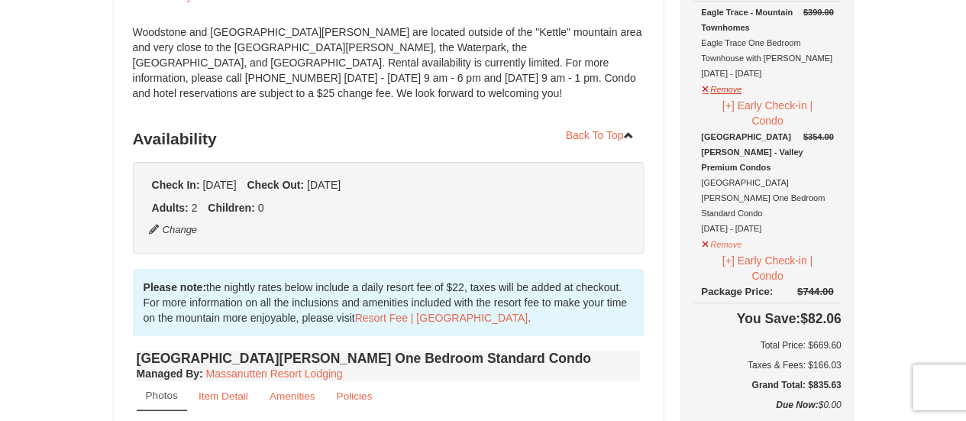
scroll to position [135, 0]
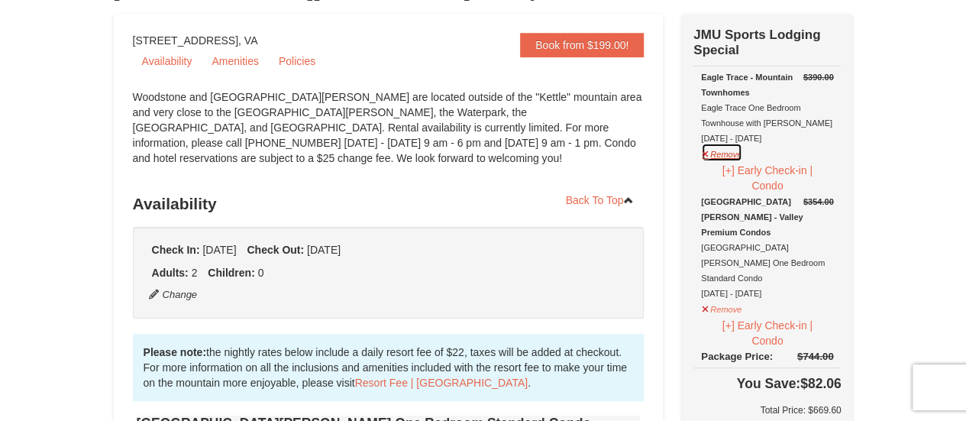
click at [705, 153] on button "Remove" at bounding box center [721, 152] width 41 height 19
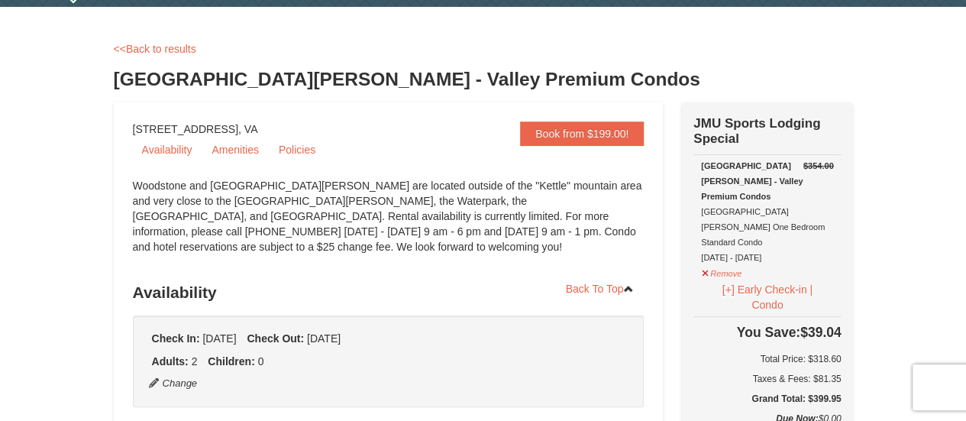
scroll to position [0, 0]
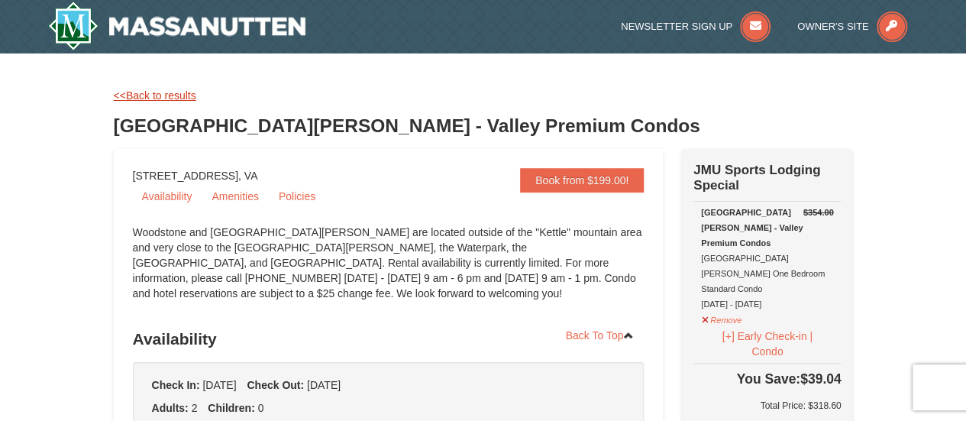
click at [156, 97] on link "<<Back to results" at bounding box center [155, 95] width 82 height 12
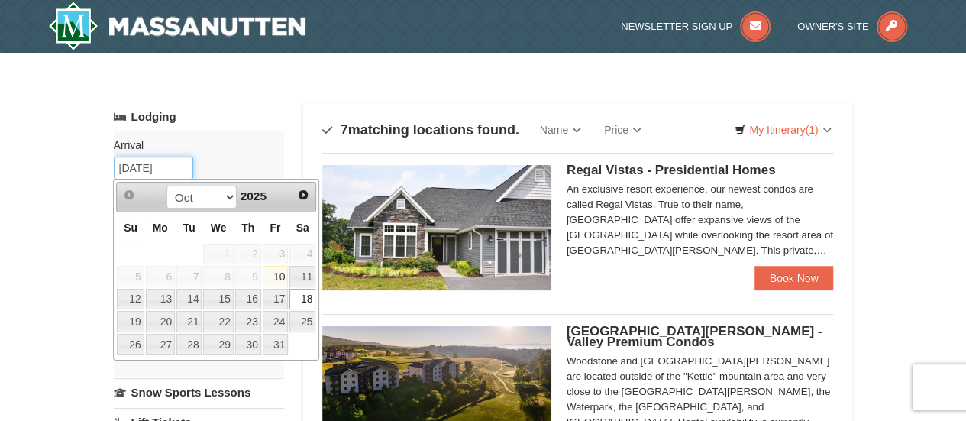
click at [170, 166] on input "[DATE]" at bounding box center [153, 168] width 79 height 23
click at [185, 135] on div "Arrival Please format dates MM/DD/YYYY Please format dates MM/DD/YYYY [DATE] De…" at bounding box center [199, 254] width 170 height 246
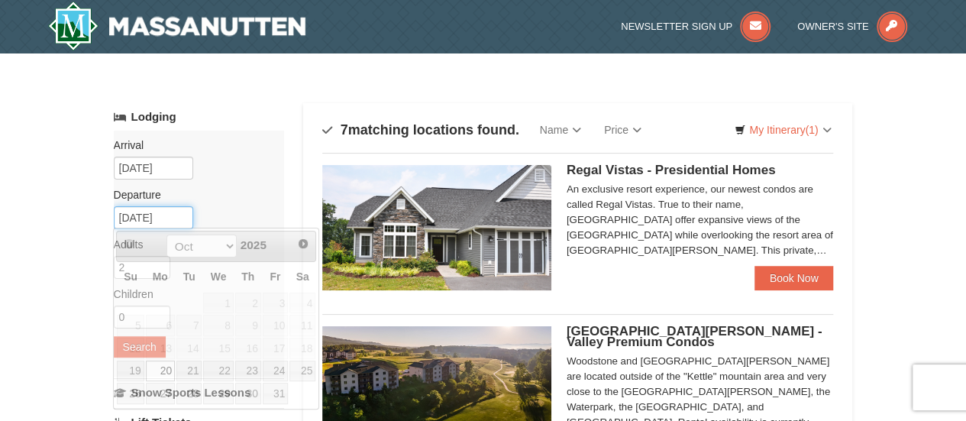
click at [163, 216] on input "[DATE]" at bounding box center [153, 217] width 79 height 23
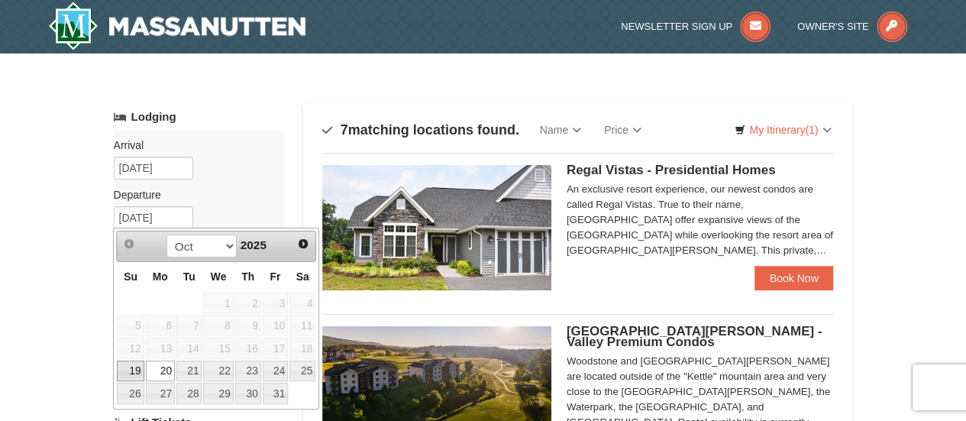
click at [136, 366] on link "19" at bounding box center [130, 370] width 27 height 21
type input "10/19/2025"
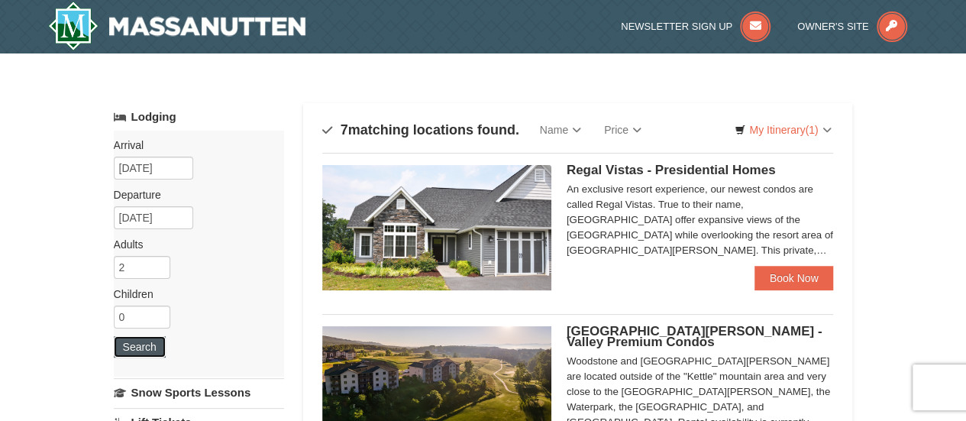
click at [145, 352] on button "Search" at bounding box center [140, 346] width 52 height 21
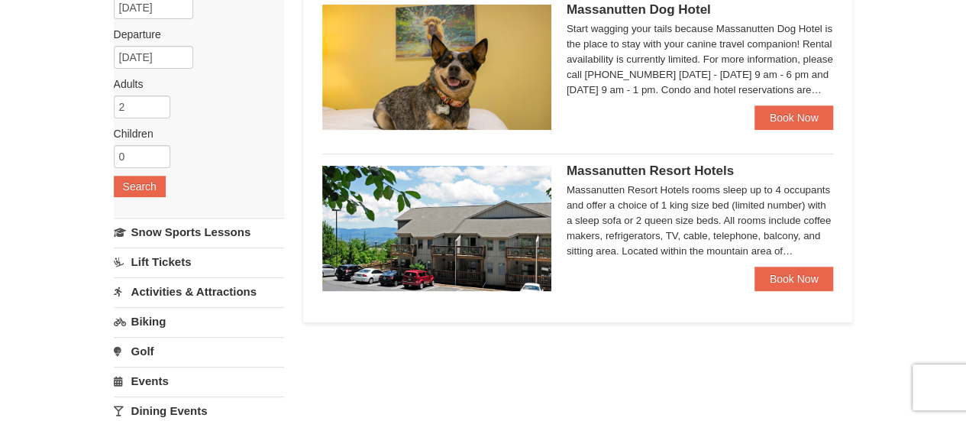
scroll to position [145, 0]
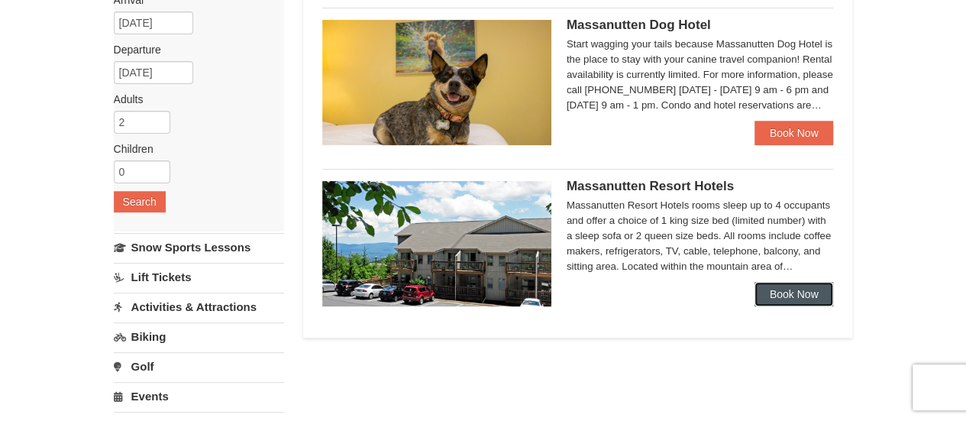
click at [803, 302] on link "Book Now" at bounding box center [793, 294] width 79 height 24
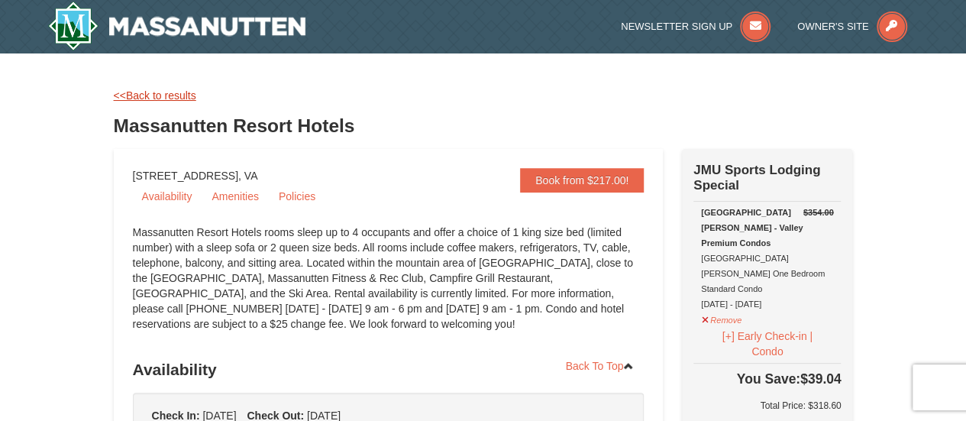
click at [160, 95] on link "<<Back to results" at bounding box center [155, 95] width 82 height 12
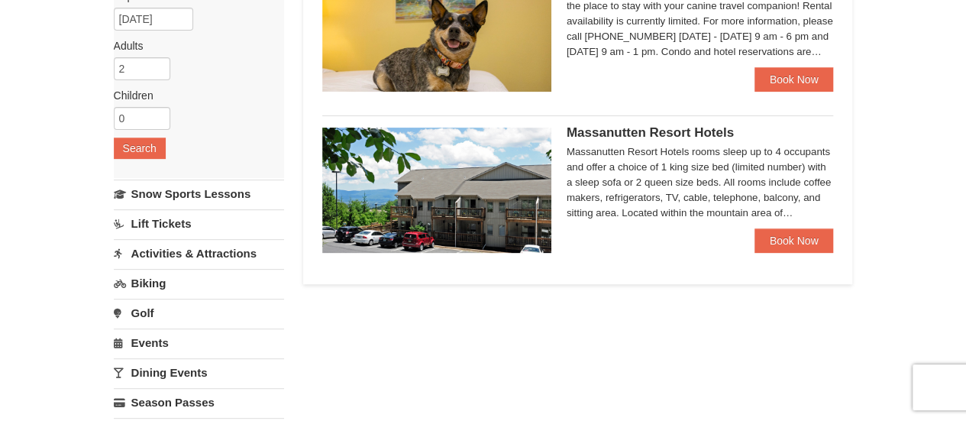
scroll to position [201, 0]
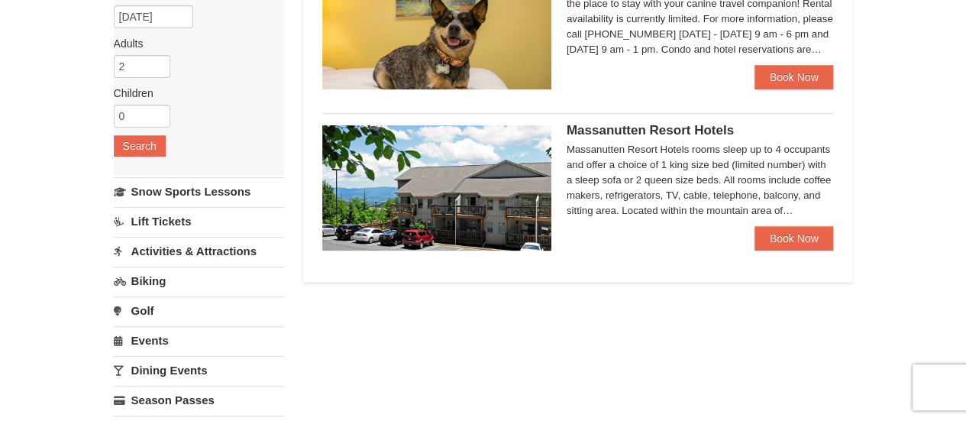
click at [185, 247] on link "Activities & Attractions" at bounding box center [199, 251] width 170 height 28
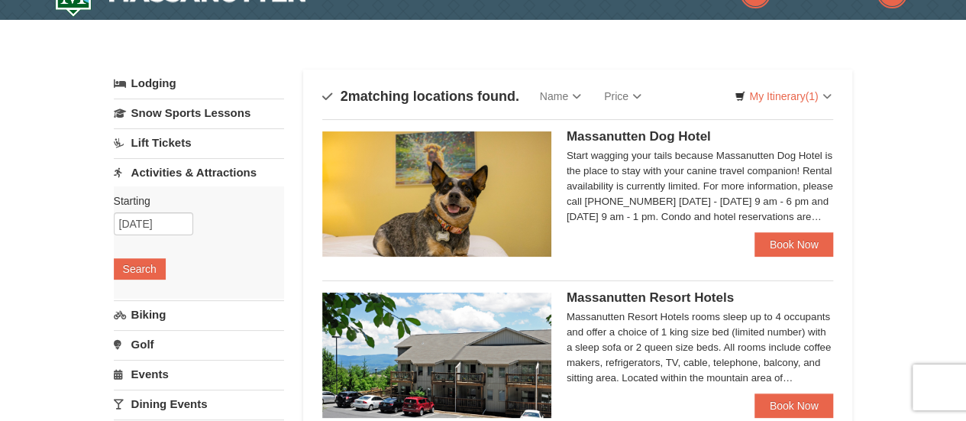
scroll to position [24, 0]
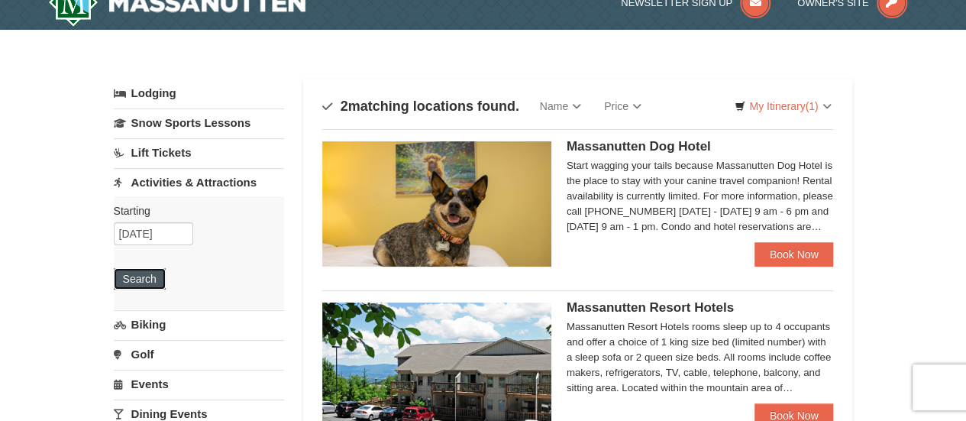
click at [134, 276] on button "Search" at bounding box center [140, 278] width 52 height 21
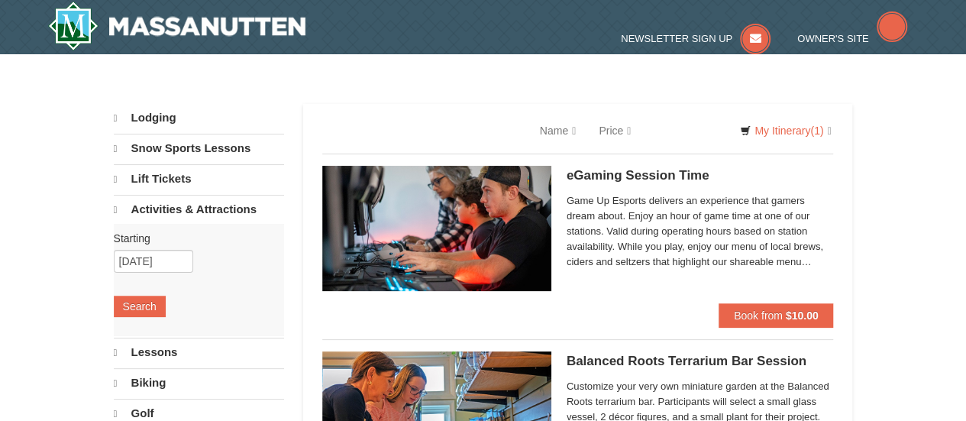
select select "10"
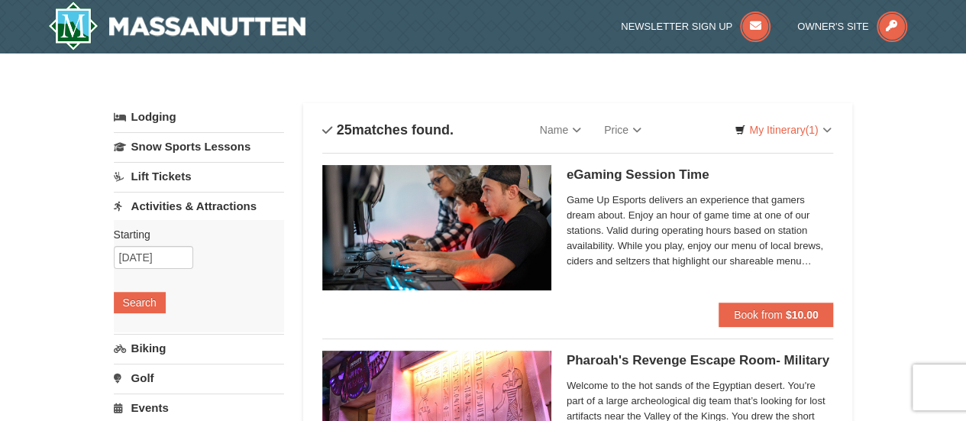
click at [200, 204] on link "Activities & Attractions" at bounding box center [199, 206] width 170 height 28
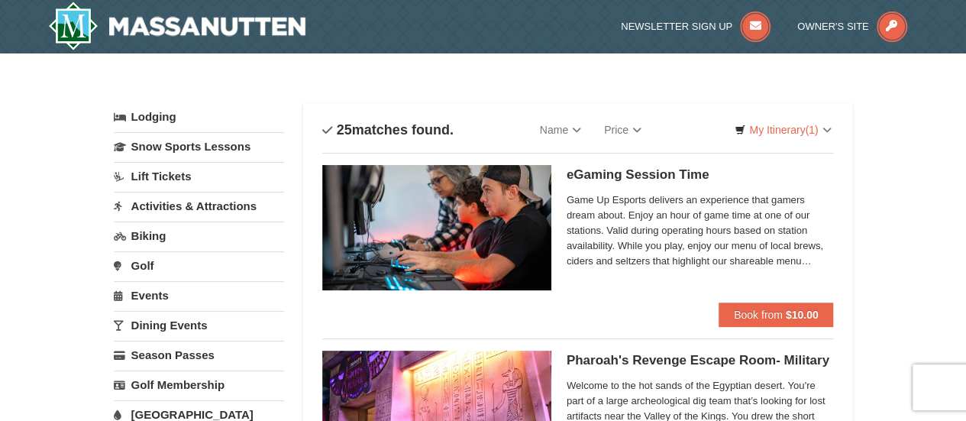
click at [147, 115] on link "Lodging" at bounding box center [199, 116] width 170 height 27
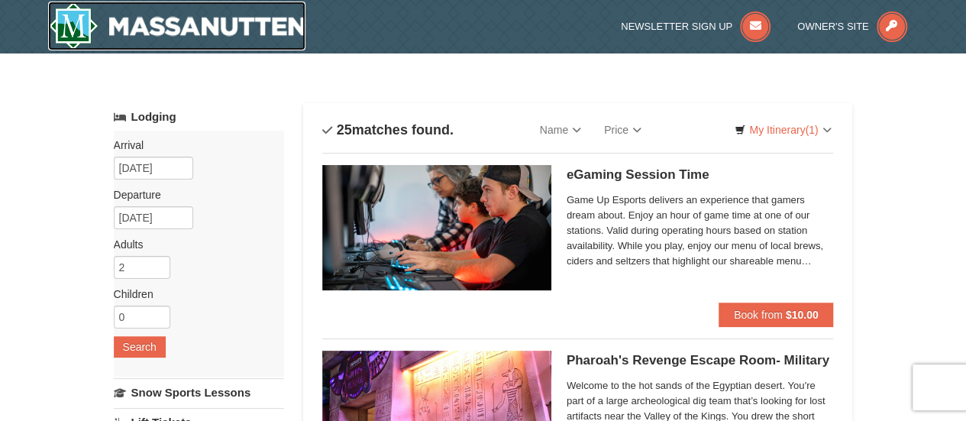
click at [214, 13] on img at bounding box center [177, 26] width 258 height 49
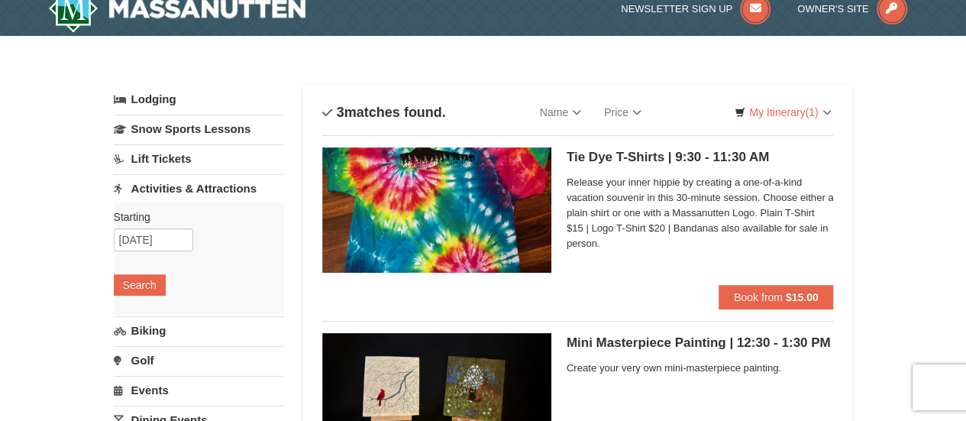
scroll to position [18, 0]
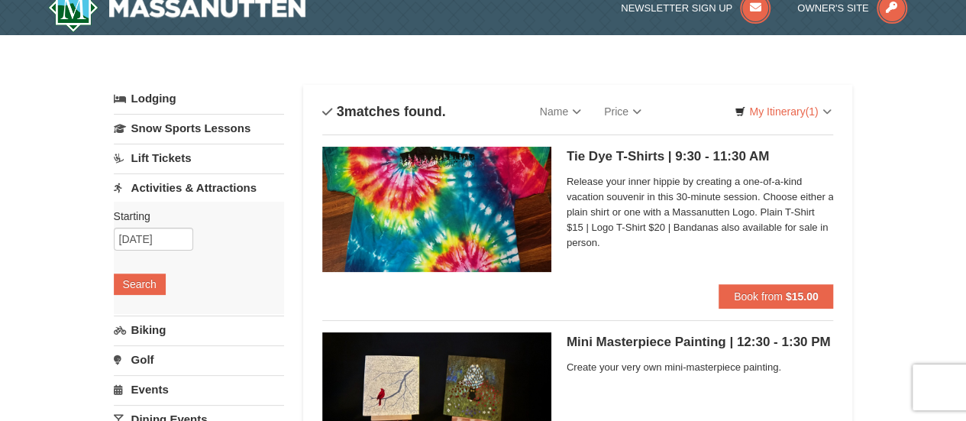
click at [446, 204] on img at bounding box center [436, 209] width 229 height 125
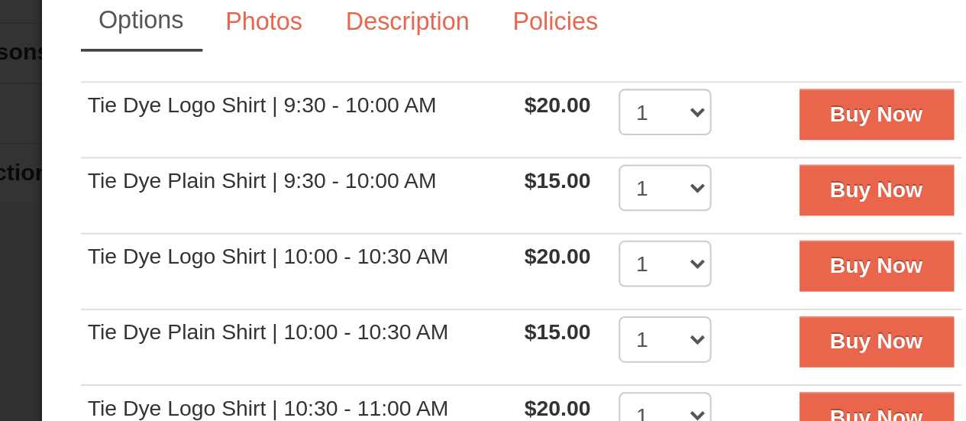
scroll to position [18, 0]
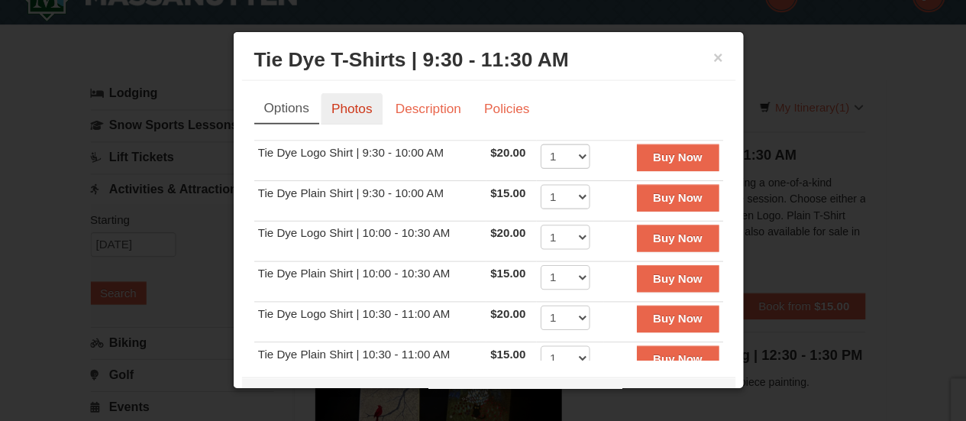
click at [359, 111] on link "Photos" at bounding box center [357, 113] width 58 height 29
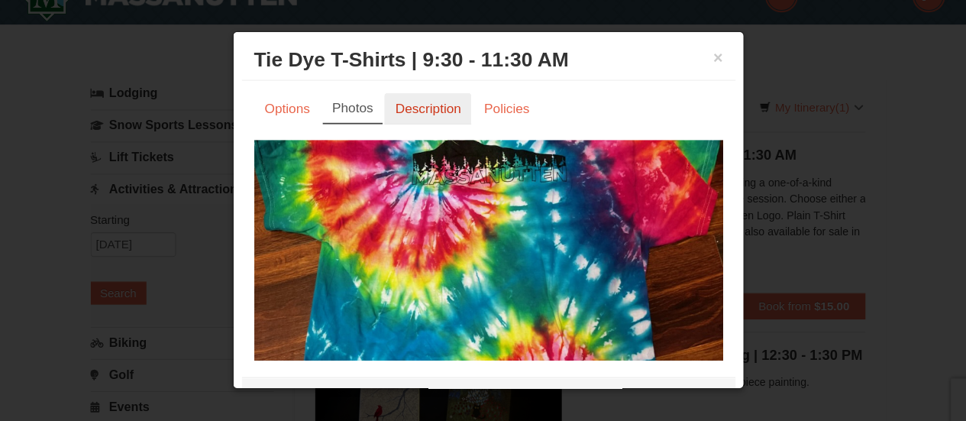
click at [439, 122] on link "Description" at bounding box center [426, 113] width 81 height 29
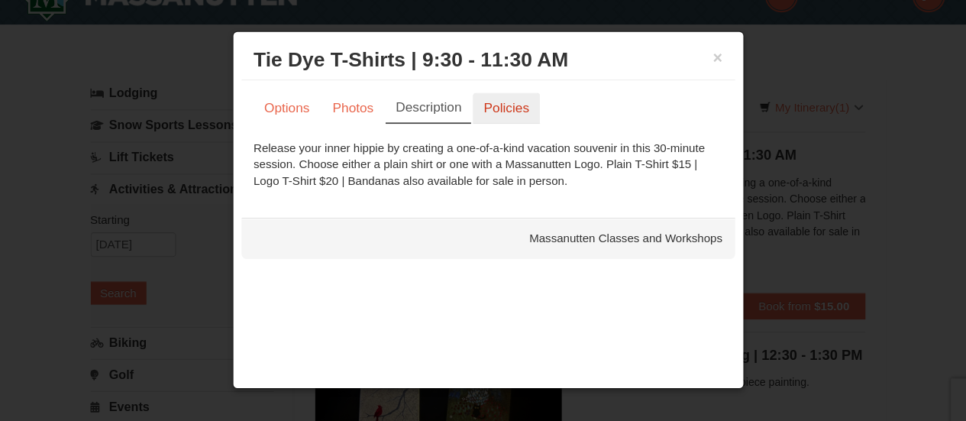
click at [486, 111] on link "Policies" at bounding box center [500, 113] width 62 height 29
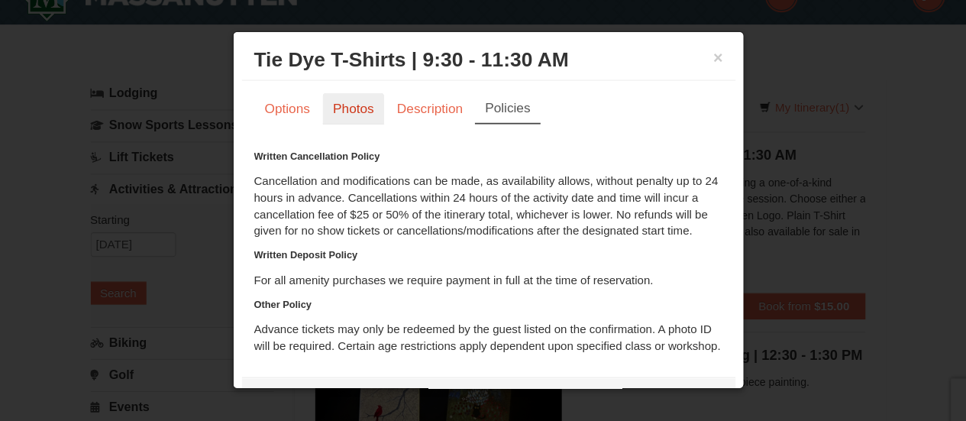
click at [352, 111] on link "Photos" at bounding box center [358, 113] width 58 height 29
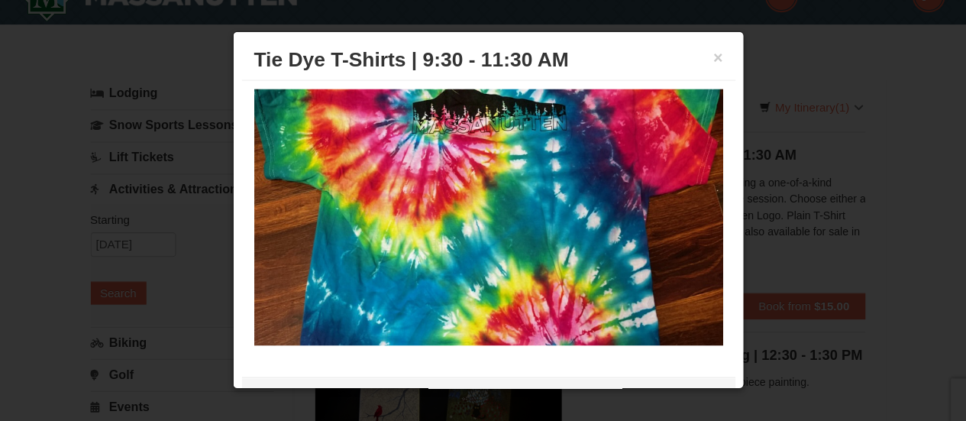
scroll to position [0, 0]
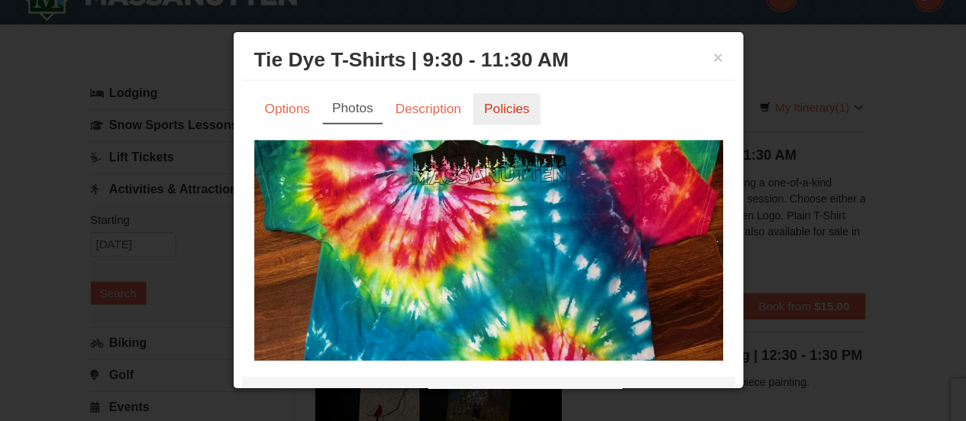
click at [504, 111] on link "Policies" at bounding box center [500, 113] width 62 height 29
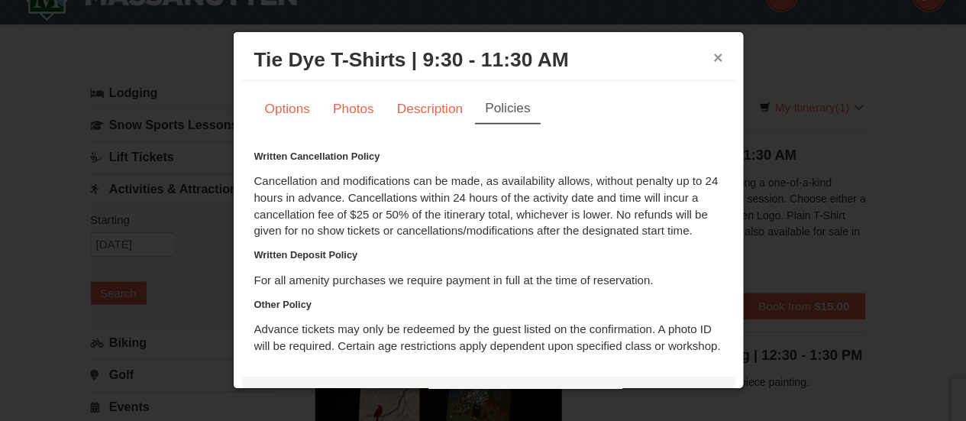
click at [692, 66] on button "×" at bounding box center [696, 66] width 9 height 15
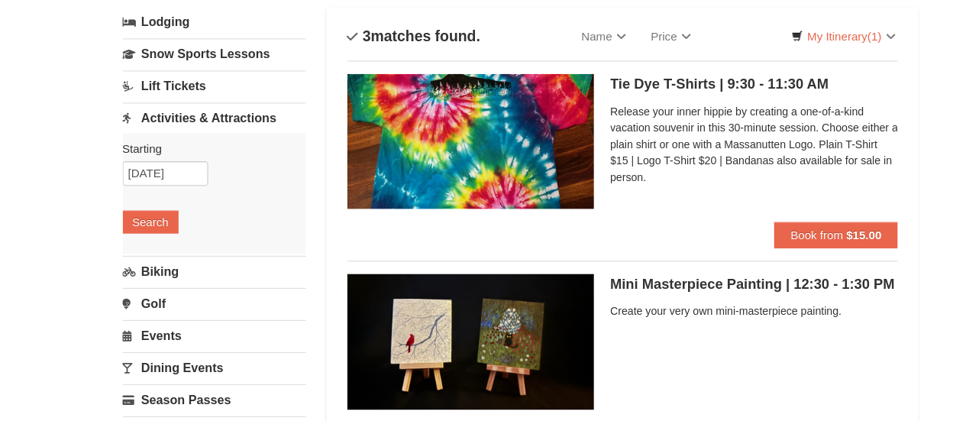
scroll to position [91, 0]
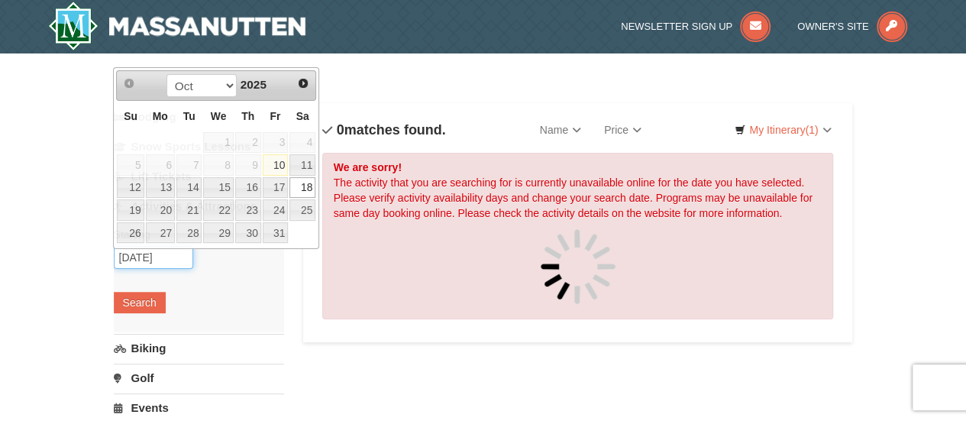
click at [189, 254] on input "[DATE]" at bounding box center [153, 257] width 79 height 23
click at [130, 207] on link "19" at bounding box center [130, 209] width 27 height 21
type input "[DATE]"
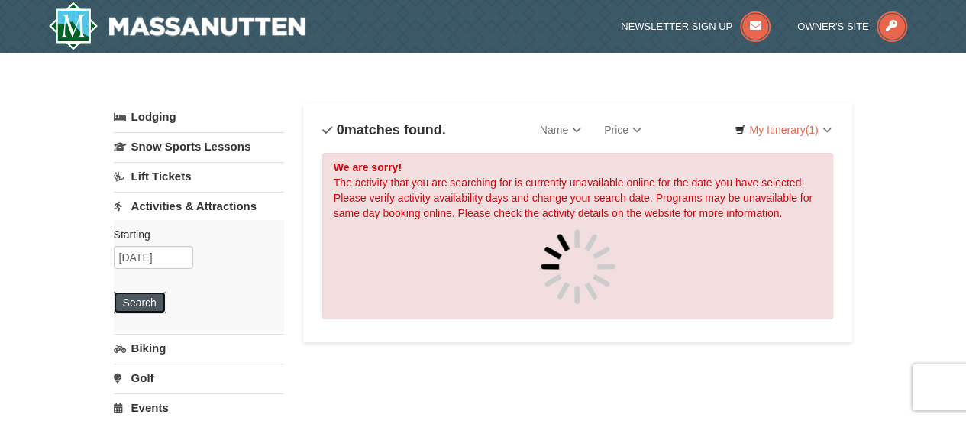
click at [153, 306] on button "Search" at bounding box center [140, 302] width 52 height 21
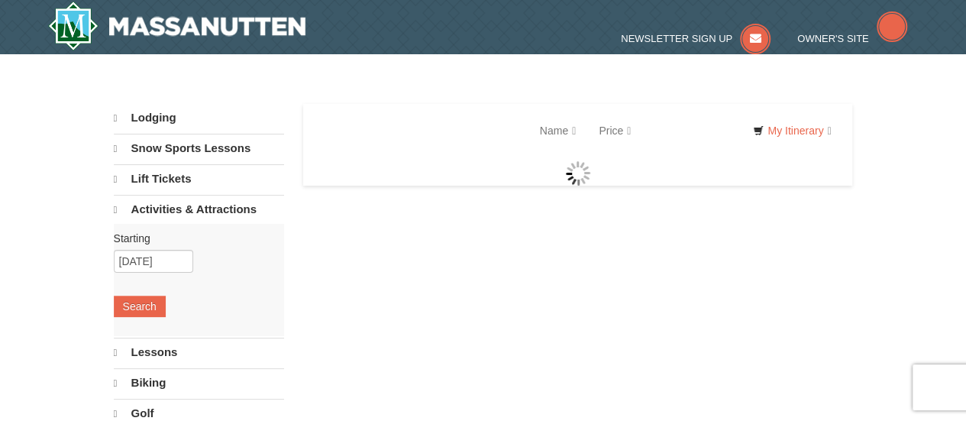
select select "10"
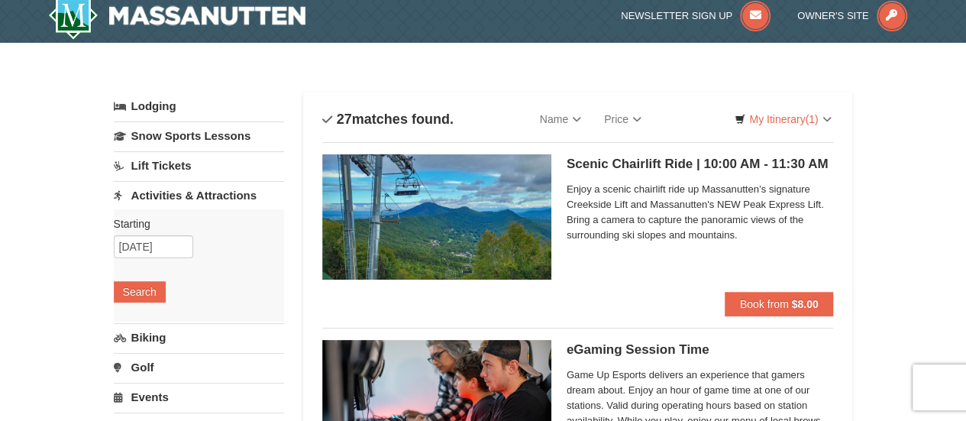
scroll to position [11, 0]
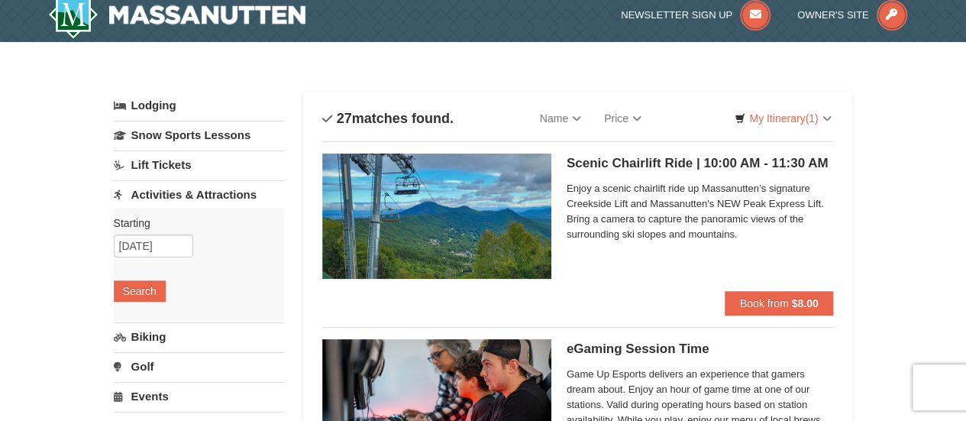
click at [487, 229] on img at bounding box center [436, 215] width 229 height 125
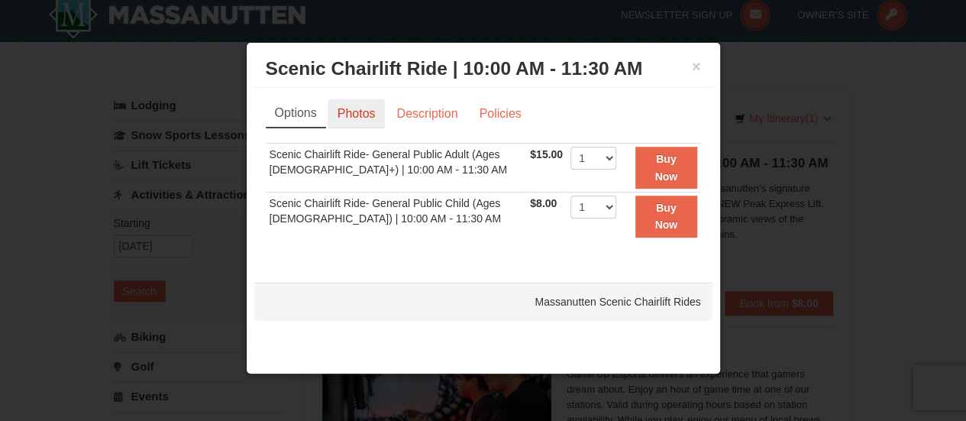
click at [364, 112] on link "Photos" at bounding box center [357, 113] width 58 height 29
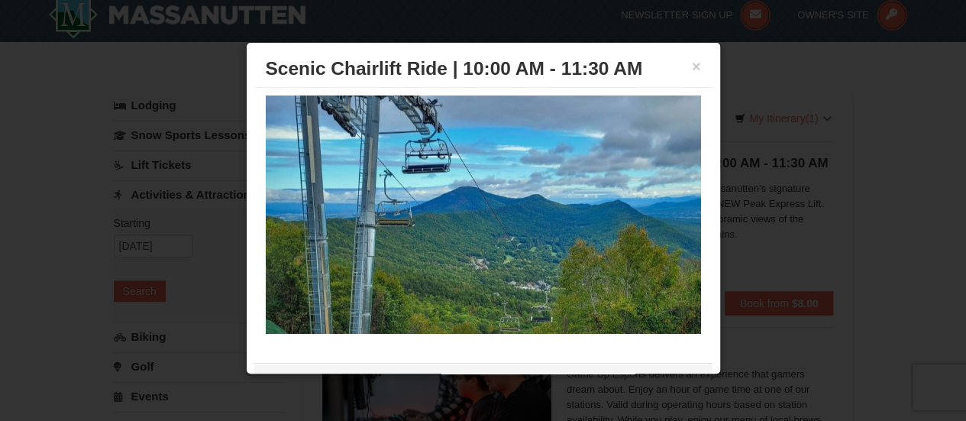
scroll to position [0, 0]
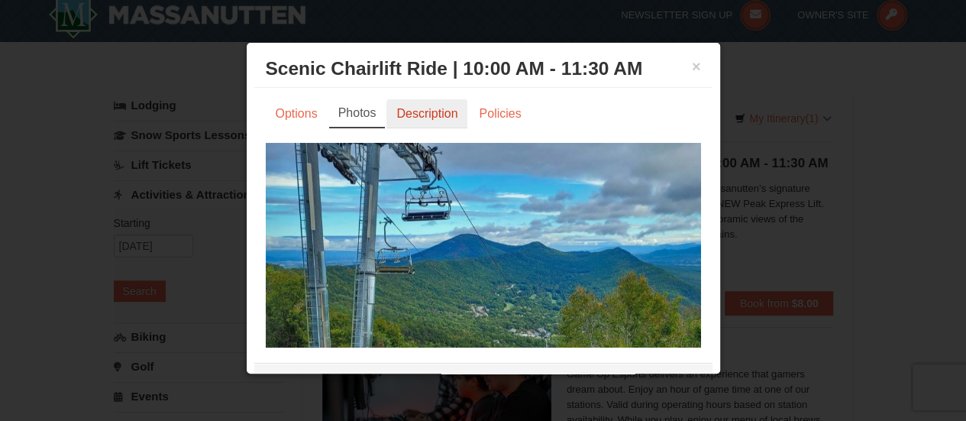
click at [422, 120] on link "Description" at bounding box center [426, 113] width 81 height 29
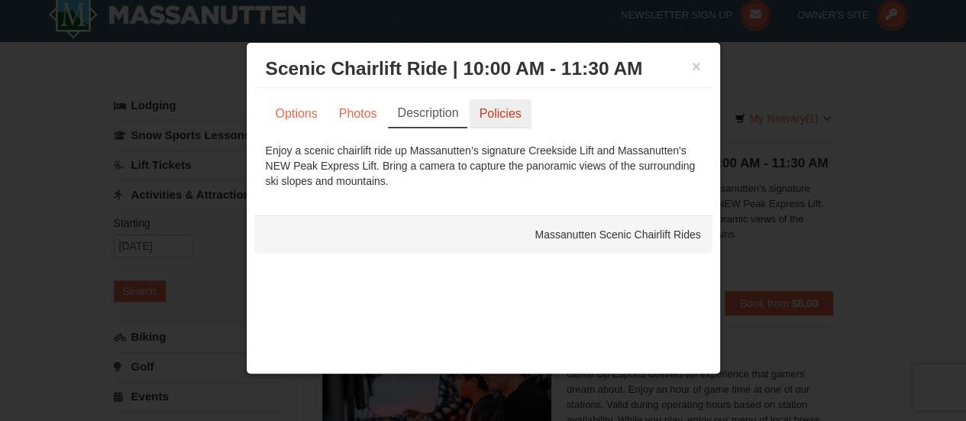
click at [501, 115] on link "Policies" at bounding box center [500, 113] width 62 height 29
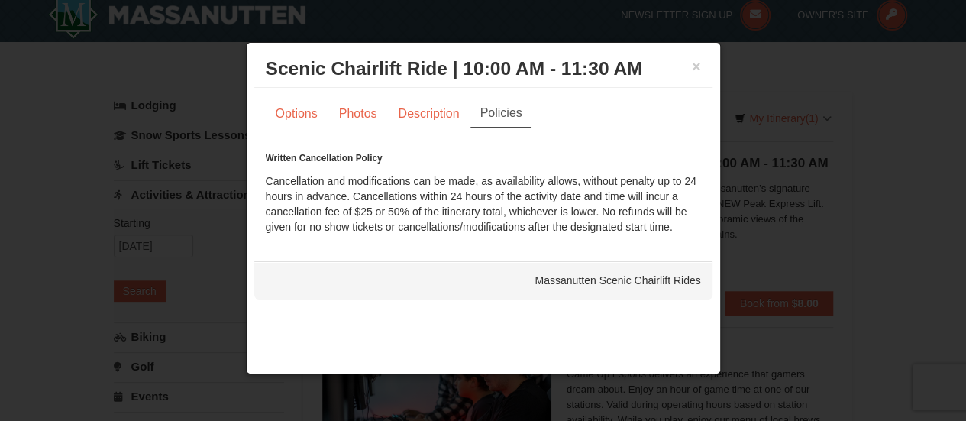
click at [701, 65] on div "× Scenic Chairlift Ride | 10:00 AM - 11:30 AM Massanutten Scenic Chairlift Rides" at bounding box center [483, 68] width 458 height 37
click at [699, 66] on button "×" at bounding box center [696, 66] width 9 height 15
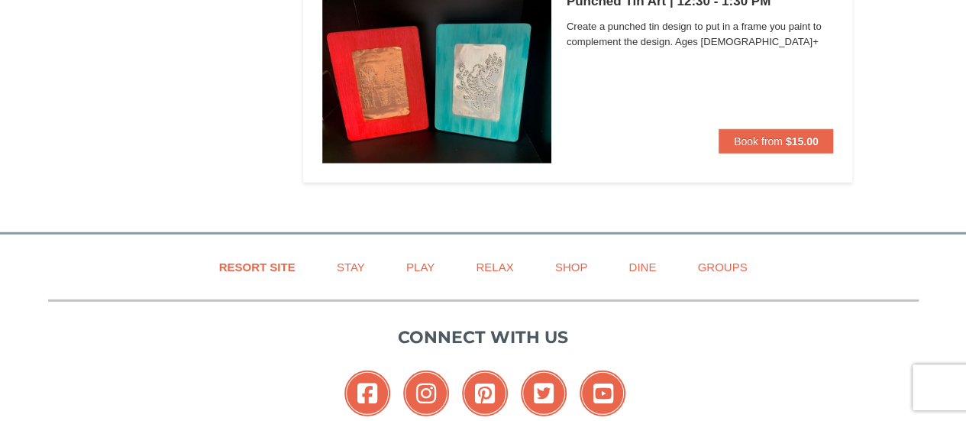
scroll to position [5006, 0]
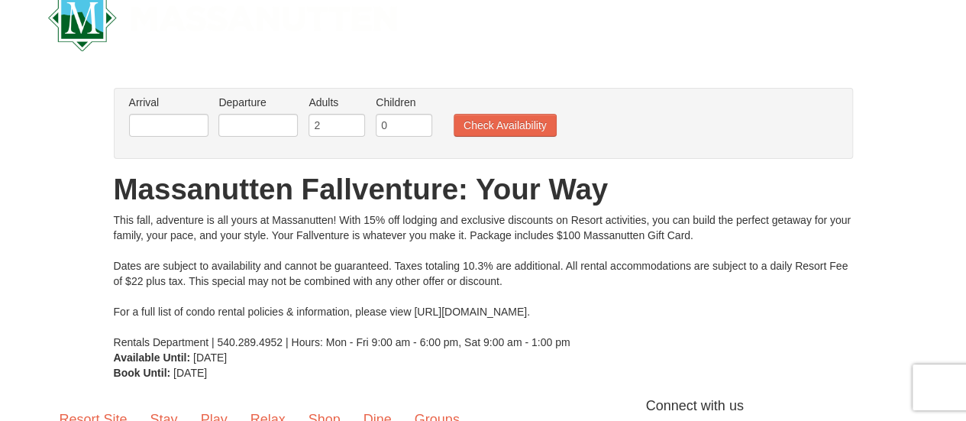
scroll to position [38, 0]
click at [151, 126] on input "text" at bounding box center [168, 124] width 79 height 23
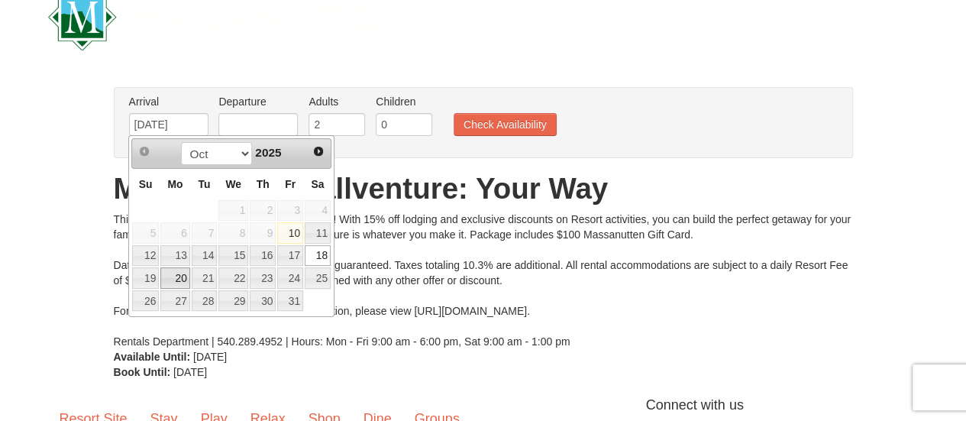
click at [183, 269] on link "20" at bounding box center [174, 277] width 29 height 21
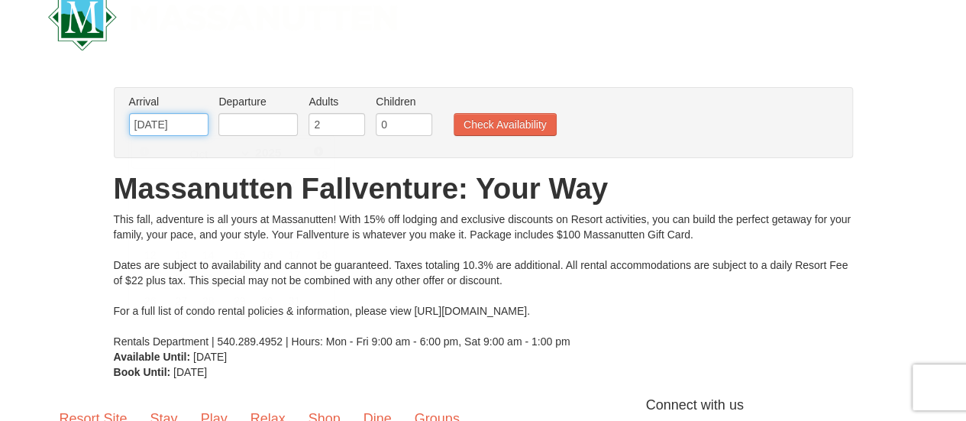
click at [179, 117] on input "[DATE]" at bounding box center [168, 124] width 79 height 23
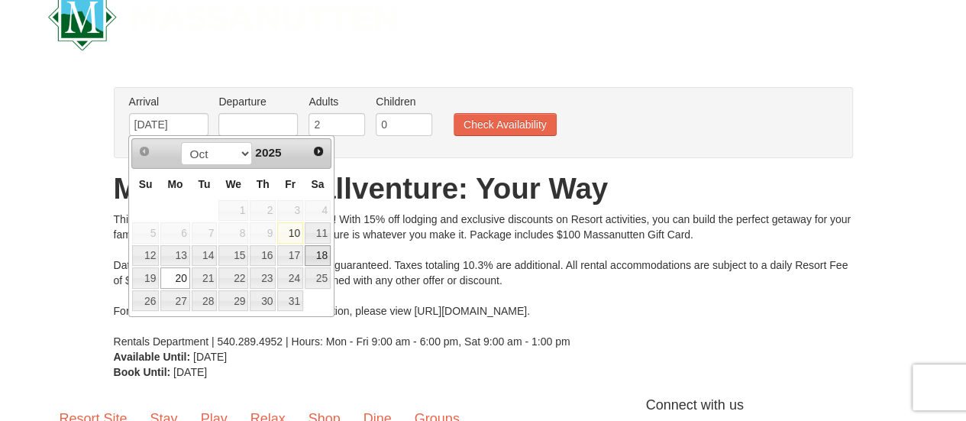
click at [319, 261] on link "18" at bounding box center [318, 255] width 26 height 21
type input "[DATE]"
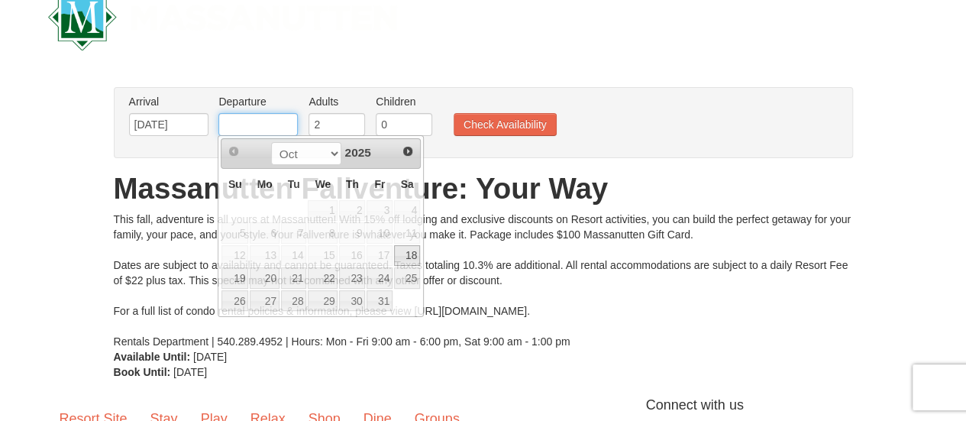
click at [272, 124] on input "text" at bounding box center [257, 124] width 79 height 23
click at [276, 277] on link "20" at bounding box center [264, 277] width 29 height 21
type input "[DATE]"
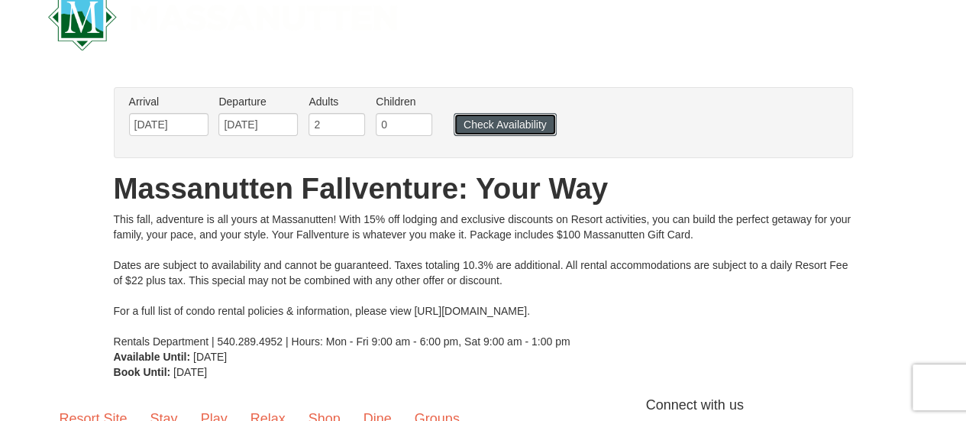
click at [518, 115] on button "Check Availability" at bounding box center [504, 124] width 103 height 23
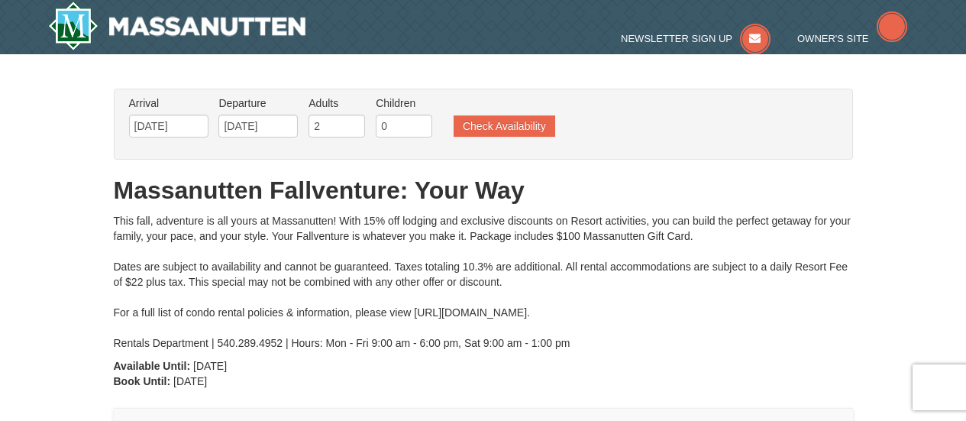
type input "[DATE]"
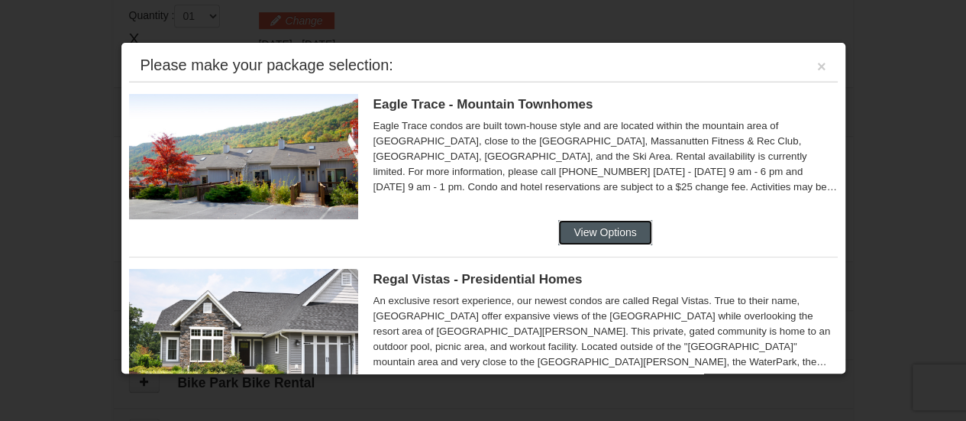
click at [603, 225] on button "View Options" at bounding box center [604, 232] width 93 height 24
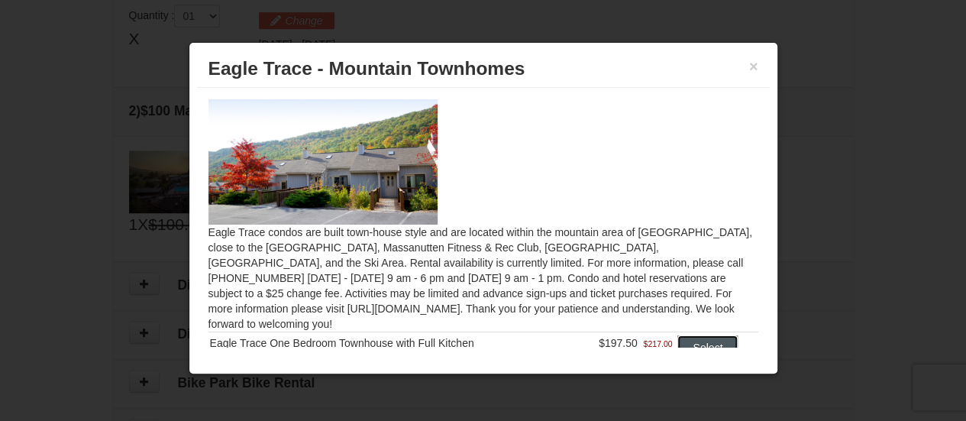
click at [679, 335] on button "Select" at bounding box center [707, 347] width 60 height 24
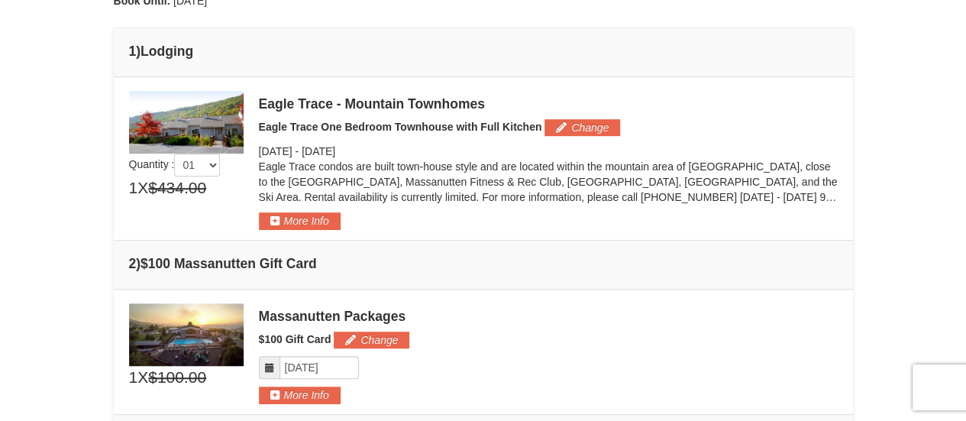
scroll to position [380, 0]
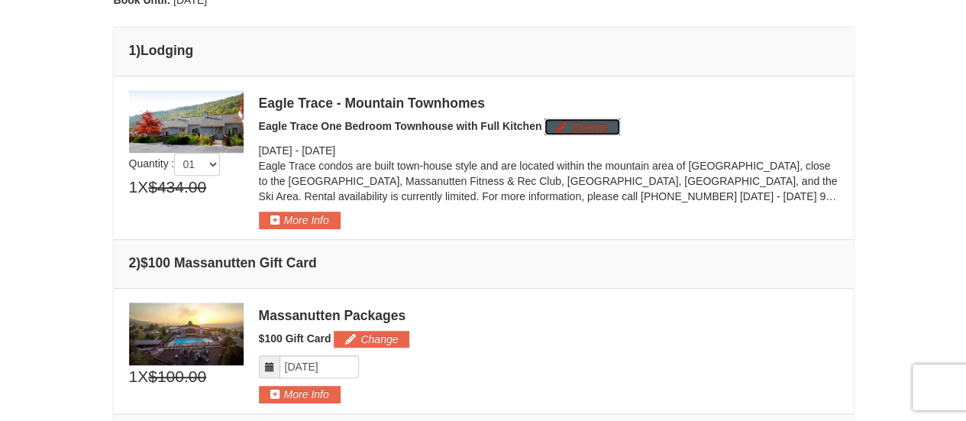
click at [590, 127] on button "Change" at bounding box center [582, 126] width 76 height 17
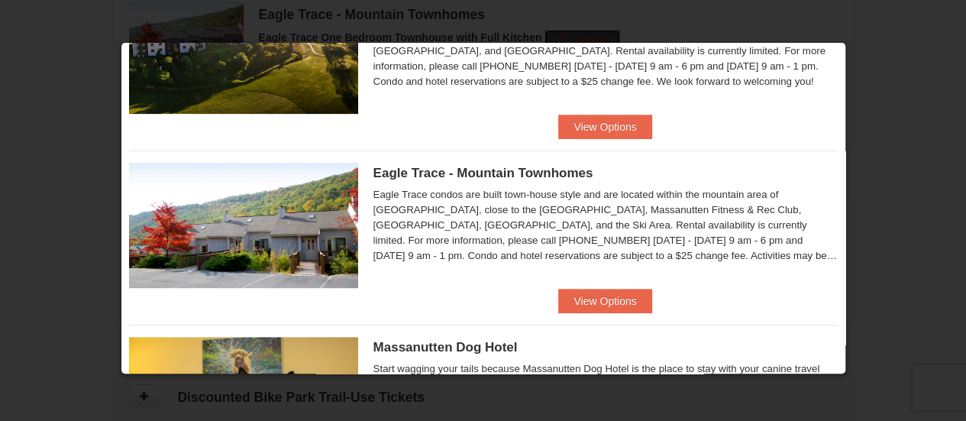
scroll to position [247, 0]
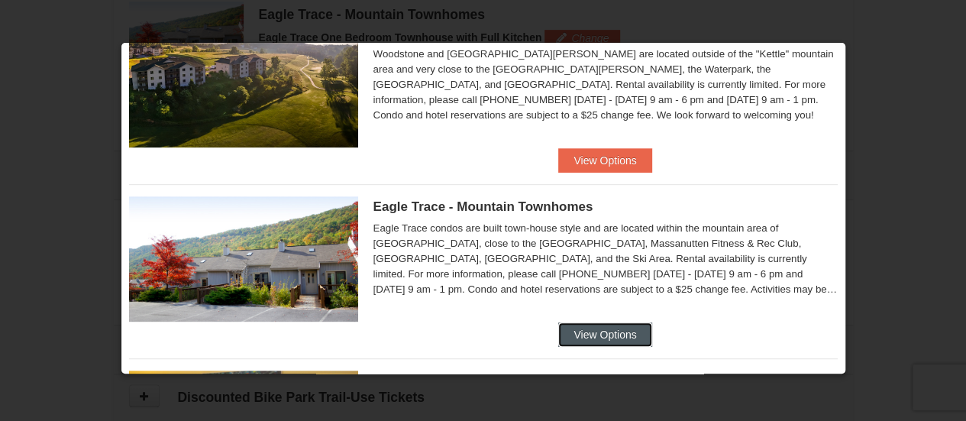
click at [617, 329] on button "View Options" at bounding box center [604, 334] width 93 height 24
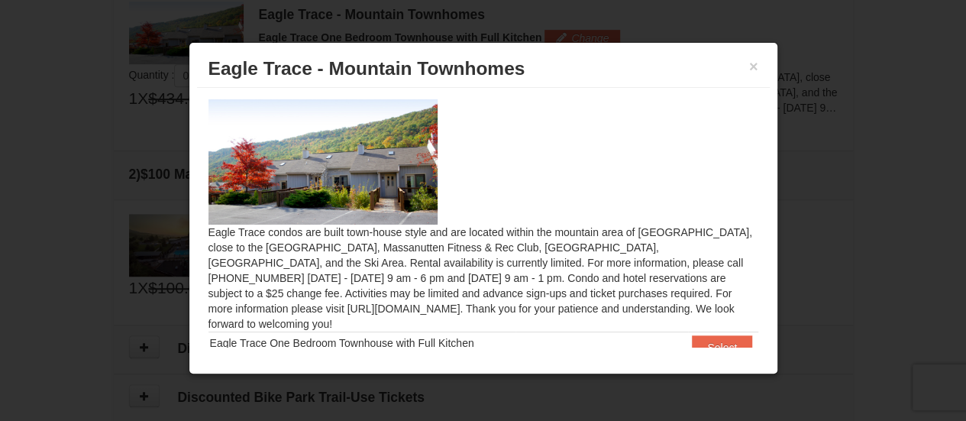
scroll to position [69, 0]
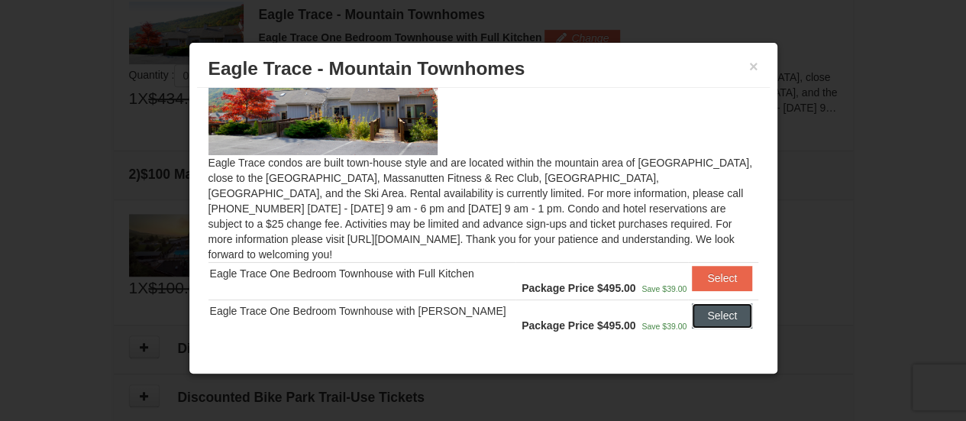
click at [710, 308] on button "Select" at bounding box center [722, 315] width 60 height 24
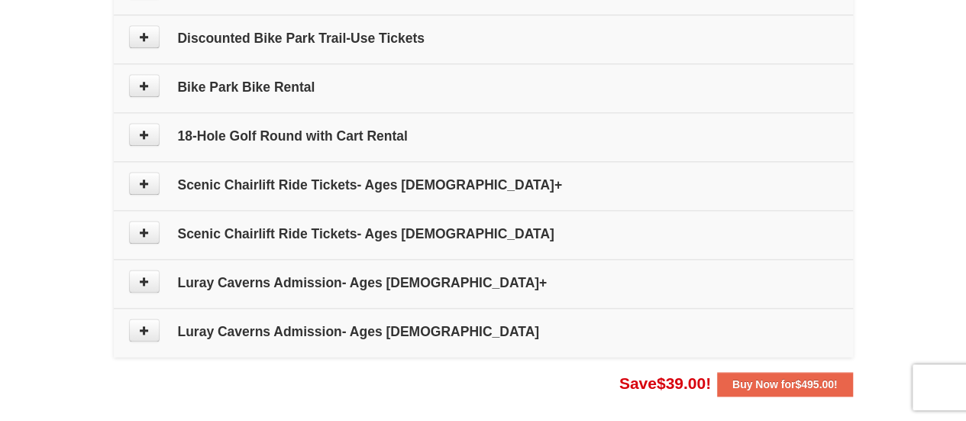
scroll to position [836, 0]
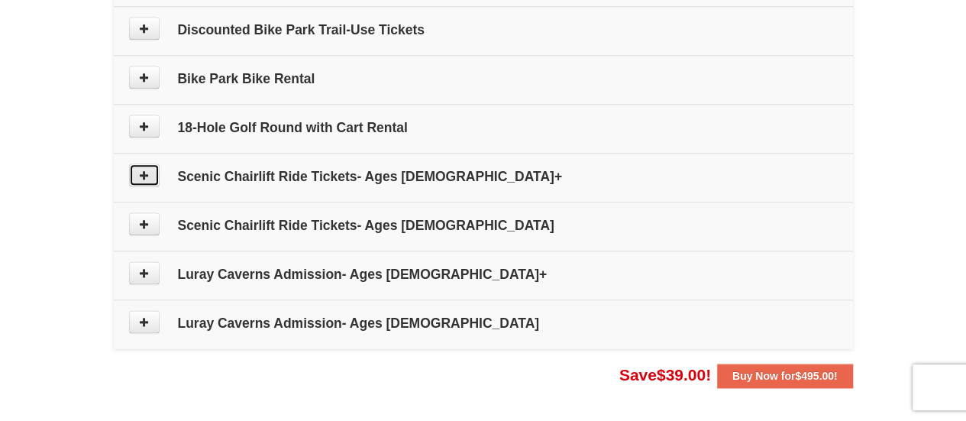
click at [147, 175] on icon at bounding box center [144, 174] width 11 height 11
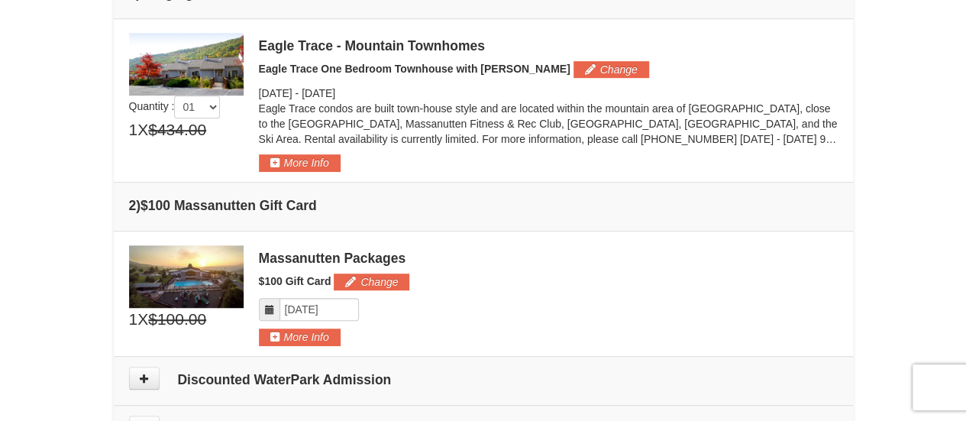
scroll to position [0, 0]
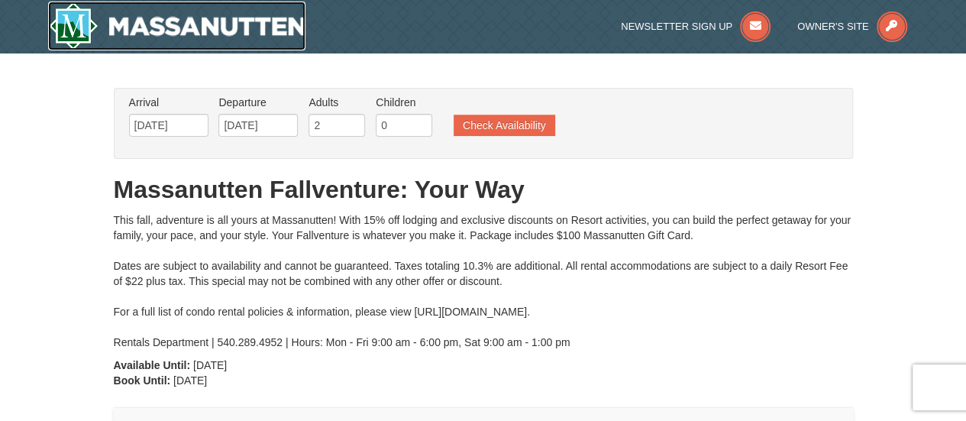
click at [135, 15] on img at bounding box center [177, 26] width 258 height 49
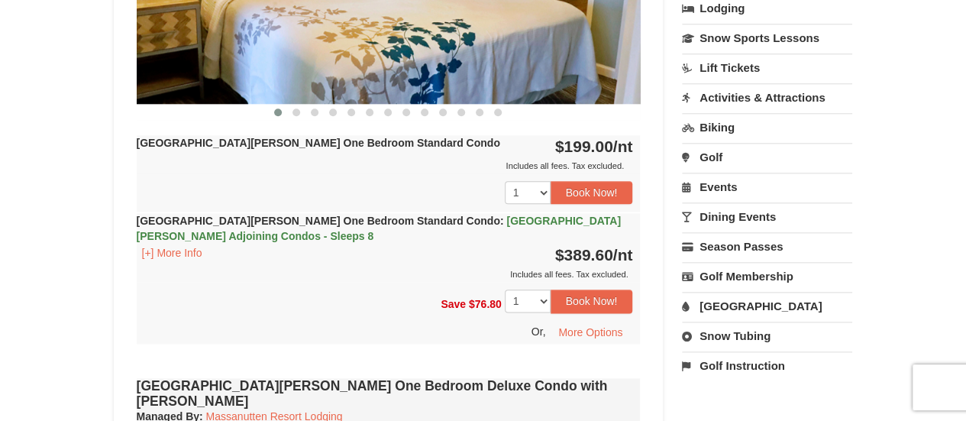
scroll to position [780, 0]
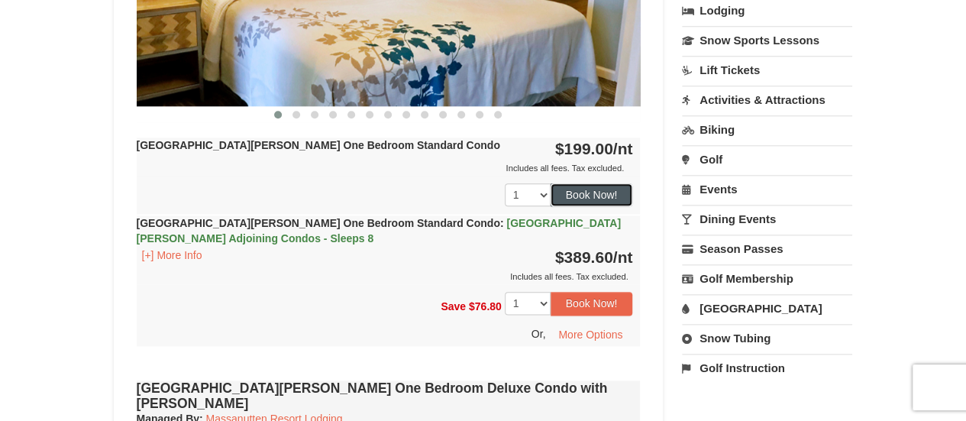
click at [580, 198] on button "Book Now!" at bounding box center [591, 194] width 82 height 23
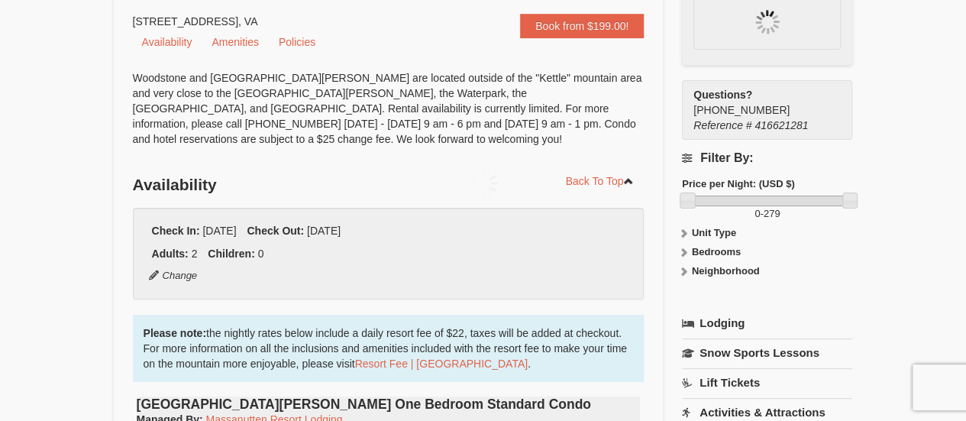
scroll to position [134, 0]
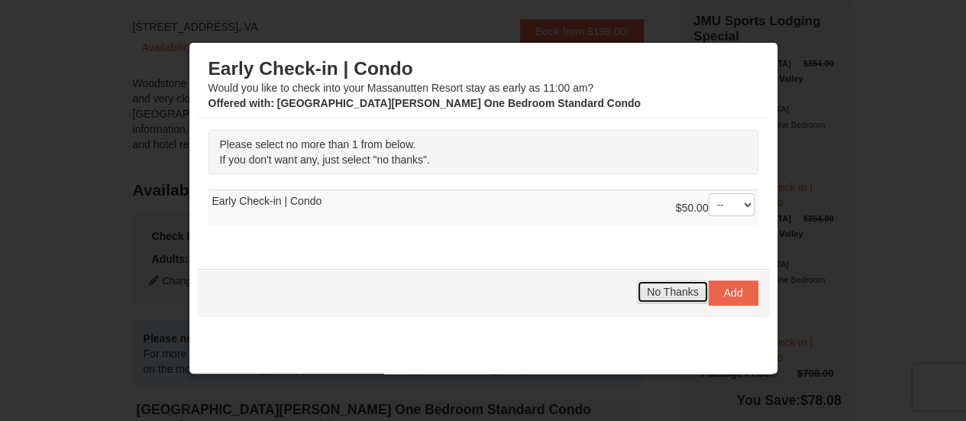
click at [664, 291] on span "No Thanks" at bounding box center [672, 292] width 51 height 12
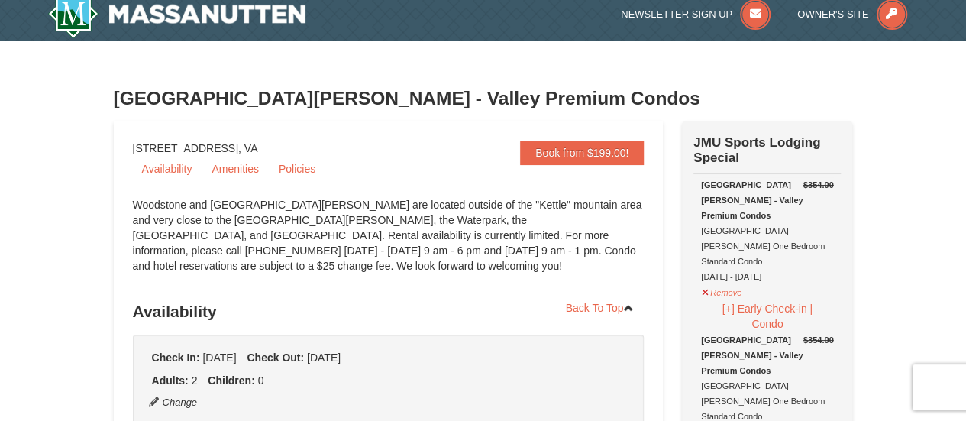
scroll to position [11, 0]
